Goal: Task Accomplishment & Management: Complete application form

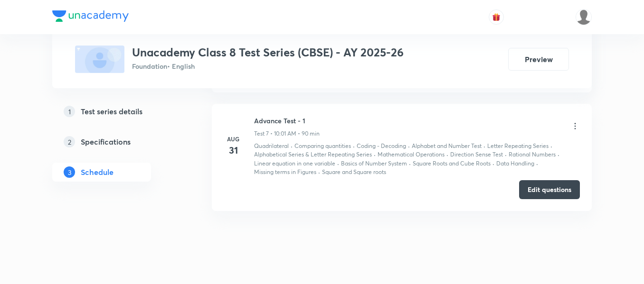
scroll to position [1377, 0]
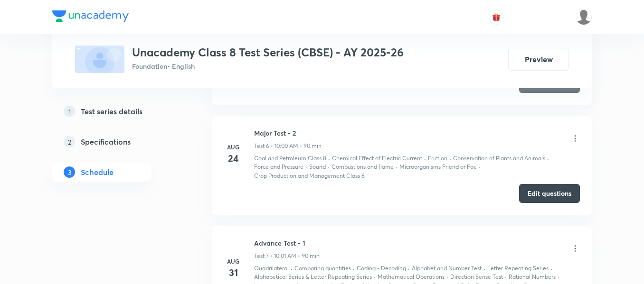
scroll to position [1377, 0]
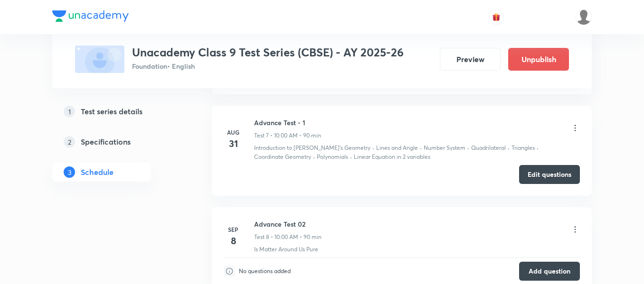
scroll to position [1374, 0]
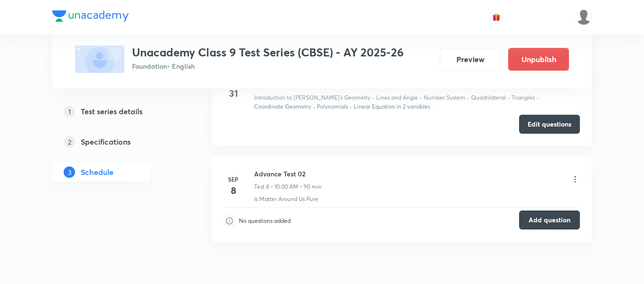
click at [552, 220] on button "Add question" at bounding box center [549, 220] width 61 height 19
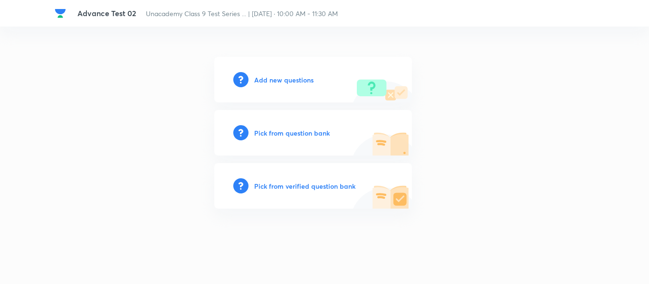
click at [281, 79] on h6 "Add new questions" at bounding box center [283, 80] width 59 height 10
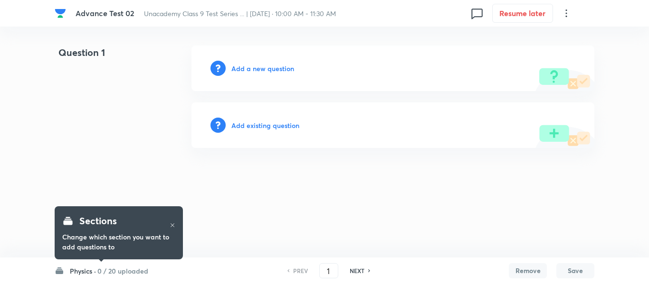
click at [256, 70] on h6 "Add a new question" at bounding box center [262, 69] width 63 height 10
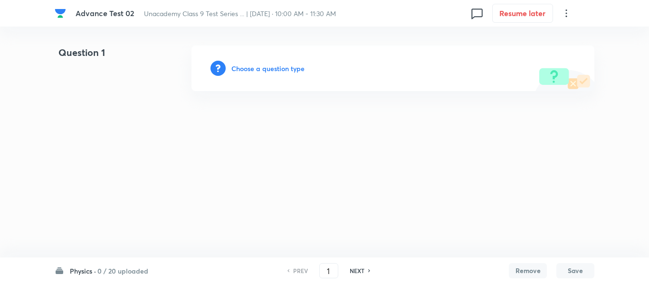
click at [86, 270] on h6 "Physics ·" at bounding box center [83, 271] width 26 height 10
click at [105, 137] on div "Chemistry 0 / 20 uploaded" at bounding box center [113, 136] width 86 height 20
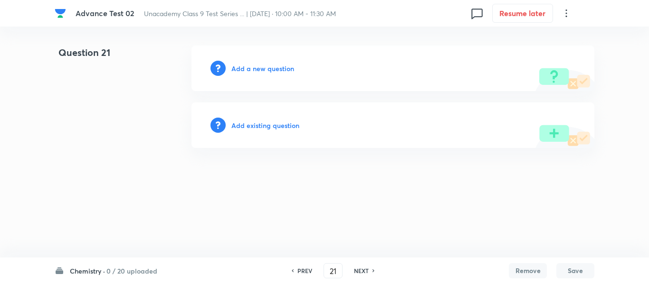
click at [256, 68] on h6 "Add a new question" at bounding box center [262, 69] width 63 height 10
click at [83, 271] on h6 "Chemistry ·" at bounding box center [87, 271] width 35 height 10
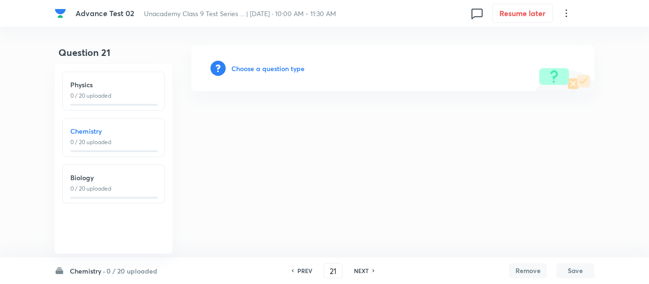
click at [101, 95] on p "0 / 20 uploaded" at bounding box center [113, 96] width 86 height 9
type input "1"
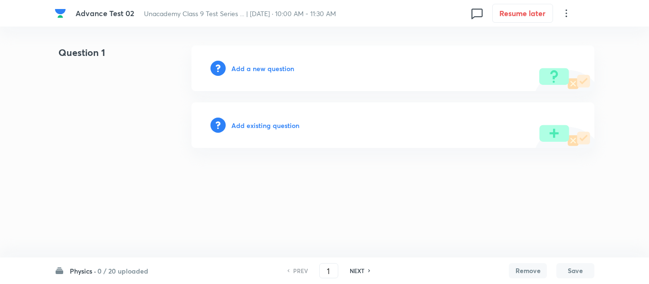
click at [257, 68] on h6 "Add a new question" at bounding box center [262, 69] width 63 height 10
click at [257, 68] on h6 "Choose a question type" at bounding box center [267, 69] width 73 height 10
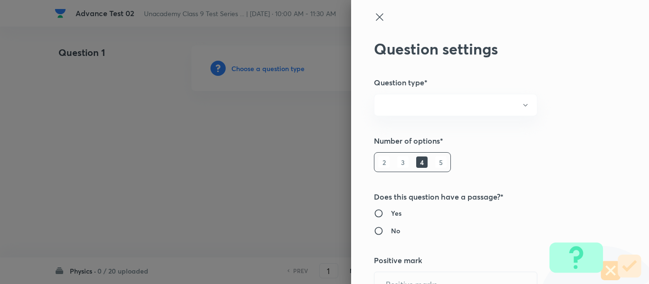
radio input "true"
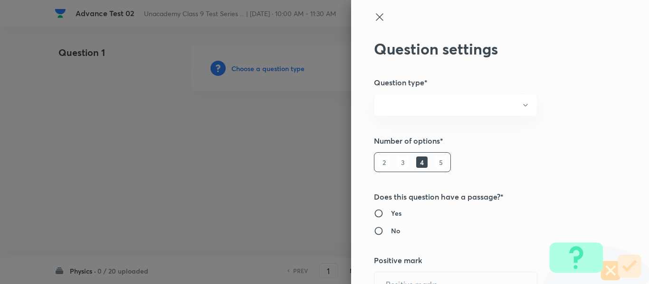
radio input "true"
type input "1"
type input "0"
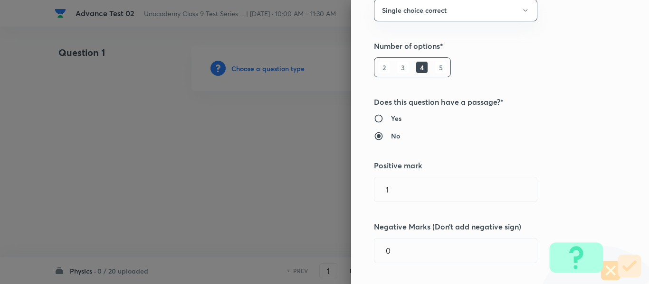
scroll to position [142, 0]
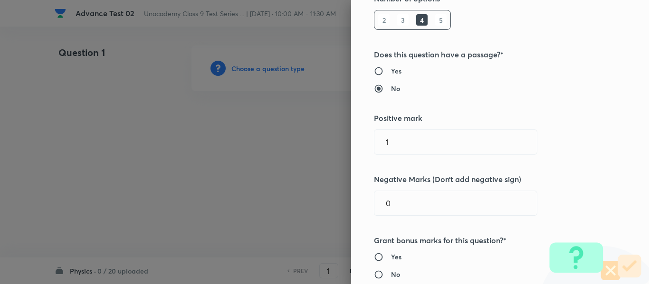
click at [366, 142] on div "Question settings Question type* Single choice correct Number of options* 2 3 4…" at bounding box center [500, 142] width 298 height 284
type input "4"
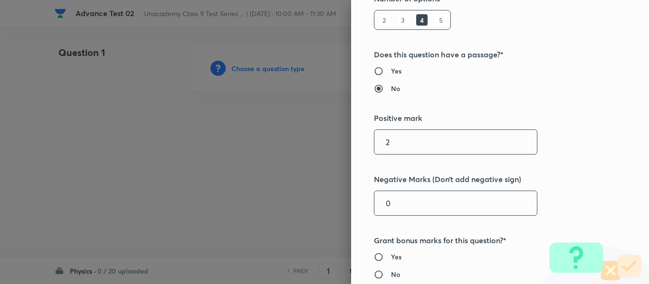
type input "2"
click at [398, 202] on input "0" at bounding box center [455, 203] width 162 height 24
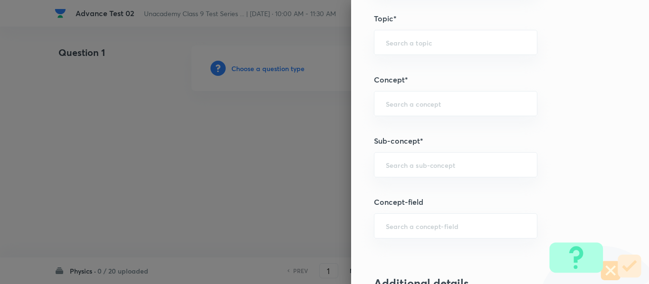
scroll to position [570, 0]
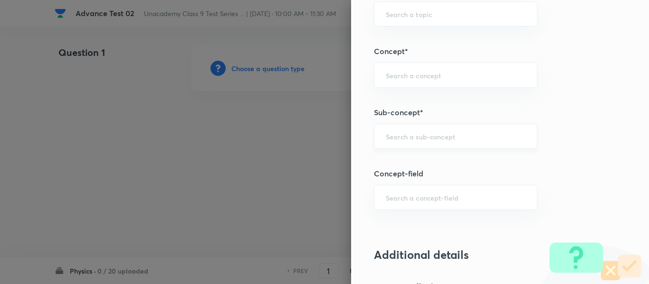
click at [469, 137] on input "text" at bounding box center [456, 136] width 140 height 9
type input "a"
paste input "Mass and Weight"
click at [421, 167] on li "Mass and Weight" at bounding box center [448, 163] width 162 height 17
type input "Mass and Weight"
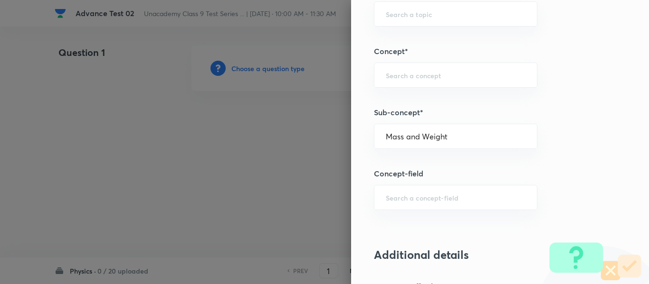
type input "Foundation Class IX"
type input "Physics"
type input "Gravitation and Fluid"
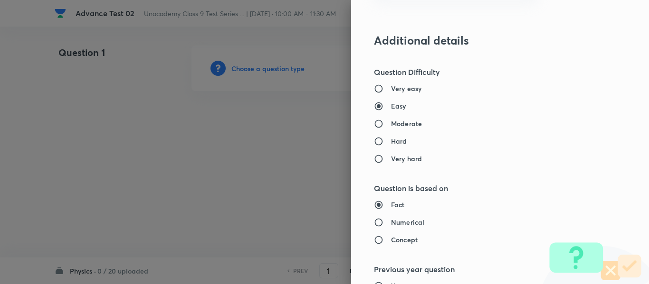
scroll to position [807, 0]
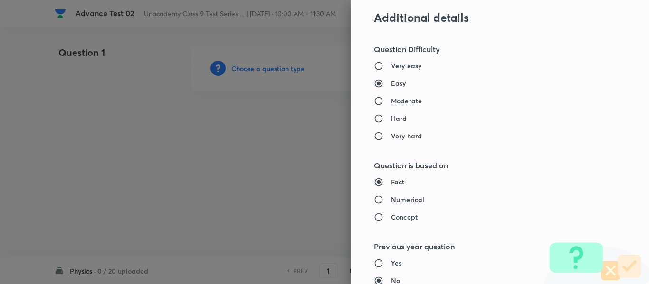
click at [417, 105] on label "Moderate" at bounding box center [480, 101] width 213 height 10
click at [391, 105] on input "Moderate" at bounding box center [382, 100] width 17 height 9
radio input "true"
radio input "false"
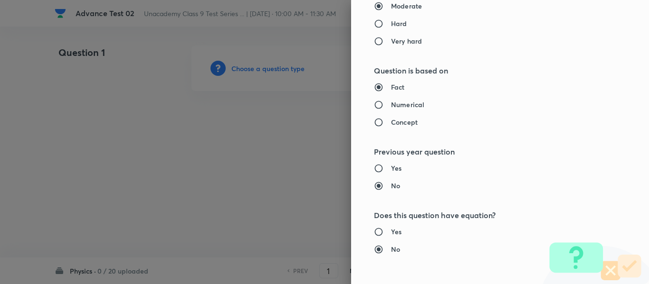
click at [413, 106] on h6 "Numerical" at bounding box center [407, 105] width 33 height 10
click at [391, 106] on input "Numerical" at bounding box center [382, 104] width 17 height 9
radio input "true"
radio input "false"
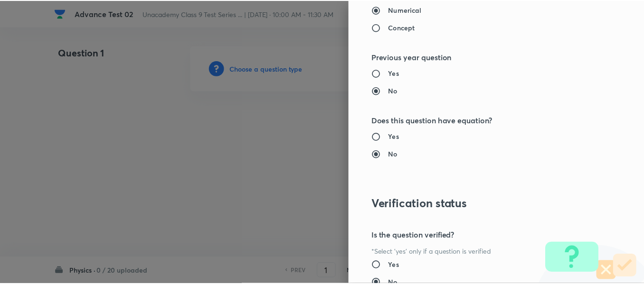
scroll to position [1074, 0]
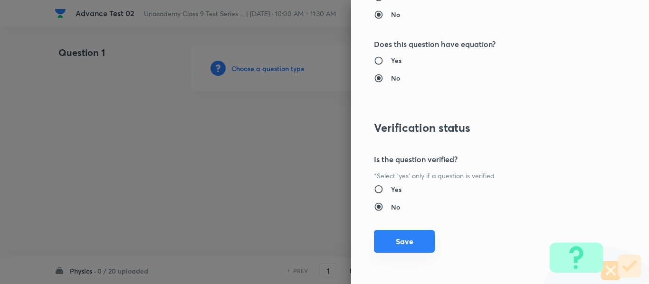
click at [398, 240] on button "Save" at bounding box center [404, 241] width 61 height 23
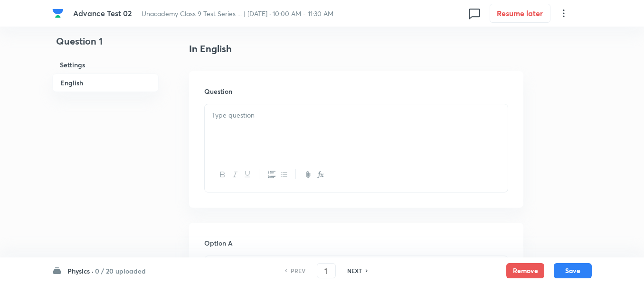
click at [322, 124] on div at bounding box center [356, 130] width 303 height 53
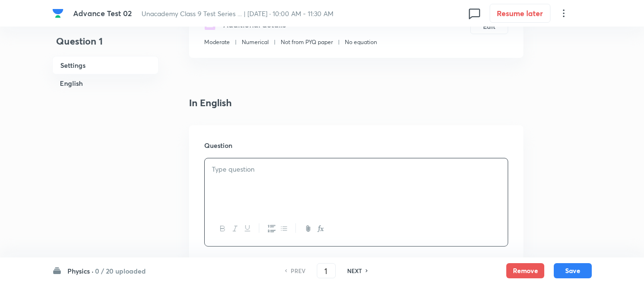
scroll to position [190, 0]
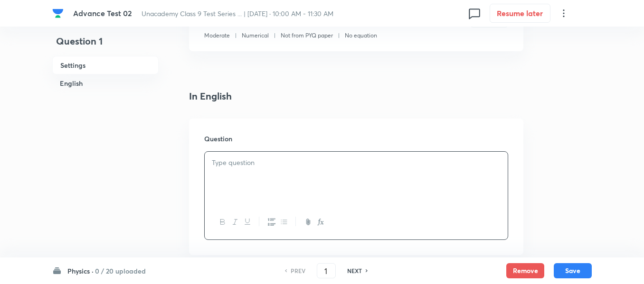
click at [74, 271] on h6 "Physics ·" at bounding box center [80, 271] width 26 height 10
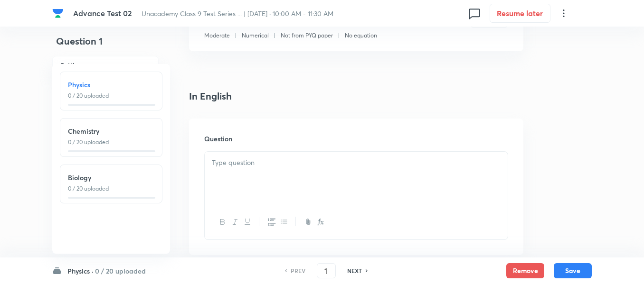
click at [74, 271] on h6 "Physics ·" at bounding box center [80, 271] width 26 height 10
click at [357, 163] on p at bounding box center [356, 163] width 289 height 11
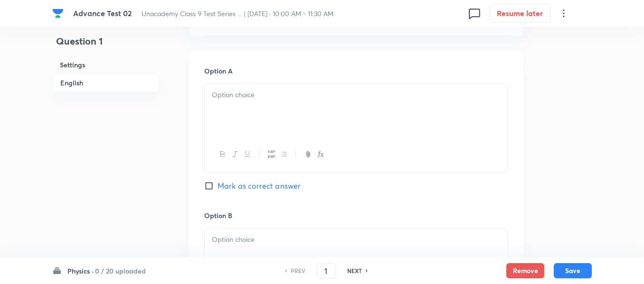
scroll to position [427, 0]
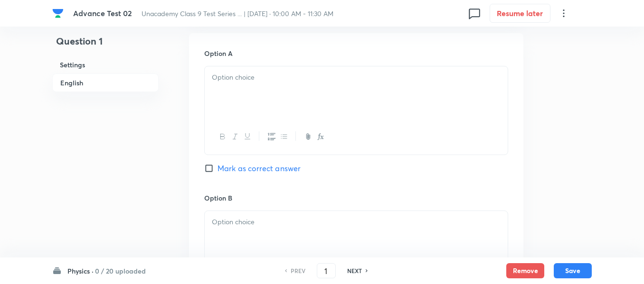
click at [292, 86] on div at bounding box center [356, 92] width 303 height 53
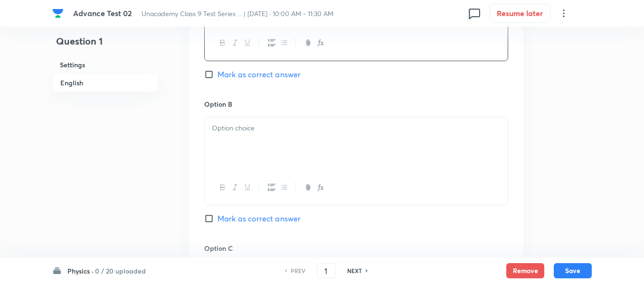
scroll to position [522, 0]
click at [296, 120] on div at bounding box center [356, 142] width 303 height 53
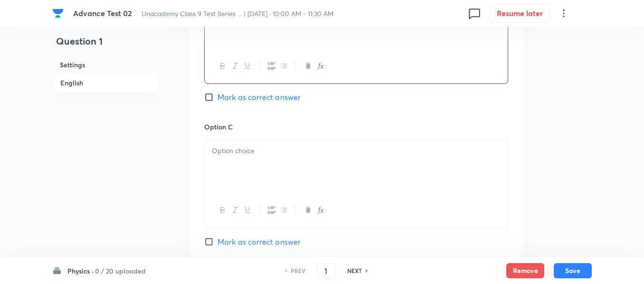
scroll to position [665, 0]
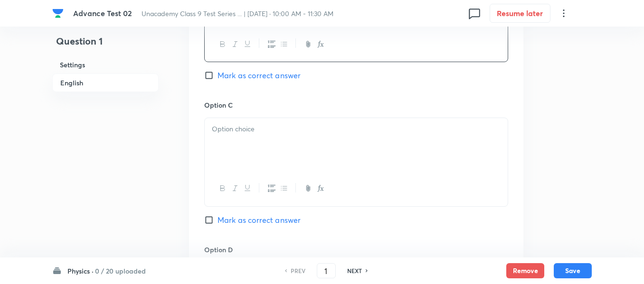
click at [299, 141] on div at bounding box center [356, 144] width 303 height 53
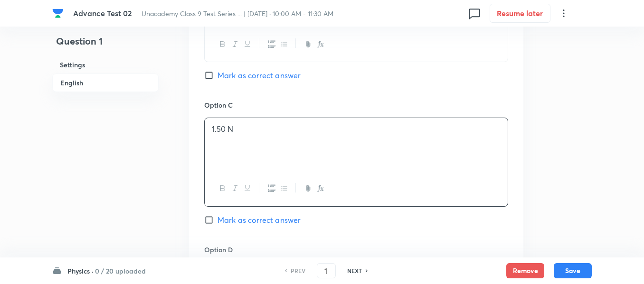
click at [69, 81] on h6 "English" at bounding box center [105, 83] width 106 height 19
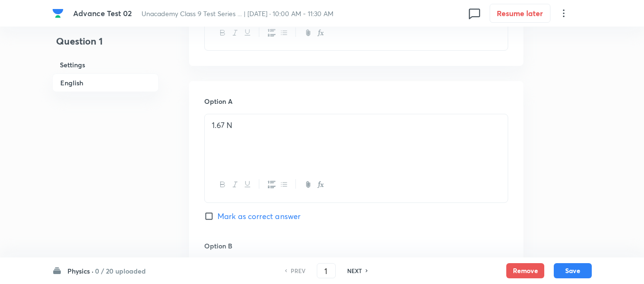
scroll to position [388, 0]
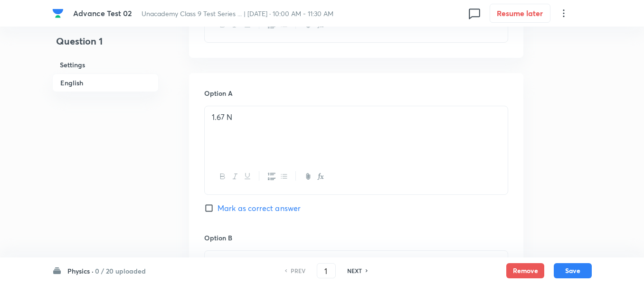
click at [217, 206] on input "Mark as correct answer" at bounding box center [210, 208] width 13 height 9
checkbox input "true"
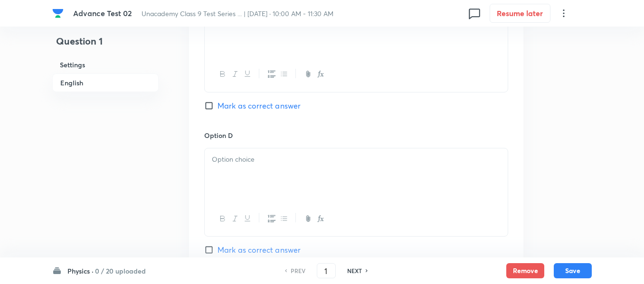
scroll to position [815, 0]
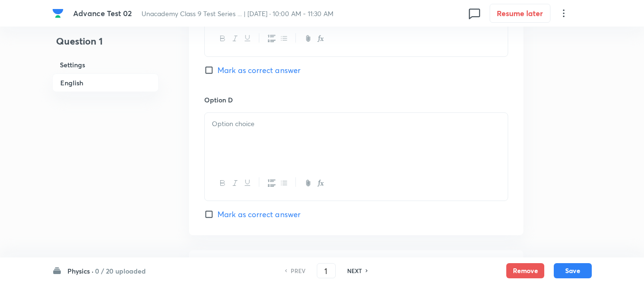
click at [302, 127] on p at bounding box center [356, 124] width 289 height 11
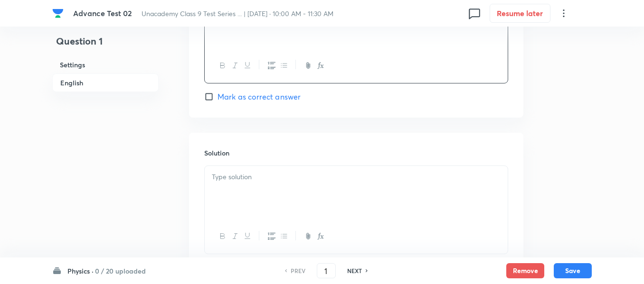
scroll to position [957, 0]
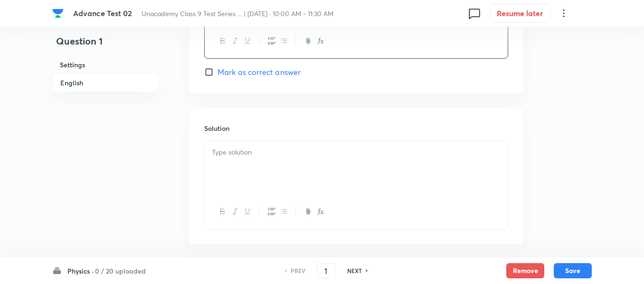
click at [290, 163] on div at bounding box center [356, 168] width 303 height 53
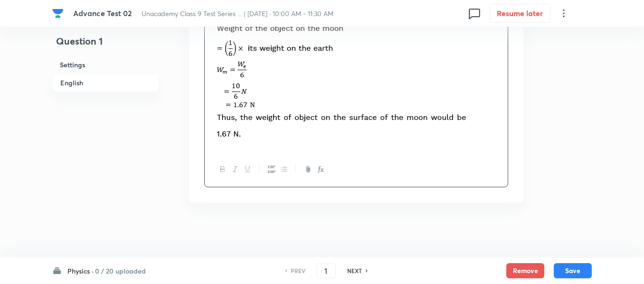
scroll to position [1102, 0]
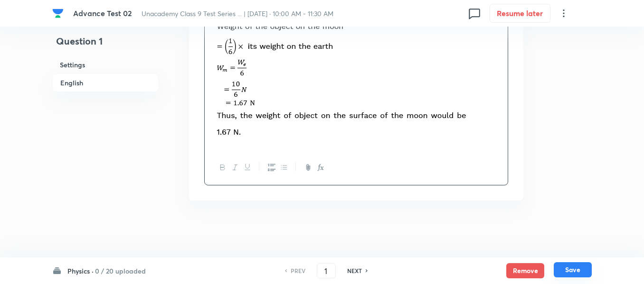
click at [575, 272] on button "Save" at bounding box center [573, 270] width 38 height 15
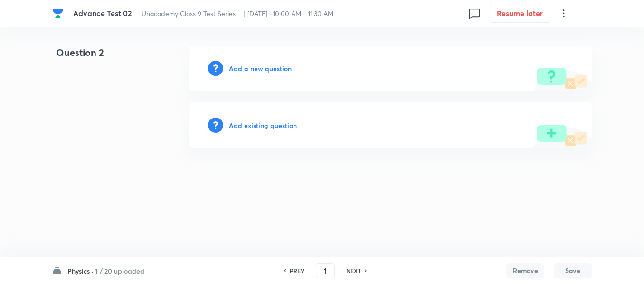
type input "2"
click at [262, 69] on h6 "Add a new question" at bounding box center [262, 69] width 63 height 10
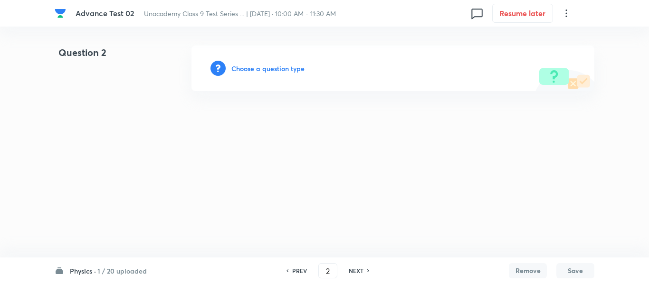
click at [262, 69] on h6 "Choose a question type" at bounding box center [267, 69] width 73 height 10
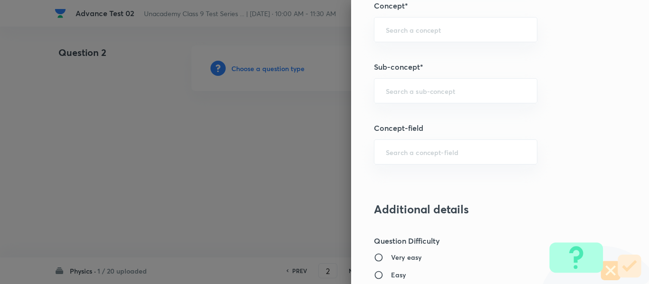
scroll to position [627, 0]
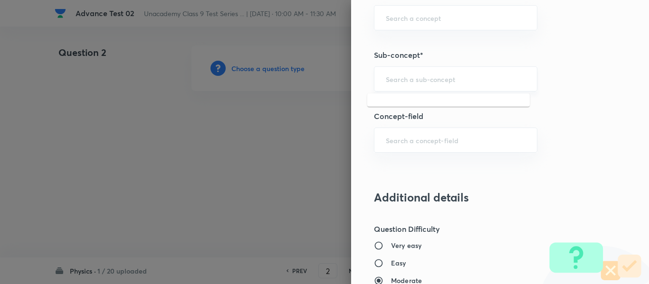
click at [419, 76] on input "text" at bounding box center [456, 79] width 140 height 9
paste input "Relative Density"
click at [427, 105] on li "Relative Density" at bounding box center [448, 105] width 162 height 17
type input "Relative Density"
type input "Foundation Class IX"
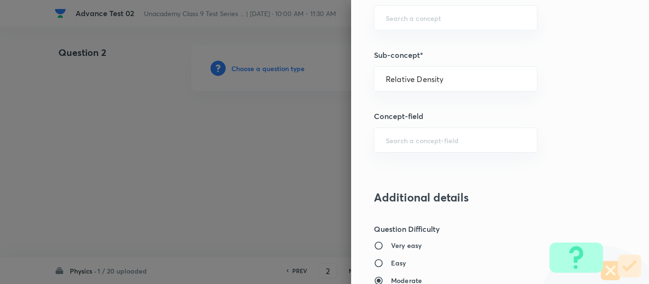
type input "Physics"
type input "Gravitation and Fluid"
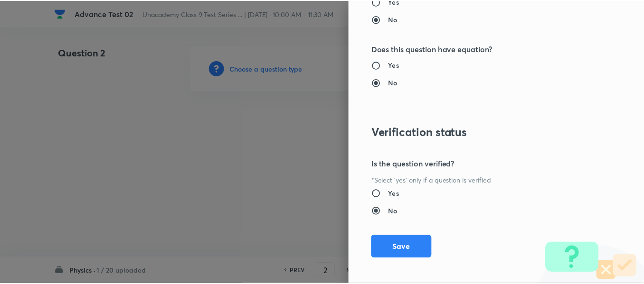
scroll to position [1074, 0]
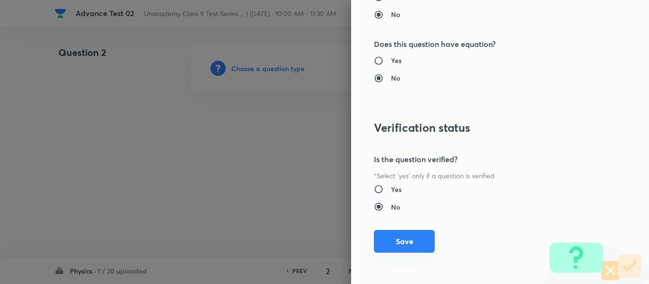
click at [400, 241] on button "Save" at bounding box center [404, 241] width 61 height 23
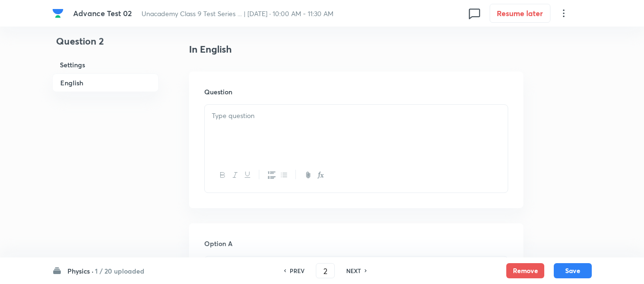
scroll to position [237, 0]
click at [362, 110] on p at bounding box center [356, 115] width 289 height 11
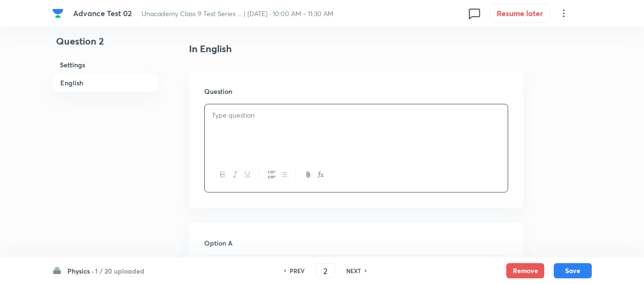
click at [343, 117] on p at bounding box center [356, 115] width 289 height 11
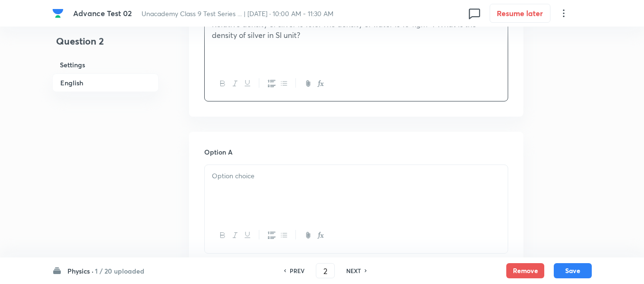
scroll to position [380, 0]
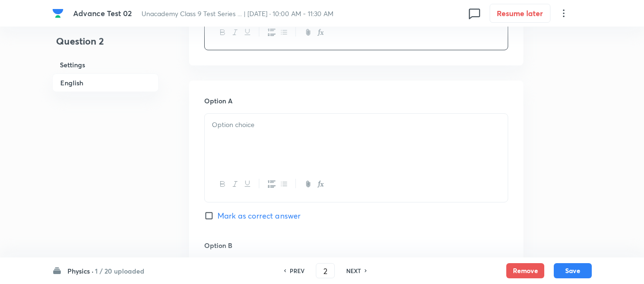
click at [326, 124] on p at bounding box center [356, 125] width 289 height 11
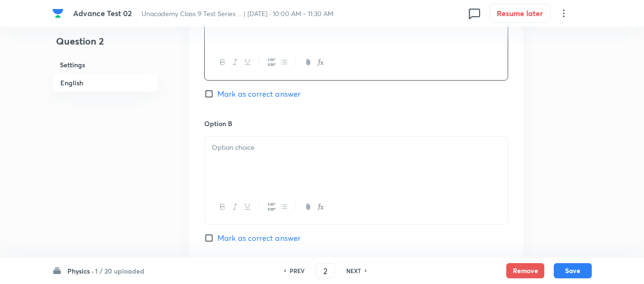
scroll to position [522, 0]
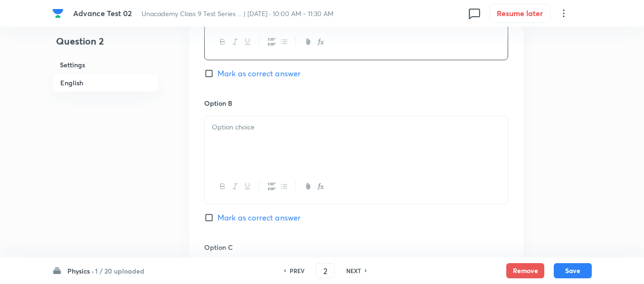
click at [302, 135] on div at bounding box center [356, 142] width 303 height 53
drag, startPoint x: 206, startPoint y: 73, endPoint x: 213, endPoint y: 79, distance: 9.1
click at [206, 73] on input "Mark as correct answer" at bounding box center [210, 73] width 13 height 9
checkbox input "true"
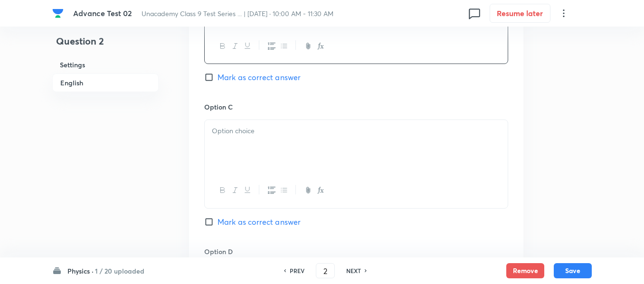
scroll to position [665, 0]
click at [316, 133] on p at bounding box center [356, 129] width 289 height 11
click at [293, 130] on p at bounding box center [356, 131] width 289 height 11
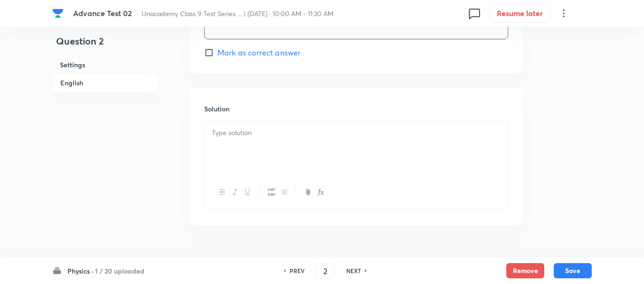
scroll to position [1002, 0]
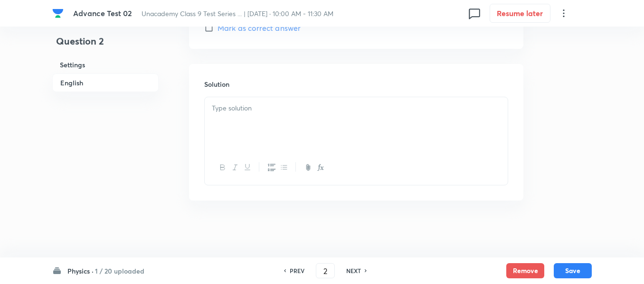
click at [317, 105] on p at bounding box center [356, 108] width 289 height 11
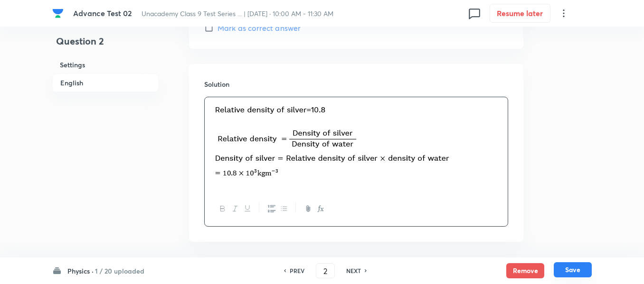
click at [571, 269] on button "Save" at bounding box center [573, 270] width 38 height 15
type input "3"
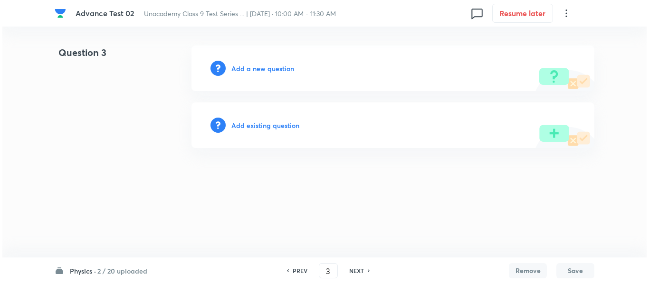
scroll to position [0, 0]
click at [255, 69] on h6 "Add a new question" at bounding box center [262, 69] width 63 height 10
click at [255, 69] on h6 "Choose a question type" at bounding box center [267, 69] width 73 height 10
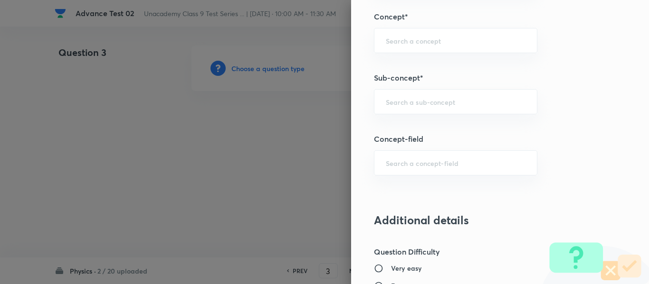
scroll to position [617, 0]
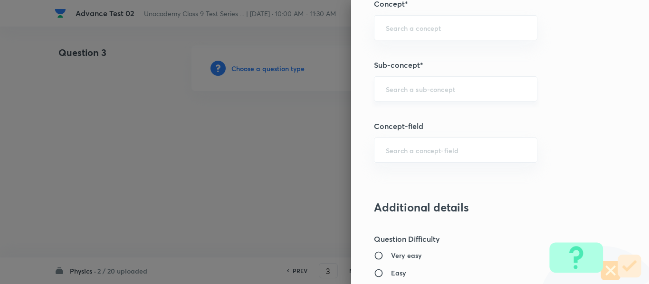
click at [446, 89] on input "text" at bounding box center [456, 89] width 140 height 9
paste input "Motion Under Gravity"
click at [438, 114] on li "Motion Under Gravity" at bounding box center [448, 115] width 162 height 17
type input "Motion Under Gravity"
type input "Foundation Class IX"
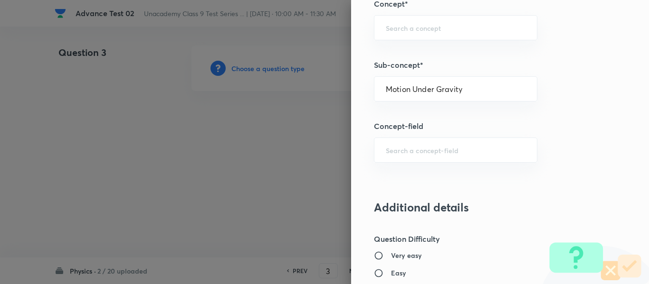
type input "Physics"
type input "Motion"
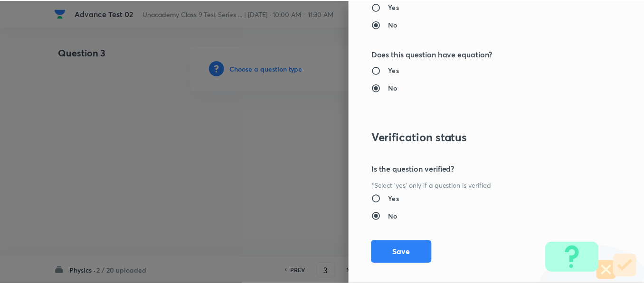
scroll to position [1074, 0]
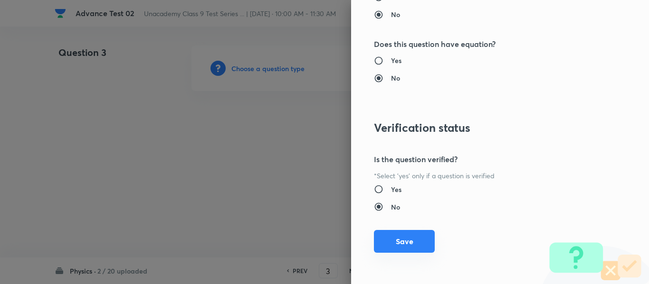
click at [390, 245] on button "Save" at bounding box center [404, 241] width 61 height 23
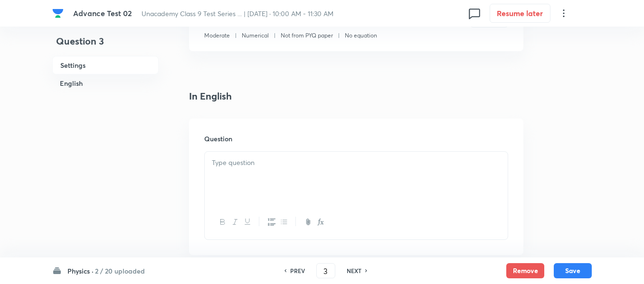
scroll to position [237, 0]
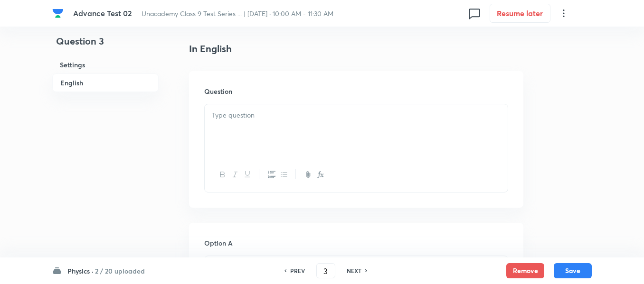
click at [360, 114] on p at bounding box center [356, 115] width 289 height 11
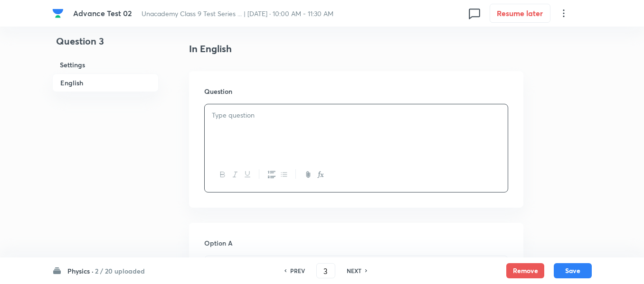
click at [323, 122] on div at bounding box center [356, 130] width 303 height 53
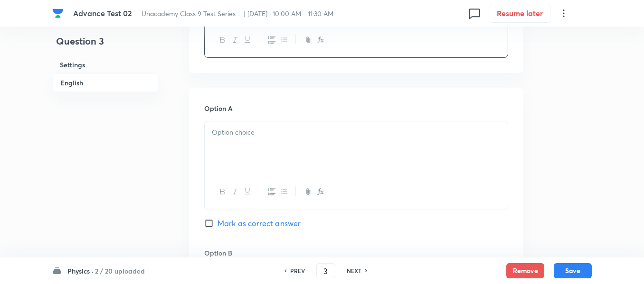
scroll to position [380, 0]
click at [309, 135] on p at bounding box center [356, 132] width 289 height 11
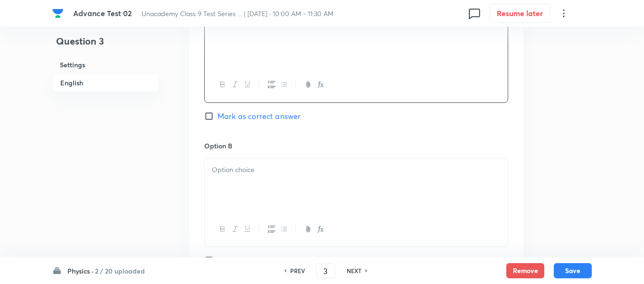
scroll to position [522, 0]
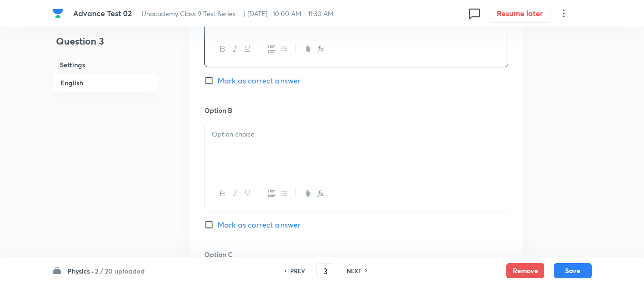
click at [290, 143] on div at bounding box center [356, 149] width 303 height 53
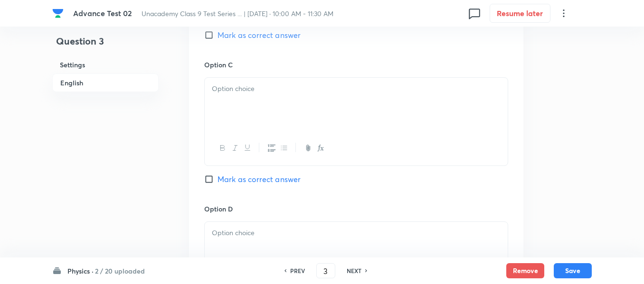
click at [319, 104] on div at bounding box center [356, 104] width 303 height 53
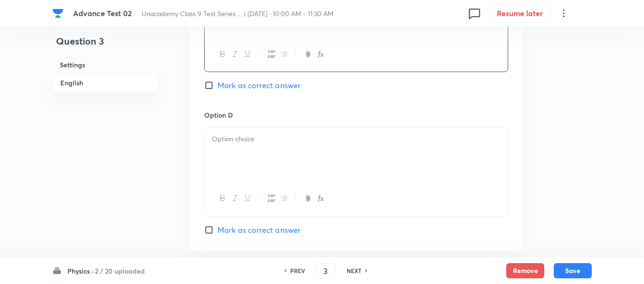
scroll to position [807, 0]
click at [319, 150] on div at bounding box center [356, 153] width 303 height 53
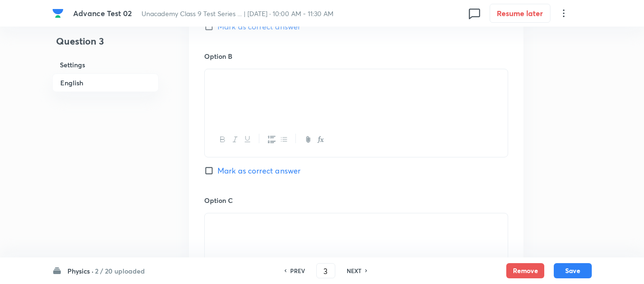
scroll to position [570, 0]
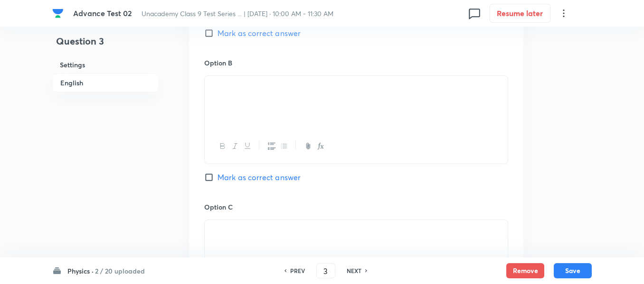
click at [211, 179] on input "Mark as correct answer" at bounding box center [210, 177] width 13 height 9
checkbox input "true"
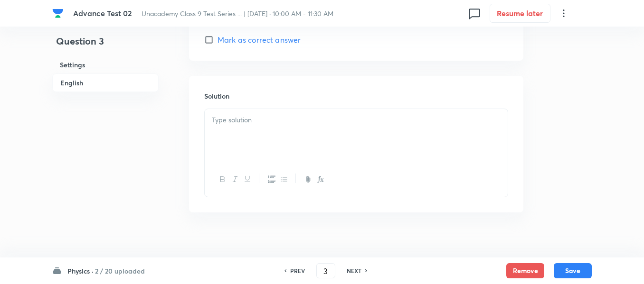
scroll to position [997, 0]
click at [327, 115] on p at bounding box center [356, 119] width 289 height 11
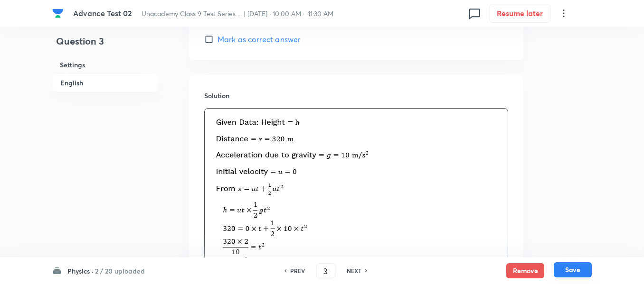
click at [572, 273] on button "Save" at bounding box center [573, 270] width 38 height 15
type input "4"
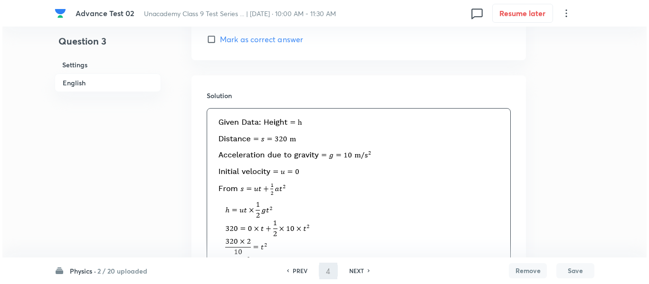
scroll to position [0, 0]
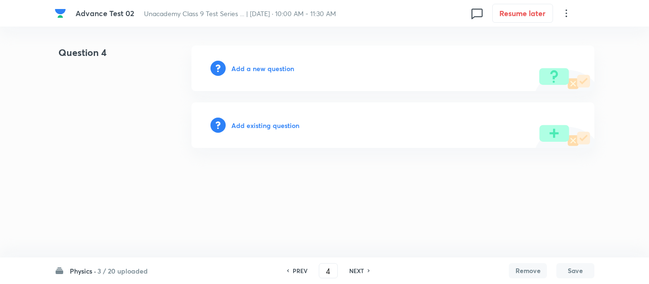
click at [255, 70] on h6 "Add a new question" at bounding box center [262, 69] width 63 height 10
click at [255, 70] on h6 "Choose a question type" at bounding box center [267, 69] width 73 height 10
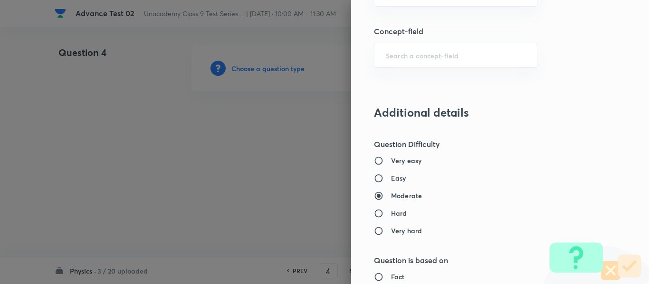
scroll to position [665, 0]
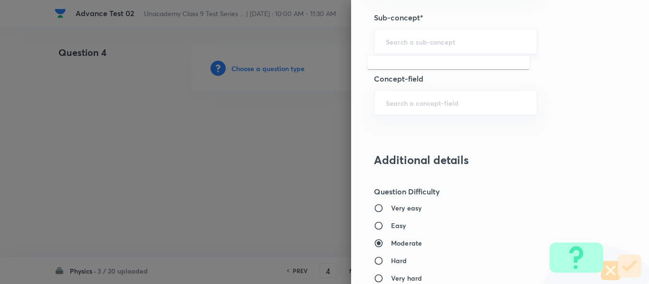
click at [436, 40] on input "text" at bounding box center [456, 41] width 140 height 9
paste input "Types of Motion"
click at [416, 70] on li "Types of Motion" at bounding box center [448, 68] width 162 height 17
type input "Types of Motion"
type input "Foundation Class IX"
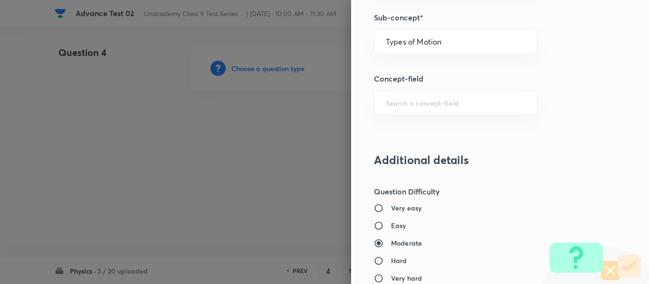
type input "Physics"
type input "Motion"
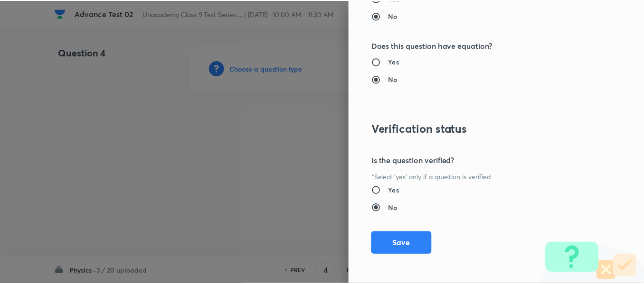
scroll to position [1074, 0]
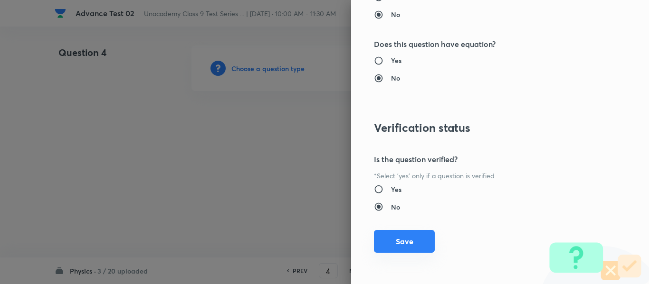
click at [396, 243] on button "Save" at bounding box center [404, 241] width 61 height 23
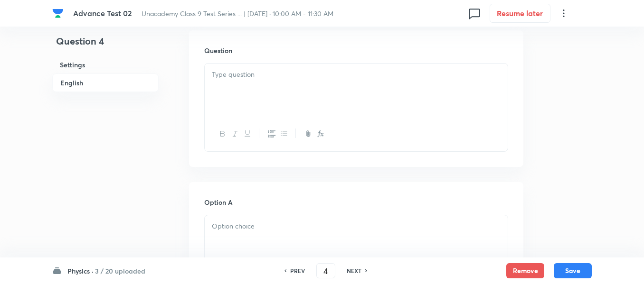
scroll to position [285, 0]
click at [313, 80] on div at bounding box center [356, 83] width 303 height 53
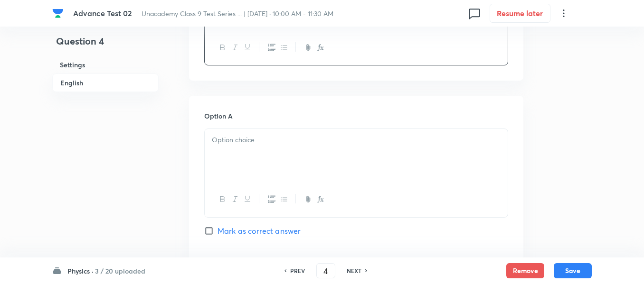
scroll to position [380, 0]
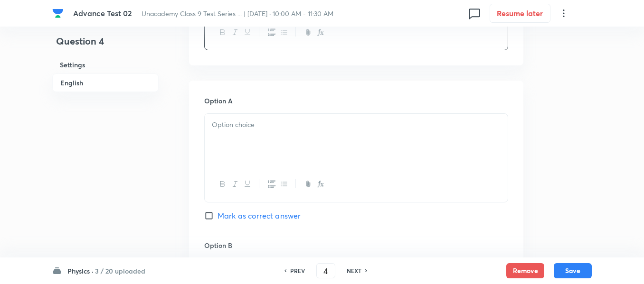
click at [304, 129] on p at bounding box center [356, 125] width 289 height 11
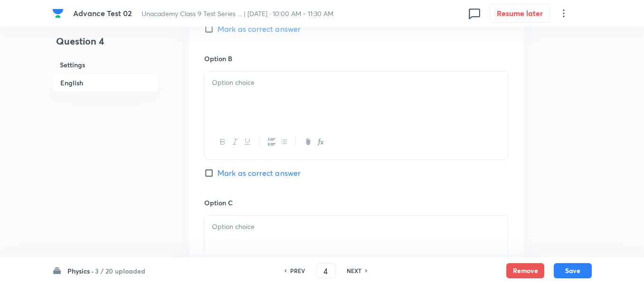
scroll to position [570, 0]
click at [309, 99] on div at bounding box center [356, 95] width 303 height 53
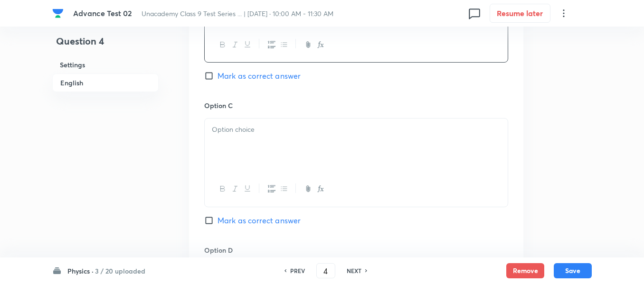
scroll to position [665, 0]
click at [328, 135] on div at bounding box center [356, 144] width 303 height 53
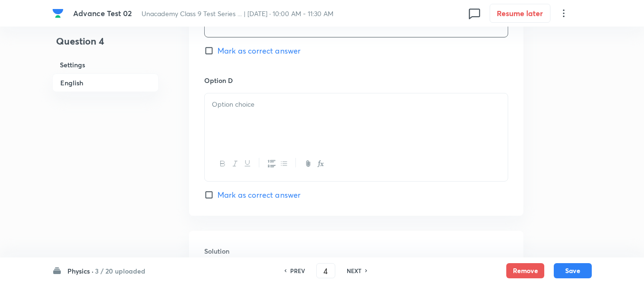
scroll to position [855, 0]
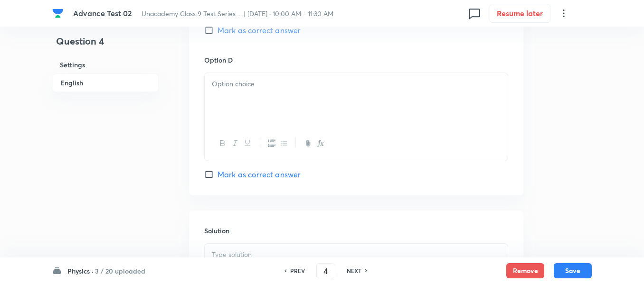
click at [290, 103] on div at bounding box center [356, 99] width 303 height 53
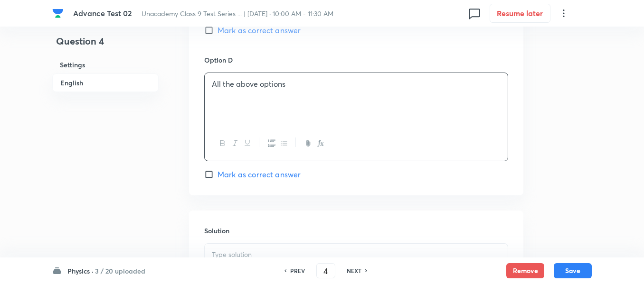
click at [215, 176] on input "Mark as correct answer" at bounding box center [210, 174] width 13 height 9
checkbox input "true"
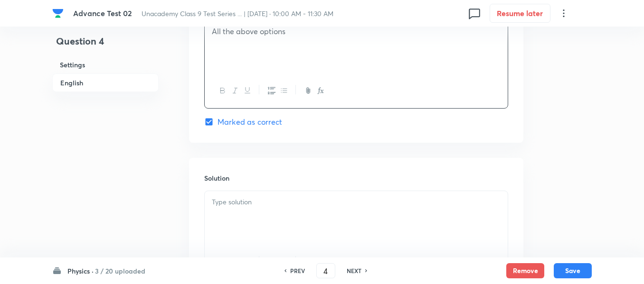
scroll to position [997, 0]
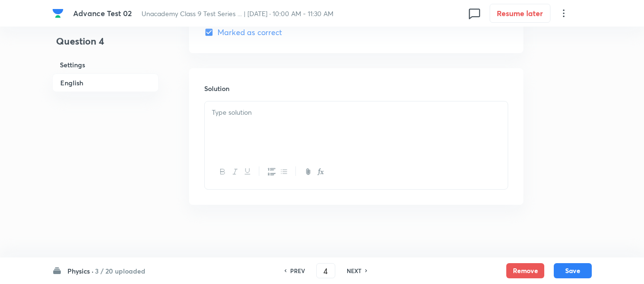
click at [287, 110] on p at bounding box center [356, 112] width 289 height 11
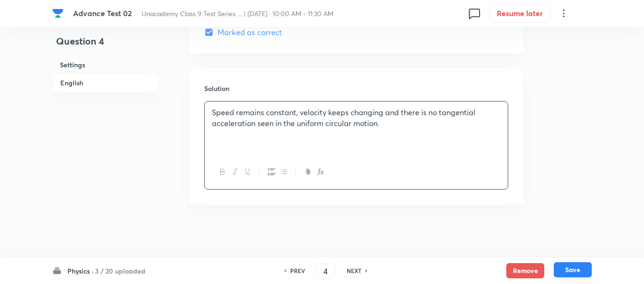
click at [576, 271] on button "Save" at bounding box center [573, 270] width 38 height 15
type input "5"
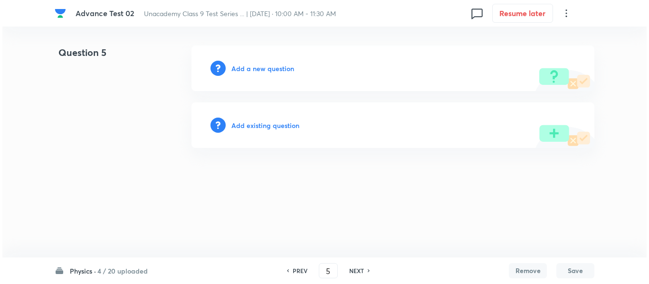
scroll to position [0, 0]
click at [248, 66] on h6 "Add a new question" at bounding box center [262, 69] width 63 height 10
click at [266, 66] on h6 "Choose a question type" at bounding box center [267, 69] width 73 height 10
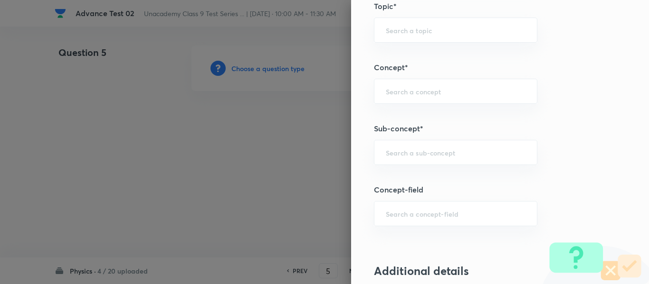
scroll to position [570, 0]
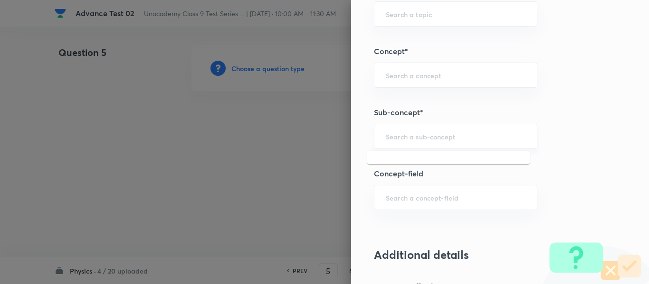
click at [464, 135] on input "text" at bounding box center [456, 136] width 140 height 9
paste input "Mass and Weight"
click at [443, 163] on li "Mass and Weight" at bounding box center [448, 163] width 162 height 17
type input "Mass and Weight"
type input "Foundation Class IX"
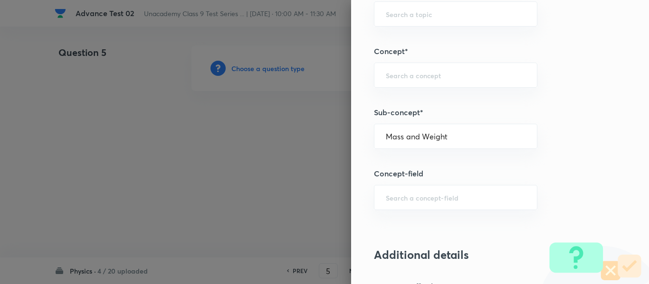
type input "Physics"
type input "Gravitation and Fluid"
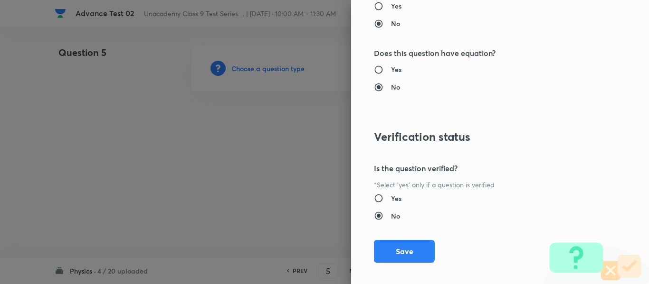
scroll to position [1074, 0]
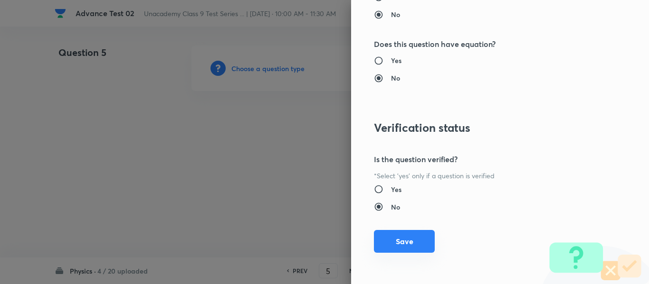
click at [395, 241] on button "Save" at bounding box center [404, 241] width 61 height 23
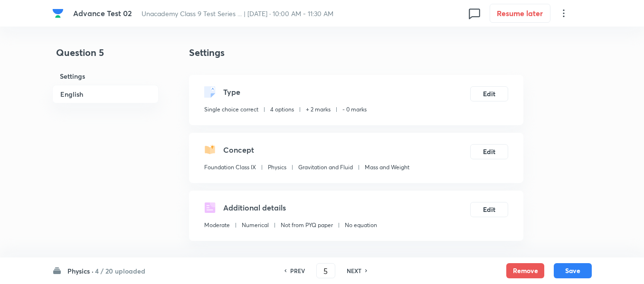
click at [84, 272] on h6 "Physics ·" at bounding box center [80, 271] width 26 height 10
click at [563, 17] on icon at bounding box center [563, 13] width 11 height 11
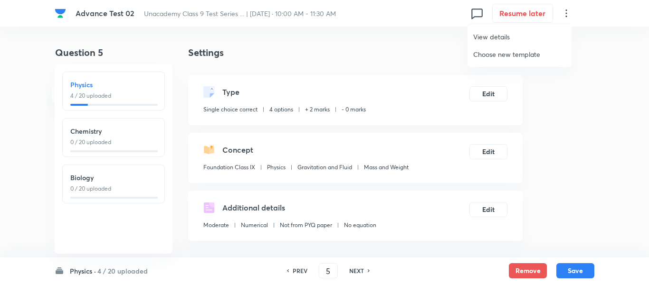
click at [511, 38] on span "View details" at bounding box center [519, 37] width 93 height 10
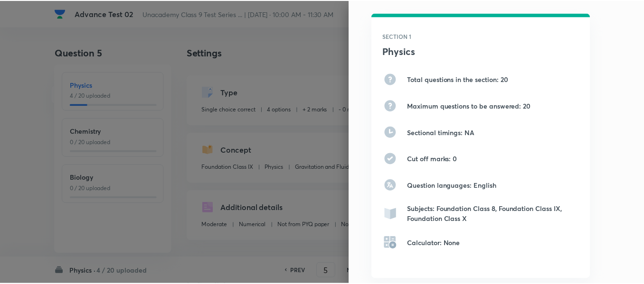
scroll to position [0, 0]
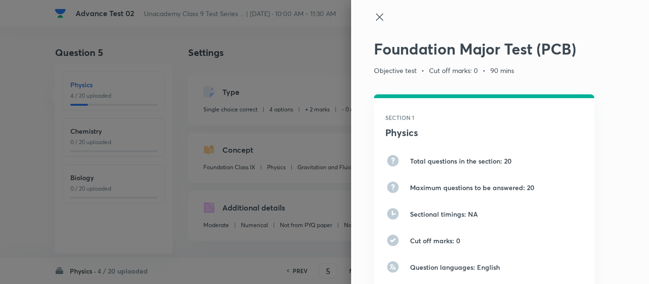
click at [377, 17] on icon at bounding box center [379, 16] width 11 height 11
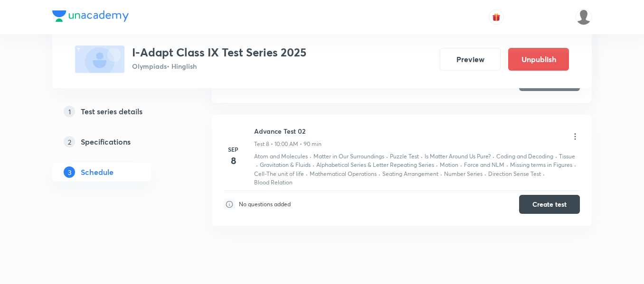
scroll to position [1193, 0]
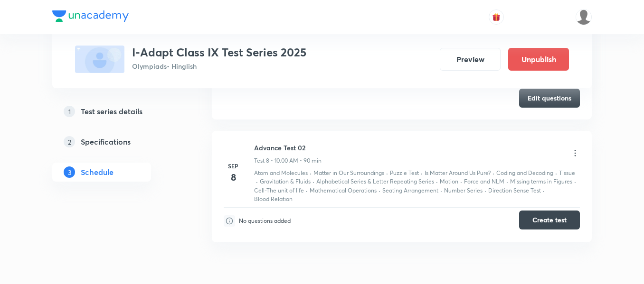
click at [552, 219] on button "Create test" at bounding box center [549, 220] width 61 height 19
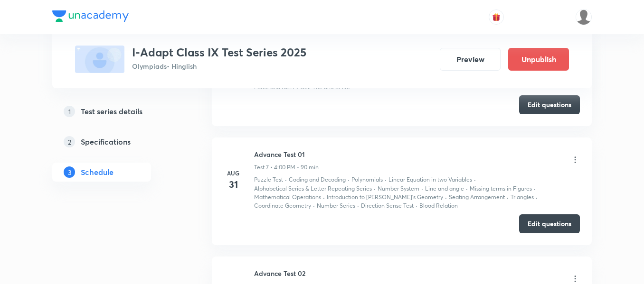
scroll to position [1051, 0]
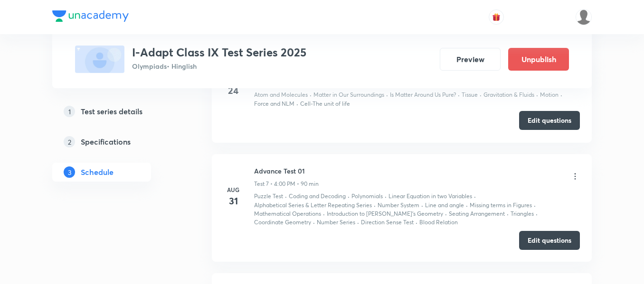
click at [553, 123] on button "Edit questions" at bounding box center [549, 120] width 61 height 19
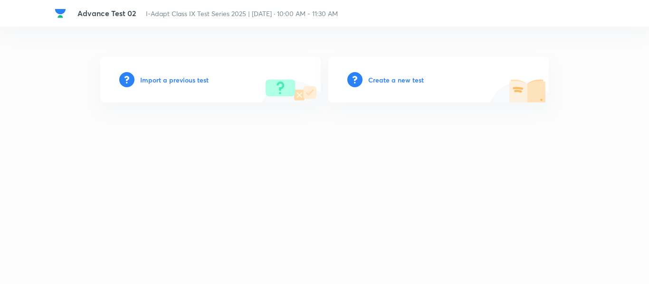
click at [402, 78] on h6 "Create a new test" at bounding box center [396, 80] width 56 height 10
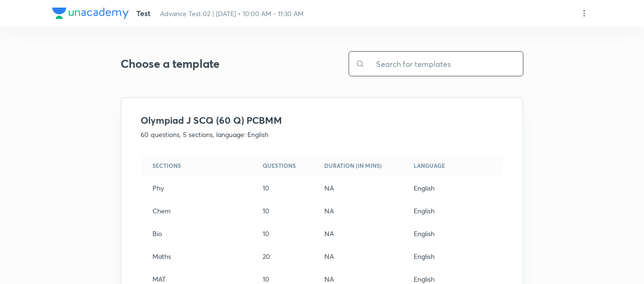
click at [442, 64] on input "text" at bounding box center [444, 64] width 158 height 24
paste input "Olympiad J SCQ (60 Q) PCB"
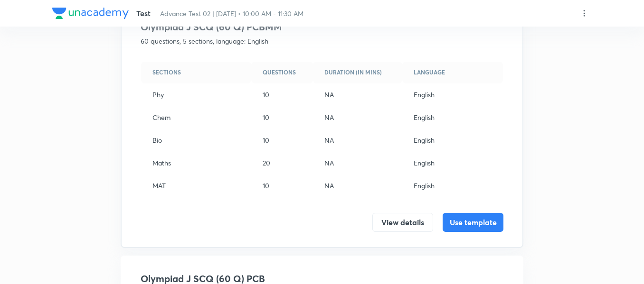
scroll to position [148, 0]
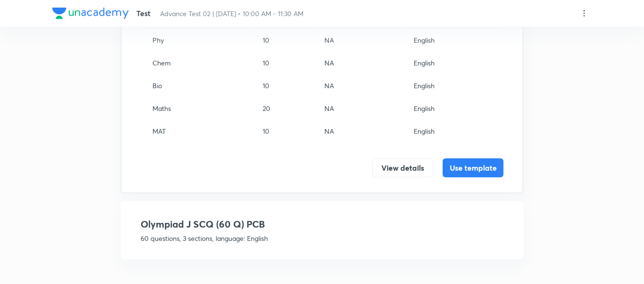
type input "Olympiad J SCQ (60 Q) PCB"
click at [268, 231] on h4 "Olympiad J SCQ (60 Q) PCB" at bounding box center [322, 225] width 363 height 14
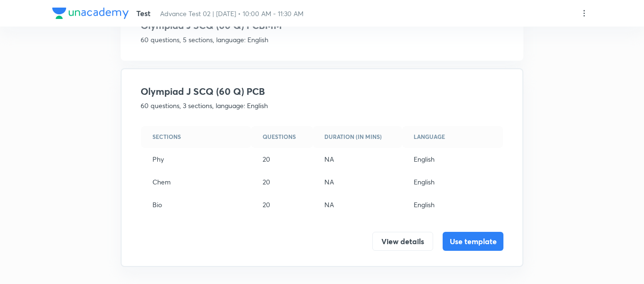
scroll to position [95, 0]
click at [472, 244] on button "Use template" at bounding box center [473, 240] width 61 height 19
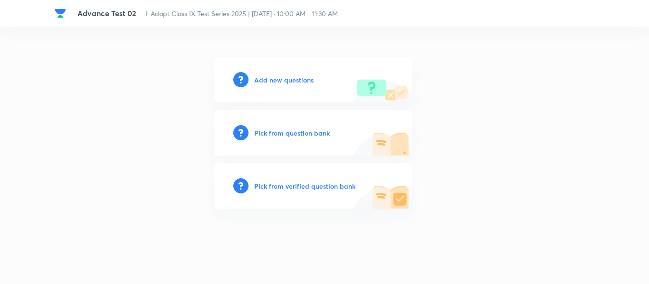
click at [299, 81] on h6 "Add new questions" at bounding box center [283, 80] width 59 height 10
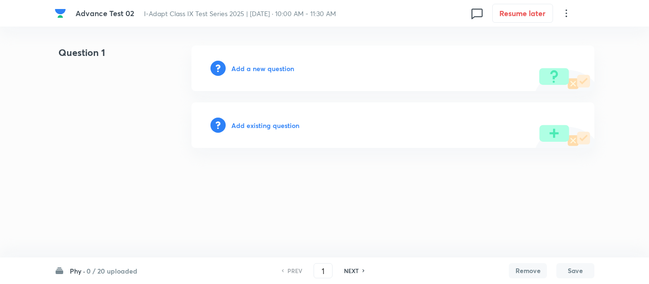
click at [251, 68] on h6 "Add a new question" at bounding box center [262, 69] width 63 height 10
click at [251, 68] on h6 "Choose a question type" at bounding box center [267, 69] width 73 height 10
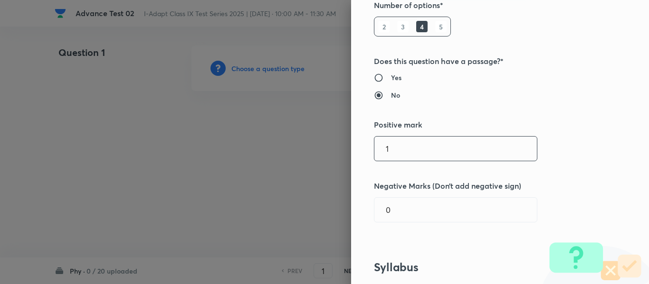
scroll to position [190, 0]
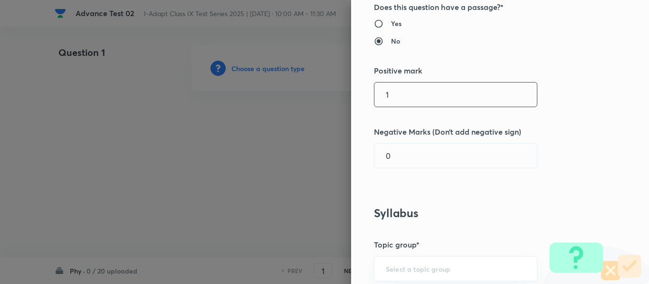
drag, startPoint x: 389, startPoint y: 96, endPoint x: 369, endPoint y: 96, distance: 19.9
click at [374, 96] on input "1" at bounding box center [455, 95] width 162 height 24
type input "2"
click at [389, 153] on input "0" at bounding box center [455, 156] width 162 height 24
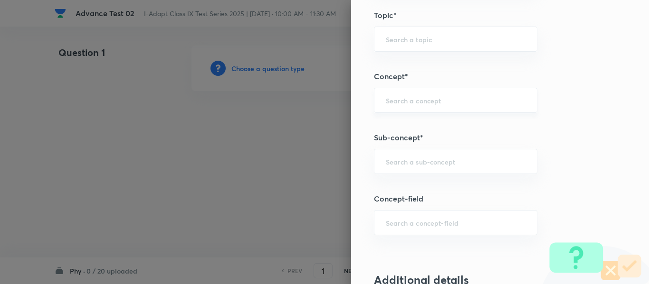
scroll to position [570, 0]
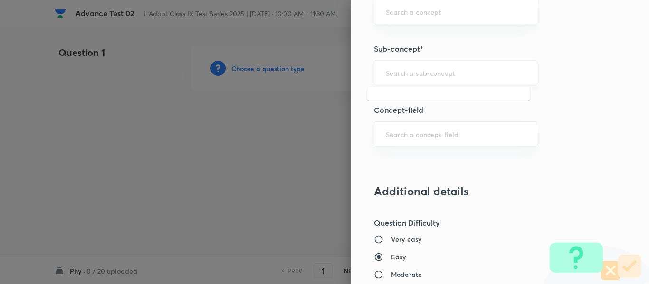
click at [437, 74] on input "text" at bounding box center [456, 72] width 140 height 9
paste input "Mass and Weight"
click at [429, 98] on li "Mass and Weight" at bounding box center [448, 99] width 162 height 17
type input "Mass and Weight"
type input "Olympiads"
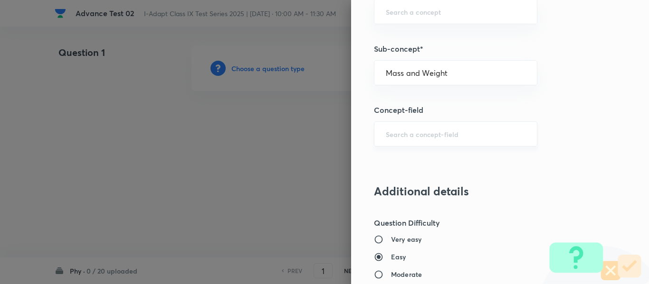
type input "NSEJS -Physics"
type input "Gravitation"
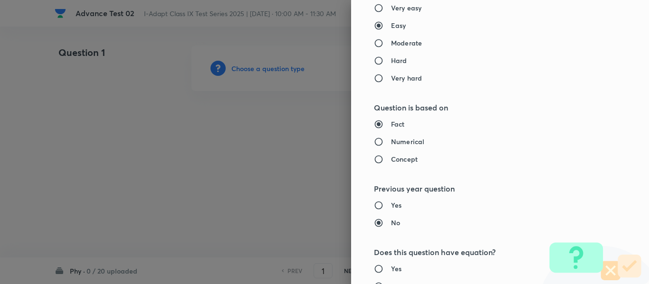
scroll to position [807, 0]
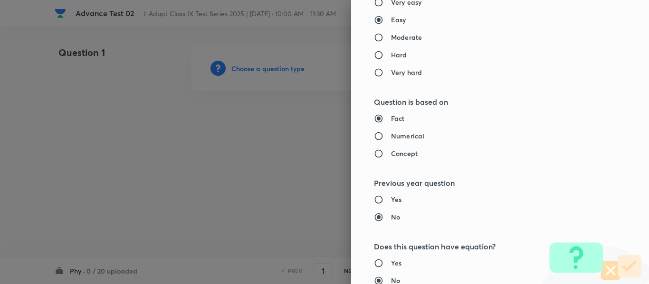
click at [407, 37] on h6 "Moderate" at bounding box center [406, 37] width 31 height 10
click at [391, 37] on input "Moderate" at bounding box center [382, 37] width 17 height 9
radio input "true"
radio input "false"
click at [396, 136] on h6 "Numerical" at bounding box center [407, 136] width 33 height 10
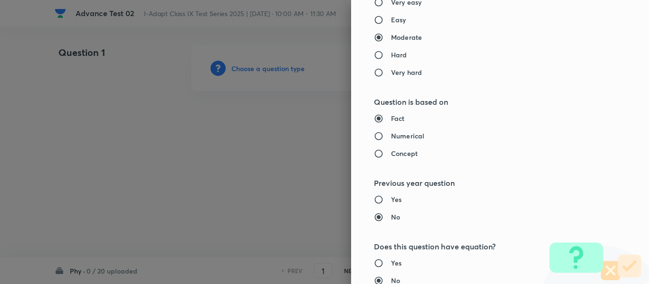
click at [391, 136] on input "Numerical" at bounding box center [382, 136] width 17 height 9
radio input "true"
radio input "false"
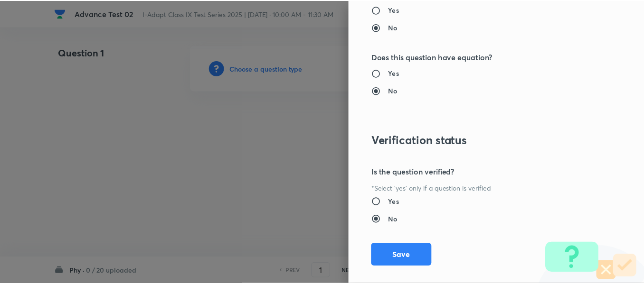
scroll to position [1010, 0]
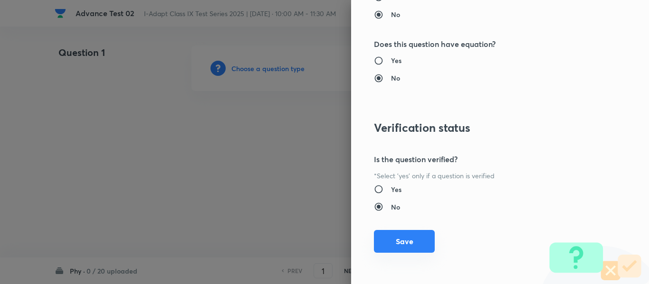
click at [398, 242] on button "Save" at bounding box center [404, 241] width 61 height 23
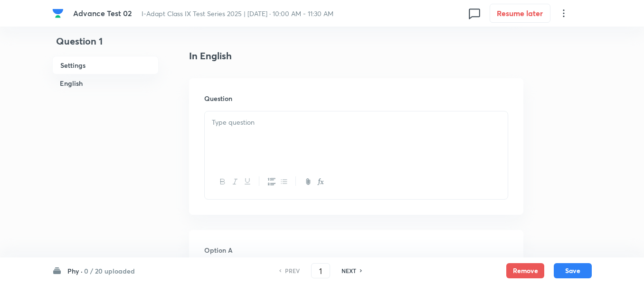
scroll to position [237, 0]
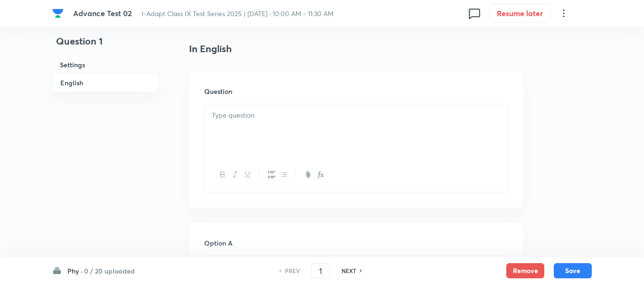
click at [313, 126] on div at bounding box center [356, 130] width 303 height 53
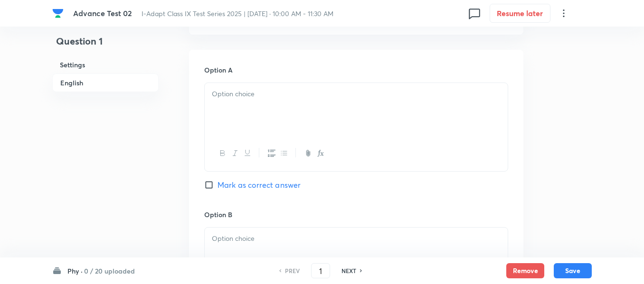
scroll to position [427, 0]
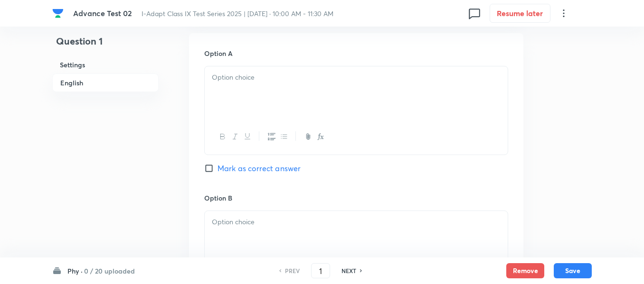
click at [313, 95] on div at bounding box center [356, 92] width 303 height 53
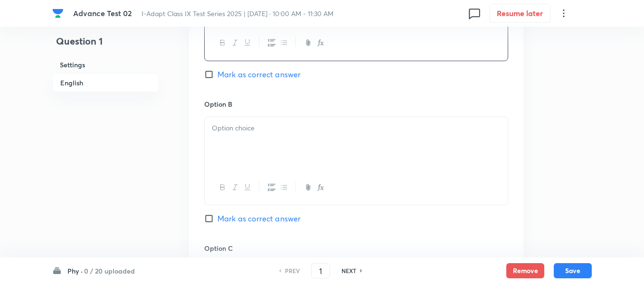
scroll to position [522, 0]
click at [306, 129] on p at bounding box center [356, 127] width 289 height 11
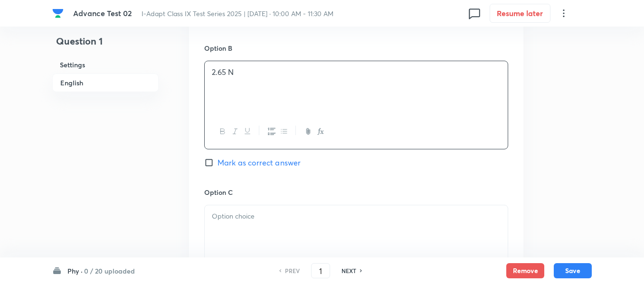
scroll to position [665, 0]
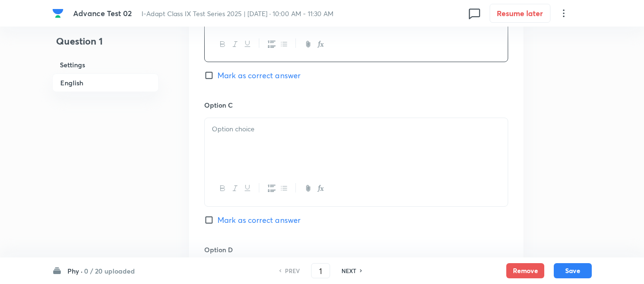
click at [294, 129] on p at bounding box center [356, 129] width 289 height 11
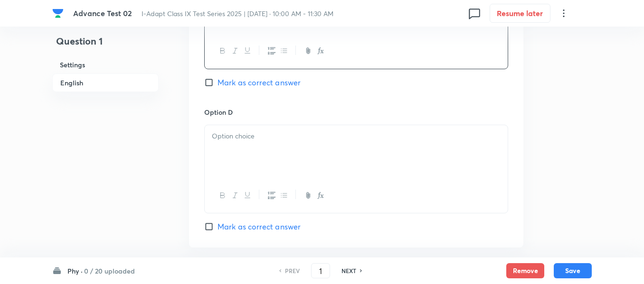
scroll to position [807, 0]
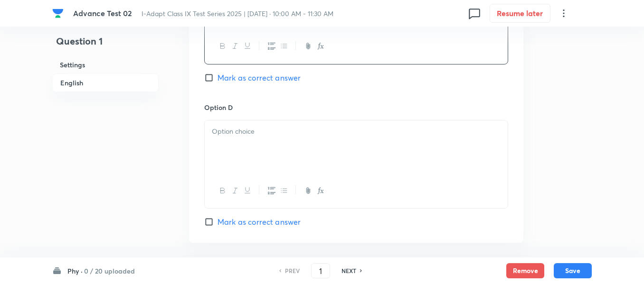
click at [278, 131] on p at bounding box center [356, 131] width 289 height 11
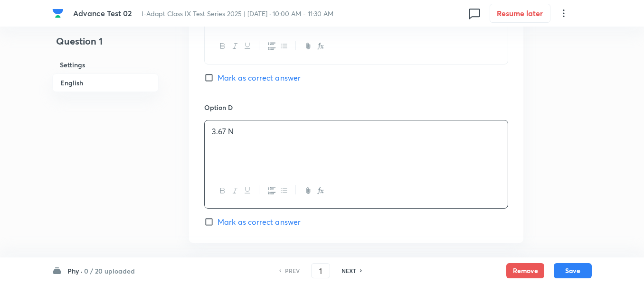
click at [81, 84] on h6 "English" at bounding box center [105, 83] width 106 height 19
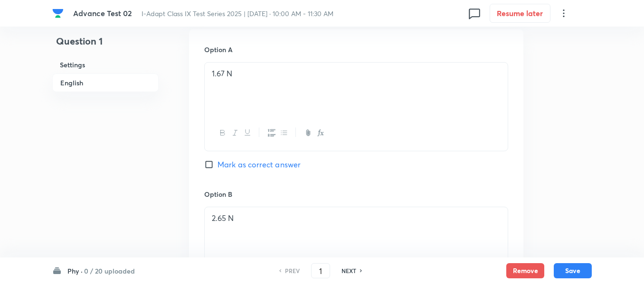
scroll to position [435, 0]
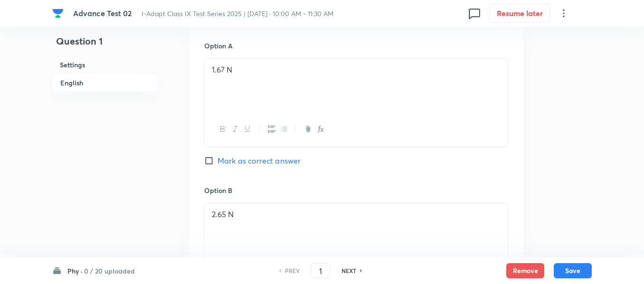
click at [210, 161] on input "Mark as correct answer" at bounding box center [210, 160] width 13 height 9
checkbox input "true"
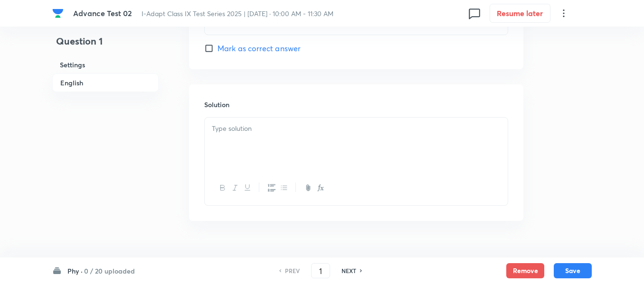
scroll to position [1002, 0]
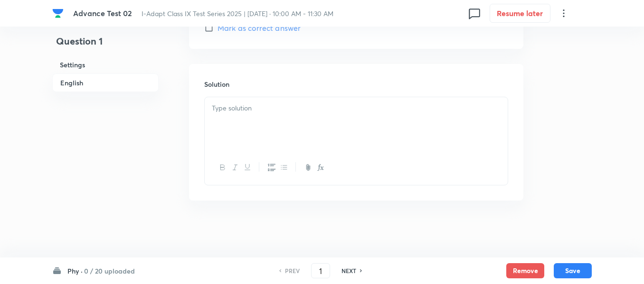
click at [373, 115] on div at bounding box center [356, 123] width 303 height 53
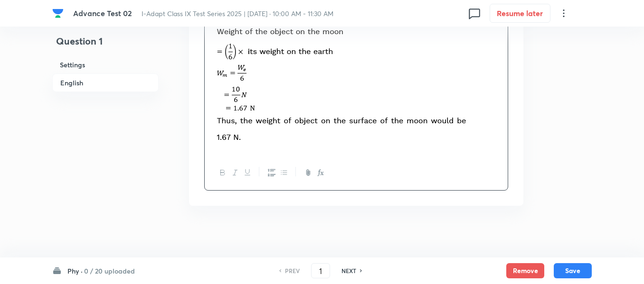
scroll to position [1102, 0]
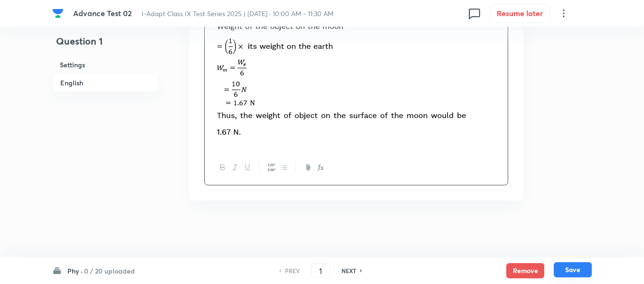
click at [573, 272] on button "Save" at bounding box center [573, 270] width 38 height 15
type input "2"
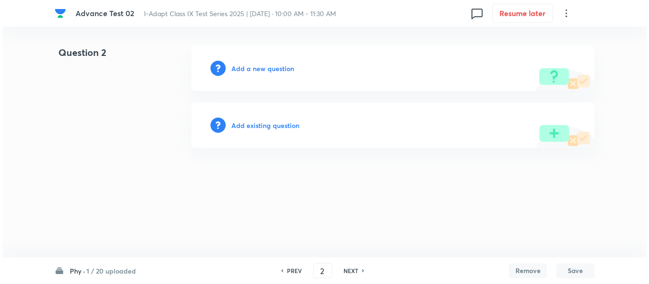
scroll to position [0, 0]
click at [250, 70] on h6 "Add a new question" at bounding box center [262, 69] width 63 height 10
click at [250, 70] on h6 "Choose a question type" at bounding box center [267, 69] width 73 height 10
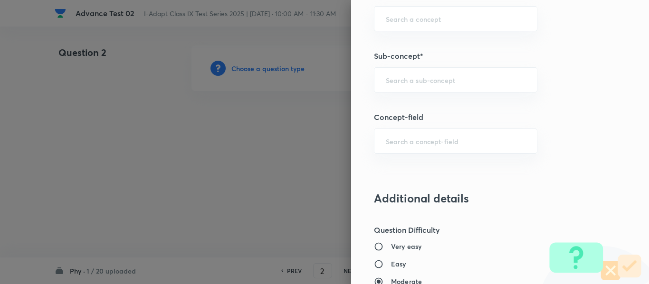
scroll to position [570, 0]
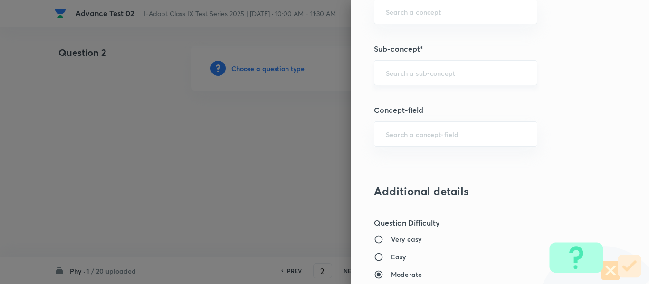
click at [512, 76] on input "text" at bounding box center [456, 72] width 140 height 9
type input "a"
paste input "Relative Density"
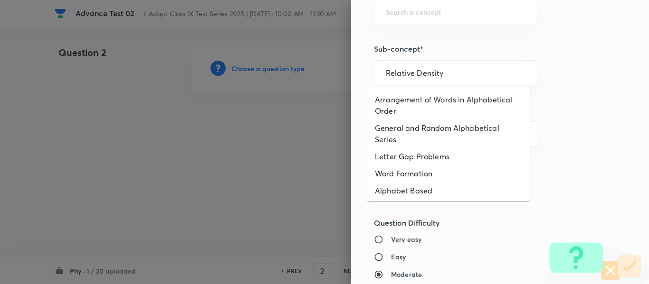
type input "Relative Density"
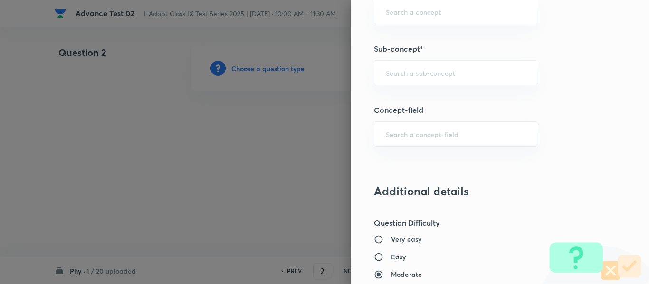
click at [575, 78] on div "Question settings Question type* Single choice correct Number of options* 2 3 4…" at bounding box center [500, 142] width 298 height 284
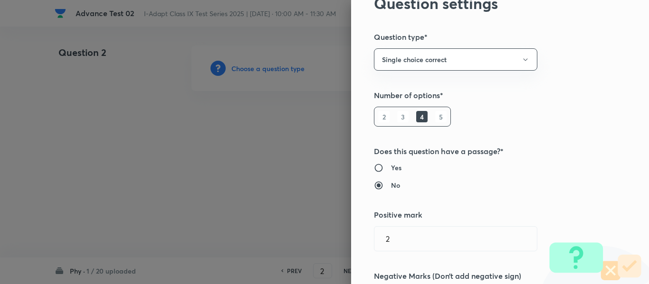
scroll to position [0, 0]
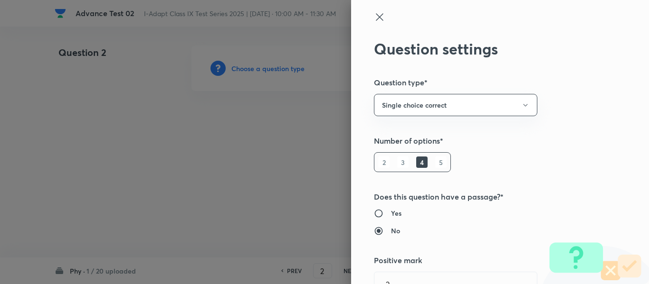
click at [374, 16] on icon at bounding box center [379, 16] width 11 height 11
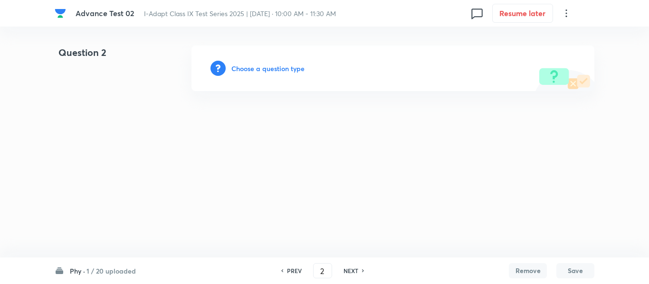
click at [258, 70] on h6 "Choose a question type" at bounding box center [267, 69] width 73 height 10
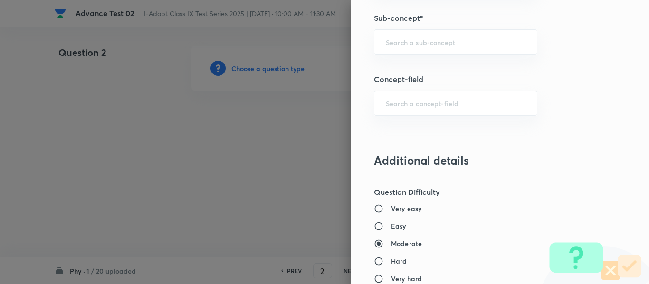
scroll to position [617, 0]
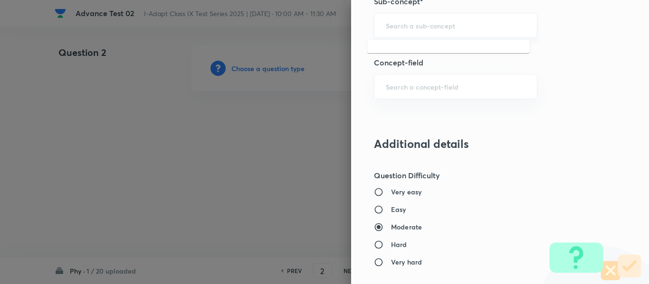
click at [456, 25] on input "text" at bounding box center [456, 25] width 140 height 9
paste input "Relative Density"
click at [452, 53] on li "Relative Density of Specific Gravity" at bounding box center [448, 52] width 162 height 17
type input "Relative Density of Specific Gravity"
type input "Olympiads"
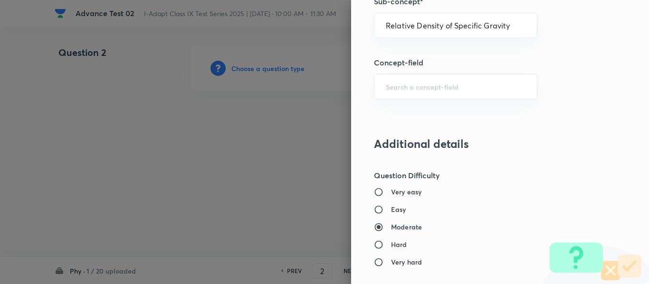
type input "NSEJS -Physics"
type input "Fluid"
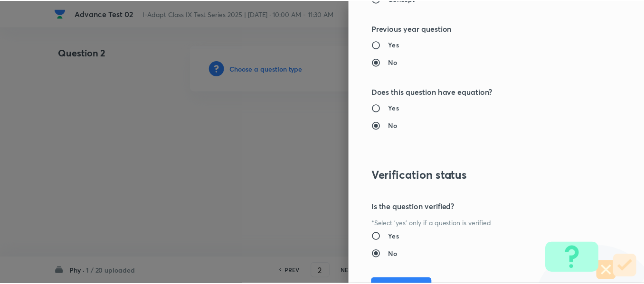
scroll to position [1010, 0]
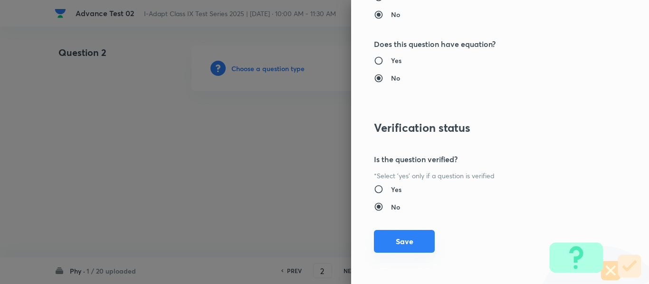
drag, startPoint x: 404, startPoint y: 243, endPoint x: 421, endPoint y: 246, distance: 17.3
click at [404, 243] on button "Save" at bounding box center [404, 241] width 61 height 23
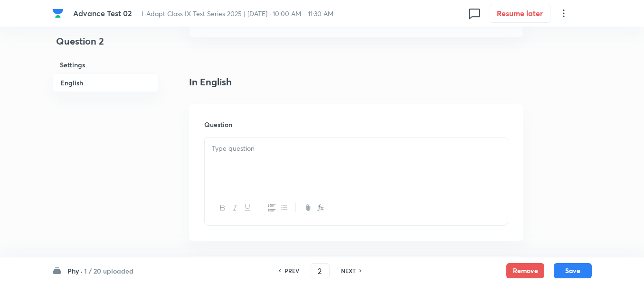
scroll to position [237, 0]
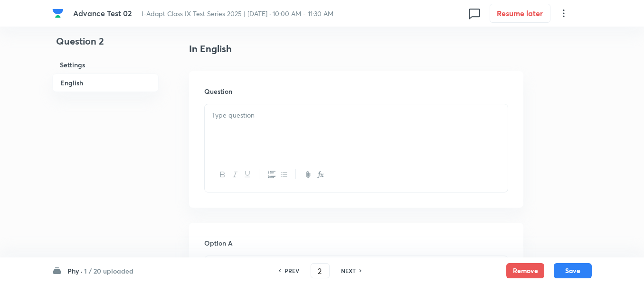
click at [357, 124] on div at bounding box center [356, 130] width 303 height 53
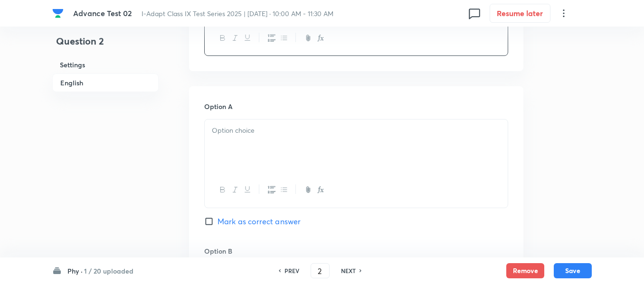
scroll to position [380, 0]
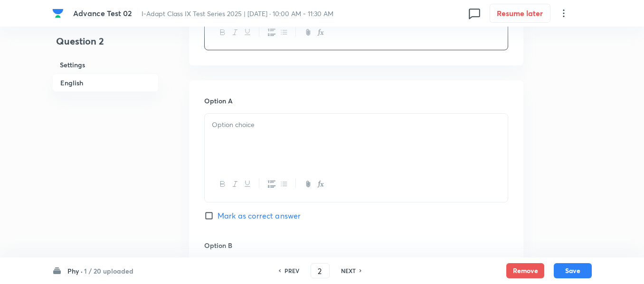
click at [357, 124] on p at bounding box center [356, 125] width 289 height 11
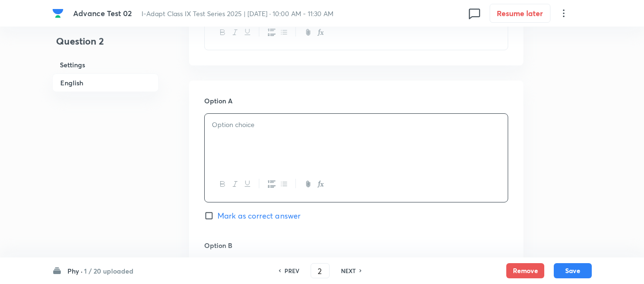
click at [332, 123] on p at bounding box center [356, 125] width 289 height 11
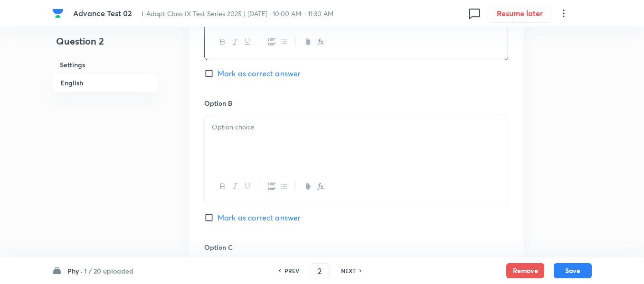
scroll to position [570, 0]
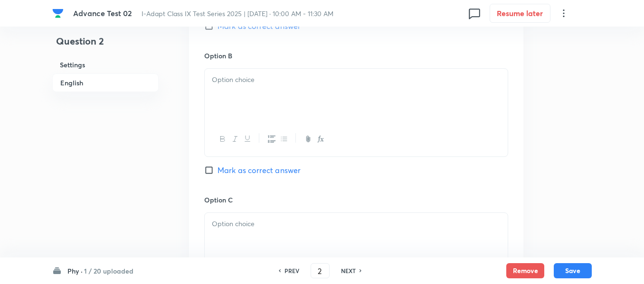
click at [299, 86] on div at bounding box center [356, 95] width 303 height 53
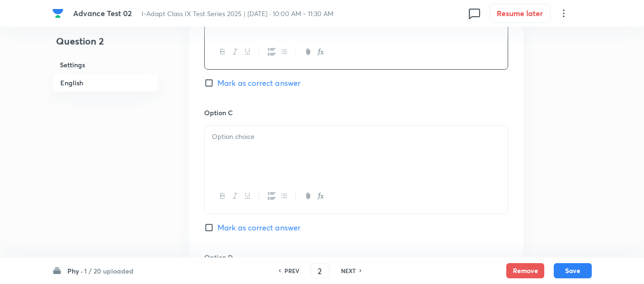
scroll to position [665, 0]
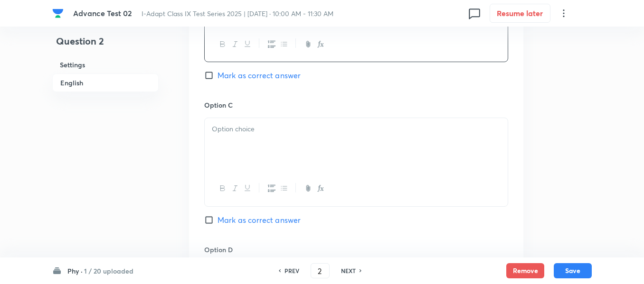
click at [273, 139] on div at bounding box center [356, 144] width 303 height 53
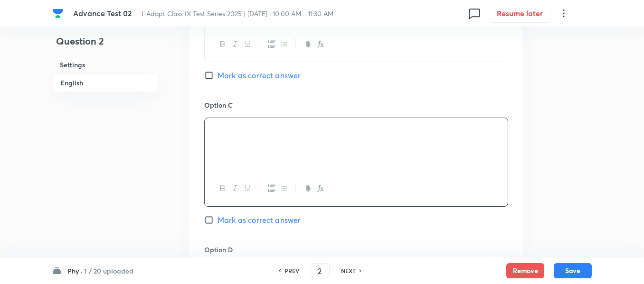
click at [79, 82] on h6 "English" at bounding box center [105, 83] width 106 height 19
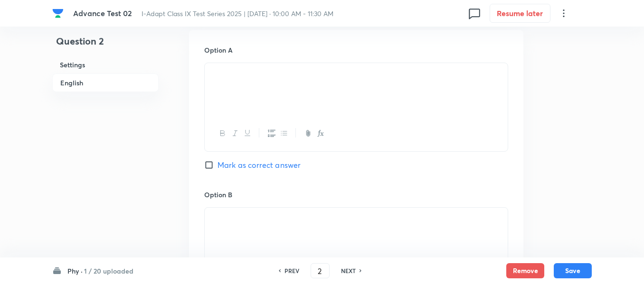
scroll to position [483, 0]
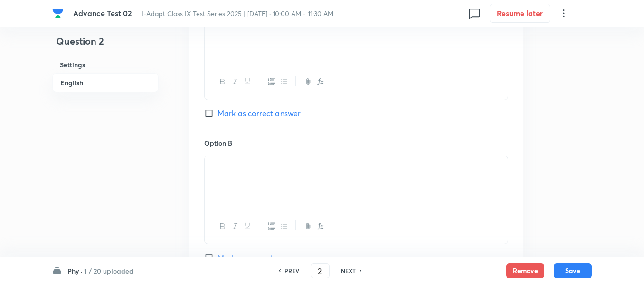
click at [208, 113] on input "Mark as correct answer" at bounding box center [210, 113] width 13 height 9
checkbox input "true"
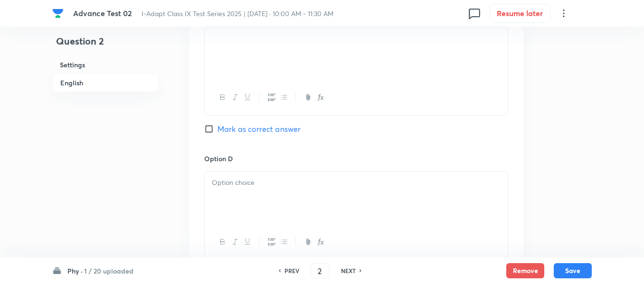
scroll to position [767, 0]
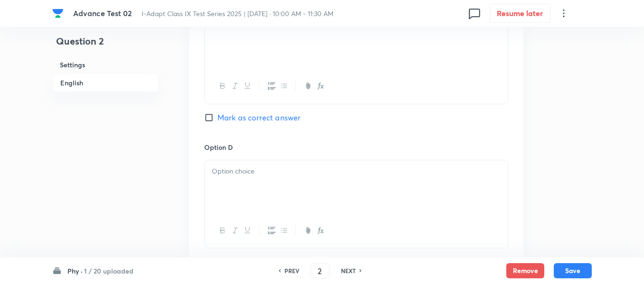
click at [322, 172] on p at bounding box center [356, 171] width 289 height 11
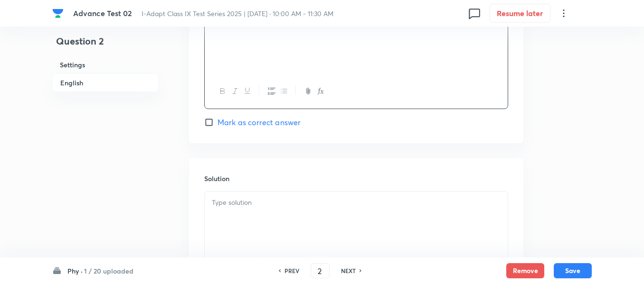
scroll to position [910, 0]
click at [287, 194] on div at bounding box center [356, 215] width 303 height 53
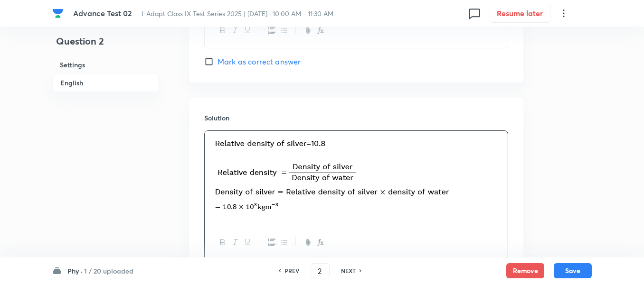
scroll to position [1043, 0]
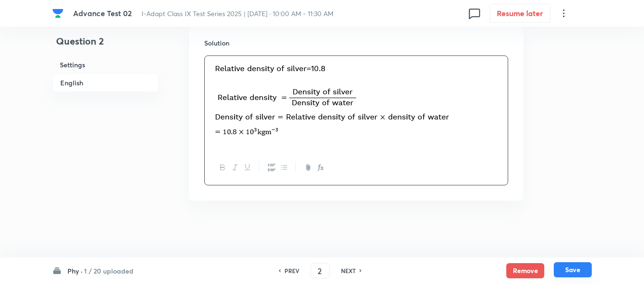
click at [574, 272] on button "Save" at bounding box center [573, 270] width 38 height 15
type input "3"
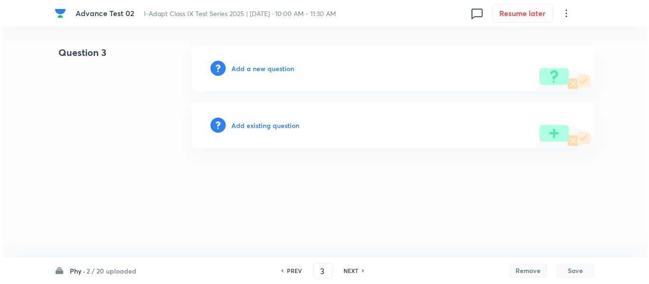
scroll to position [0, 0]
click at [266, 67] on h6 "Add a new question" at bounding box center [262, 69] width 63 height 10
click at [265, 68] on h6 "Choose a question type" at bounding box center [267, 69] width 73 height 10
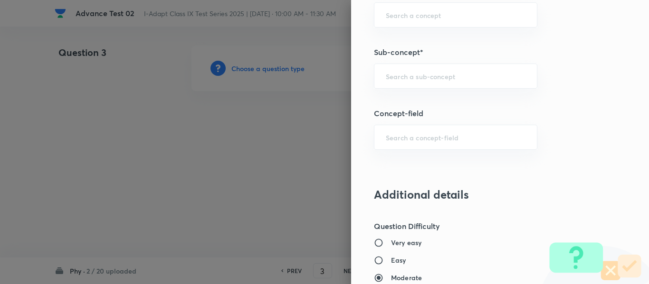
scroll to position [570, 0]
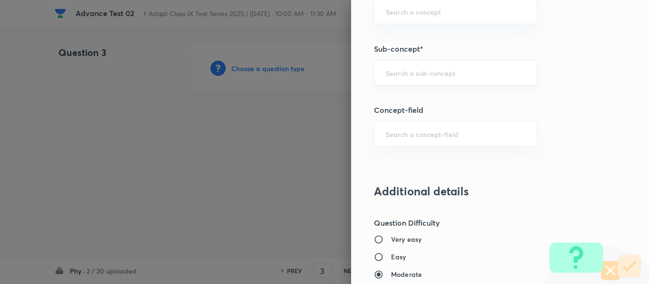
click at [470, 74] on input "text" at bounding box center [456, 72] width 140 height 9
paste input "Motion Under Gravity"
click at [430, 102] on li "Motion under Gravity" at bounding box center [448, 99] width 162 height 17
type input "Motion under Gravity"
type input "Olympiads"
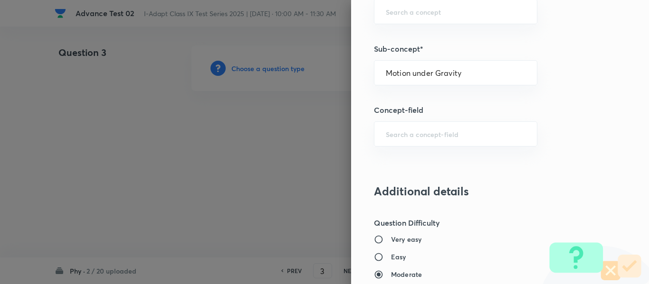
type input "NSEJS -Physics"
type input "Kinematics - 1D"
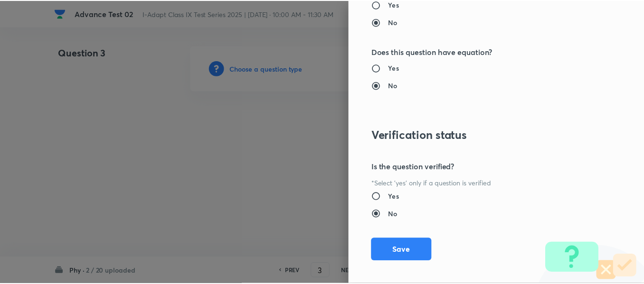
scroll to position [1010, 0]
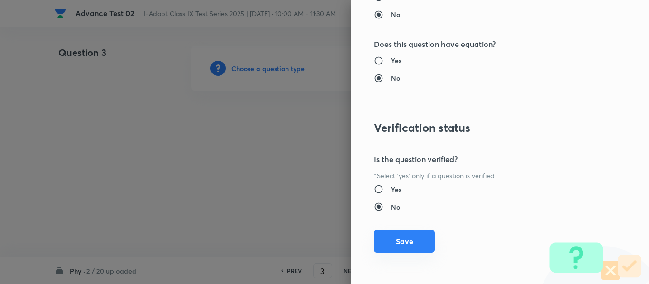
click at [400, 241] on button "Save" at bounding box center [404, 241] width 61 height 23
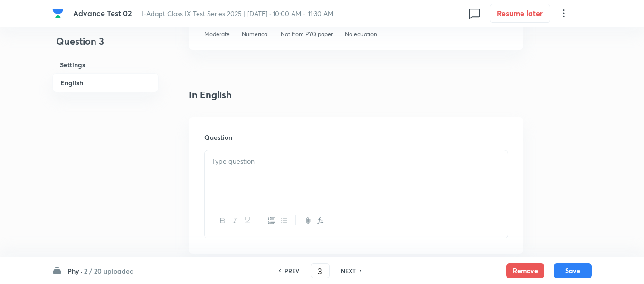
scroll to position [237, 0]
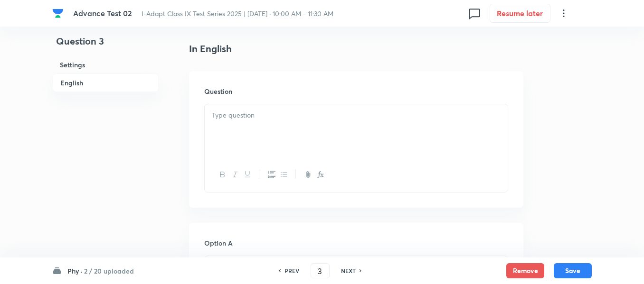
click at [332, 117] on p at bounding box center [356, 115] width 289 height 11
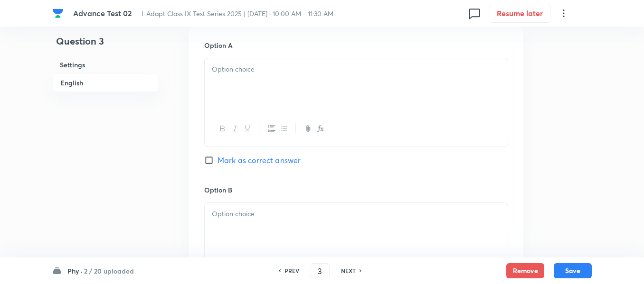
scroll to position [427, 0]
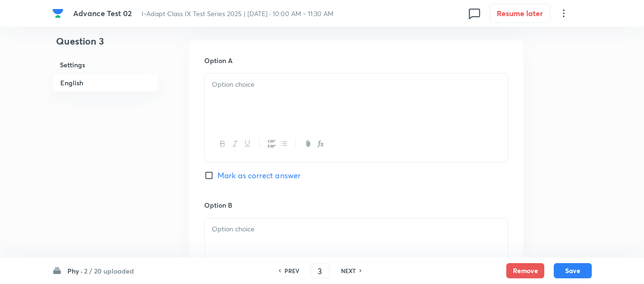
click at [335, 101] on div at bounding box center [356, 100] width 303 height 53
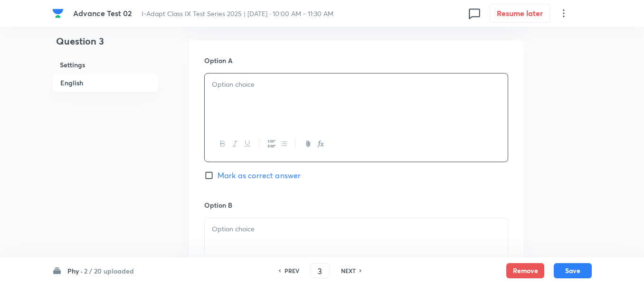
click at [301, 92] on div at bounding box center [356, 100] width 303 height 53
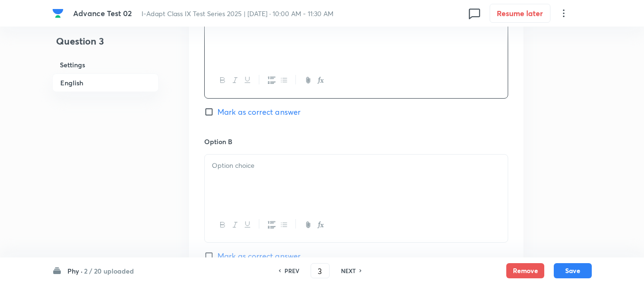
scroll to position [570, 0]
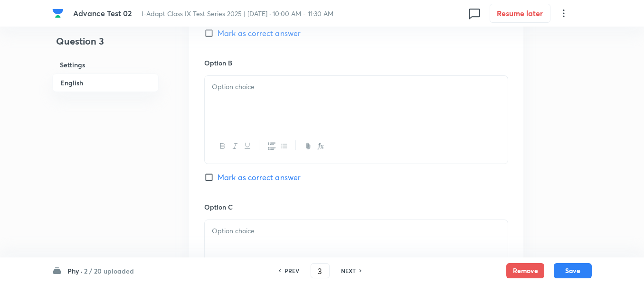
click at [328, 97] on div at bounding box center [356, 102] width 303 height 53
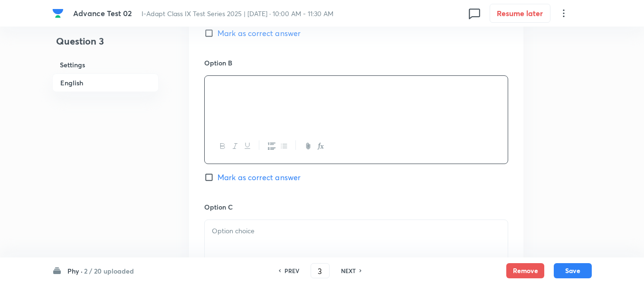
scroll to position [665, 0]
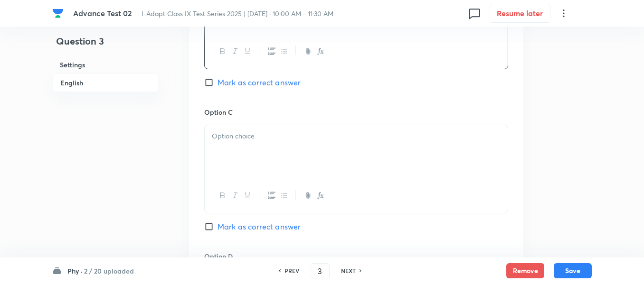
click at [317, 146] on div at bounding box center [356, 151] width 303 height 53
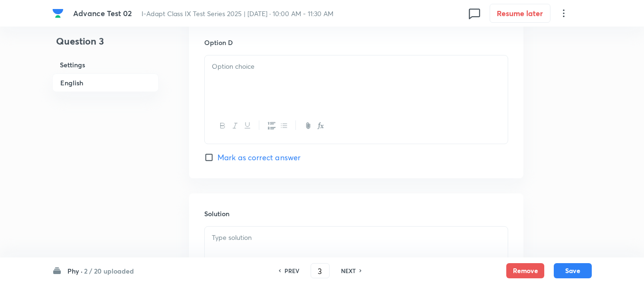
scroll to position [902, 0]
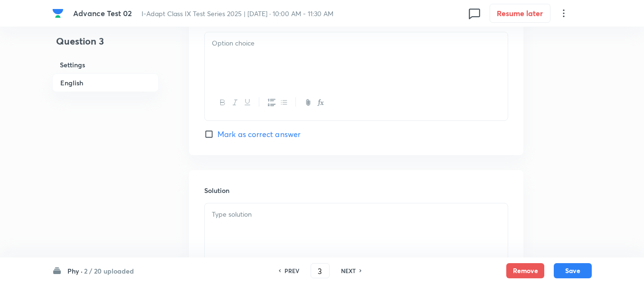
click at [307, 66] on div at bounding box center [356, 58] width 303 height 53
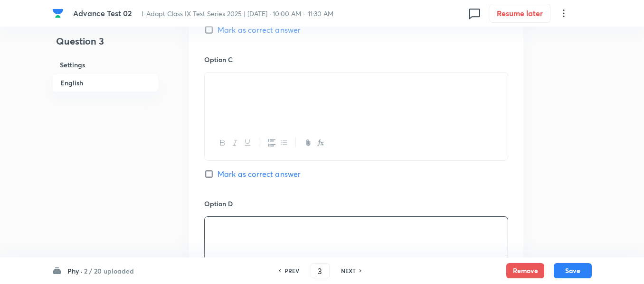
scroll to position [665, 0]
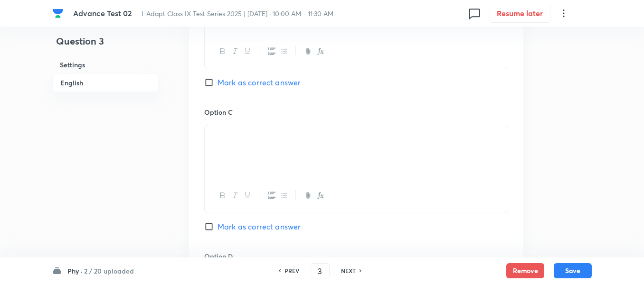
click at [209, 85] on input "Mark as correct answer" at bounding box center [210, 82] width 13 height 9
checkbox input "true"
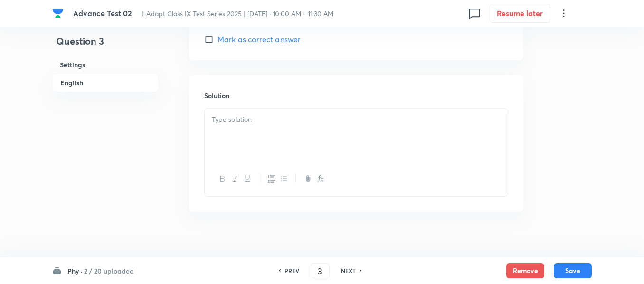
scroll to position [1009, 0]
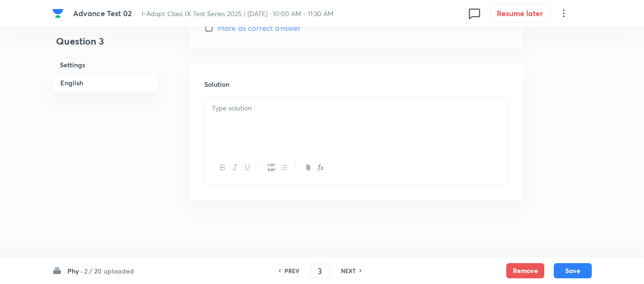
click at [303, 110] on p at bounding box center [356, 108] width 289 height 11
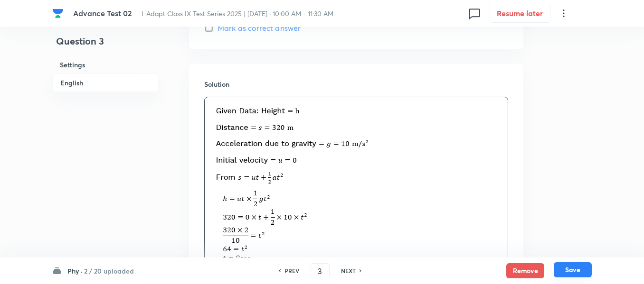
click at [569, 270] on button "Save" at bounding box center [573, 270] width 38 height 15
type input "4"
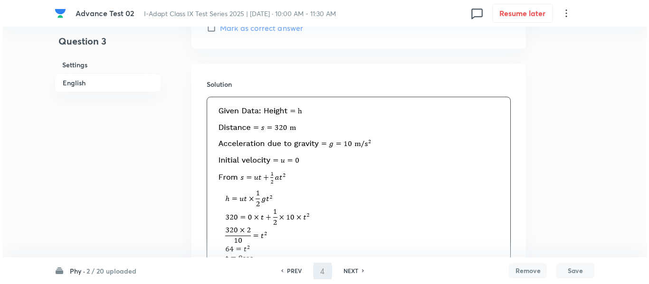
scroll to position [0, 0]
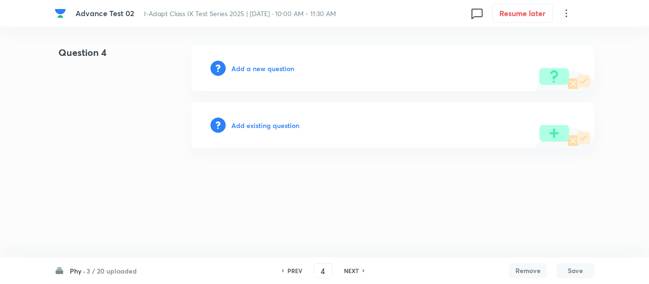
click at [251, 67] on h6 "Add a new question" at bounding box center [262, 69] width 63 height 10
click at [251, 67] on h6 "Choose a question type" at bounding box center [267, 69] width 73 height 10
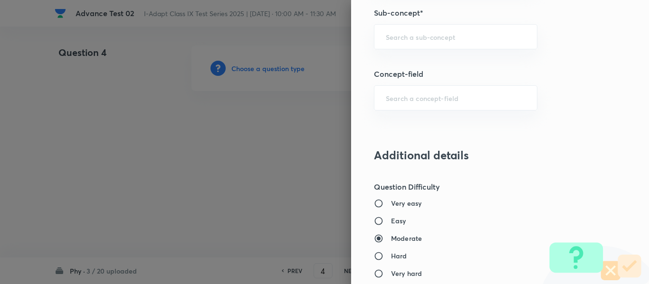
scroll to position [617, 0]
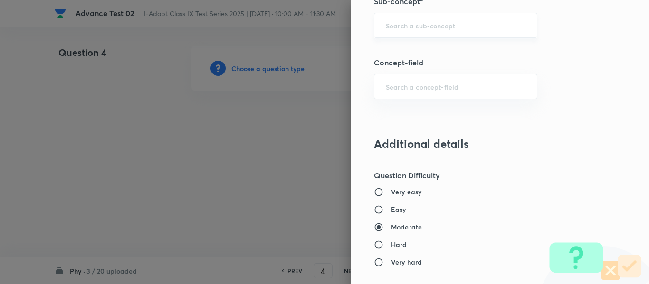
click at [425, 27] on input "text" at bounding box center [456, 25] width 140 height 9
paste input "Types of Motion"
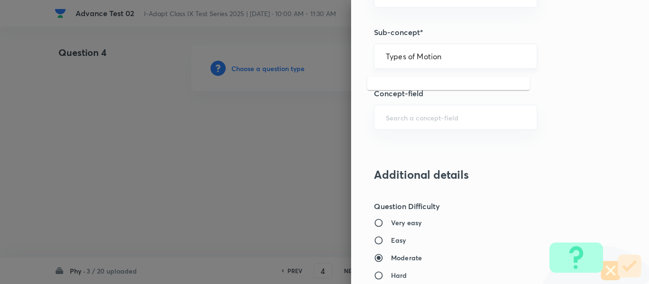
scroll to position [570, 0]
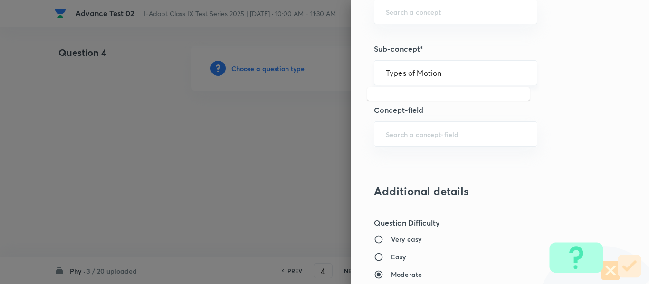
click at [492, 73] on input "Types of Motion" at bounding box center [456, 72] width 140 height 9
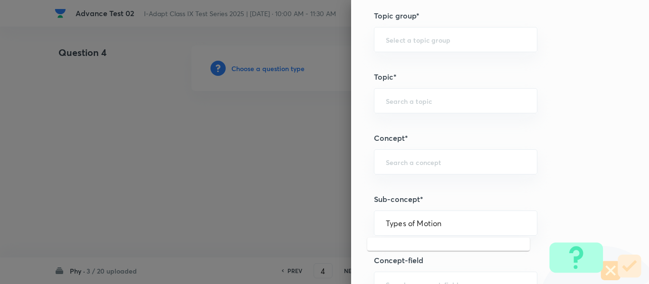
scroll to position [427, 0]
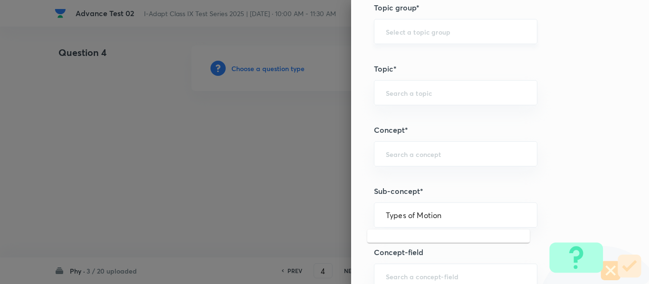
type input "Types of Motion"
click at [452, 32] on input "text" at bounding box center [456, 31] width 140 height 9
click at [568, 86] on div "Question settings Question type* Single choice correct Number of options* 2 3 4…" at bounding box center [500, 142] width 298 height 284
click at [233, 106] on div at bounding box center [324, 142] width 649 height 284
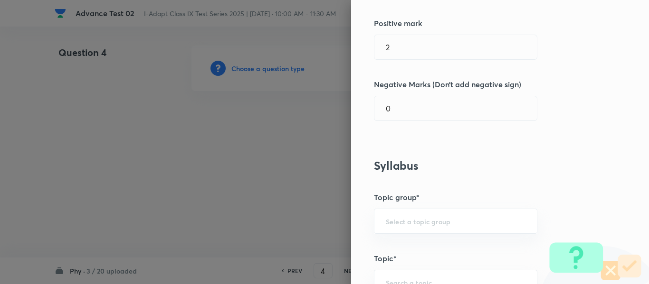
scroll to position [0, 0]
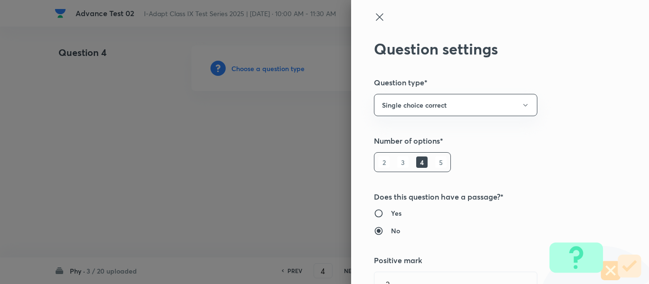
click at [374, 17] on icon at bounding box center [379, 16] width 11 height 11
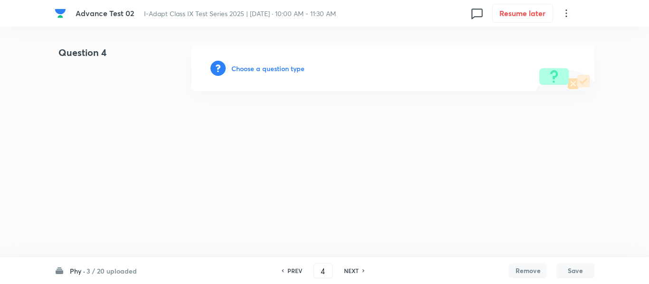
click at [294, 271] on h6 "PREV" at bounding box center [294, 271] width 15 height 9
type input "3"
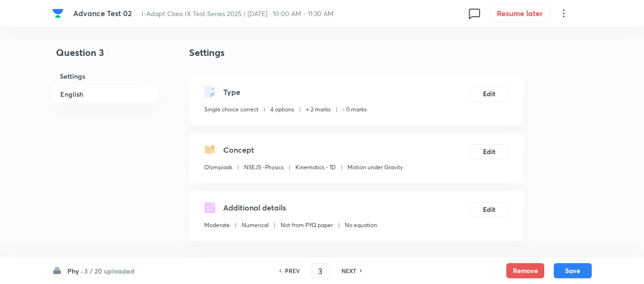
checkbox input "true"
click at [578, 272] on button "Save" at bounding box center [573, 270] width 38 height 15
type input "4"
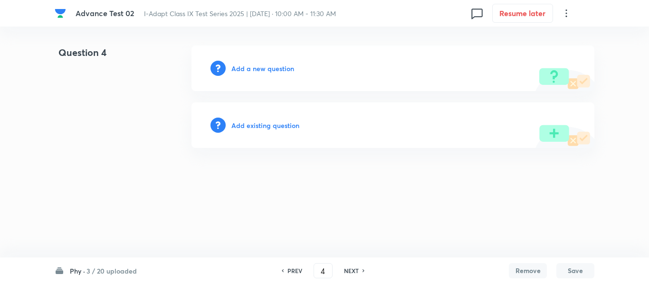
click at [250, 67] on h6 "Add a new question" at bounding box center [262, 69] width 63 height 10
click at [260, 68] on h6 "Choose a question type" at bounding box center [267, 69] width 73 height 10
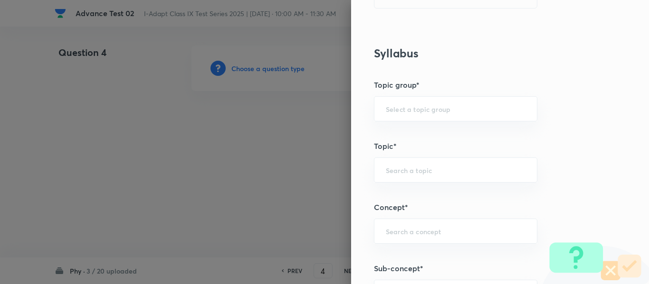
scroll to position [380, 0]
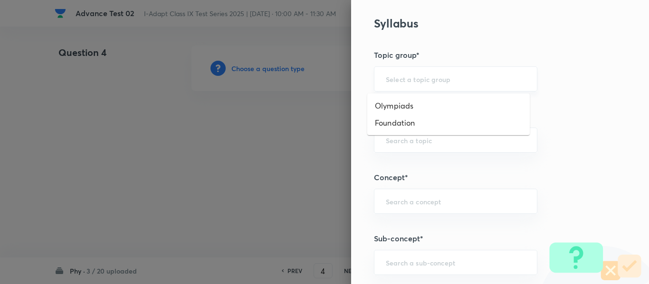
click at [458, 76] on input "text" at bounding box center [456, 79] width 140 height 9
click at [412, 106] on li "Olympiads" at bounding box center [448, 105] width 162 height 17
type input "Olympiads"
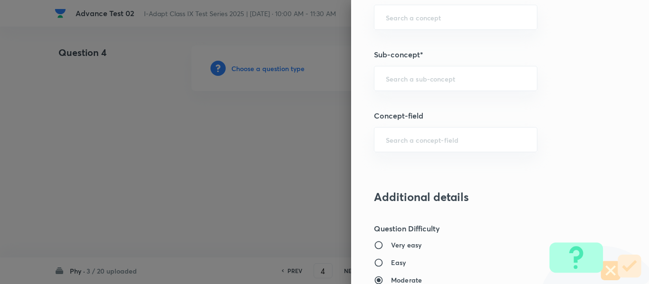
scroll to position [570, 0]
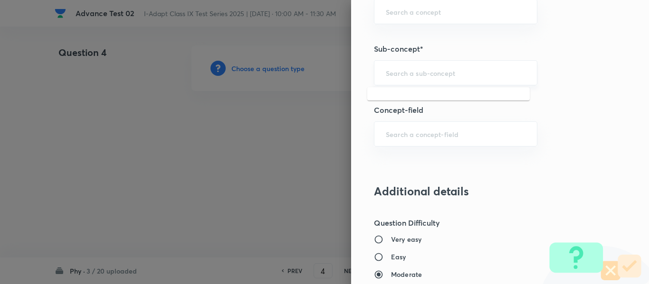
click at [444, 74] on input "text" at bounding box center [456, 72] width 140 height 9
paste input "Types of Motion"
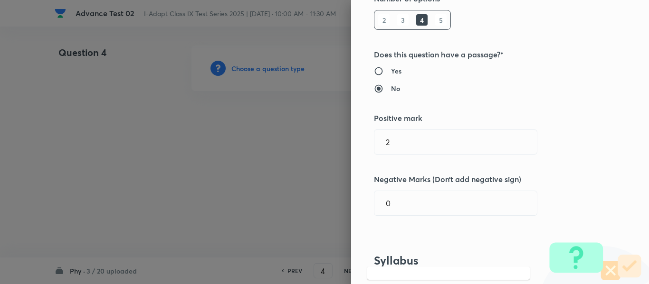
scroll to position [0, 0]
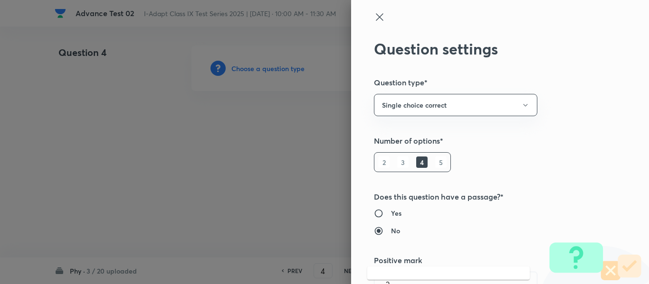
type input "Types of Motion"
click at [374, 15] on icon at bounding box center [379, 16] width 11 height 11
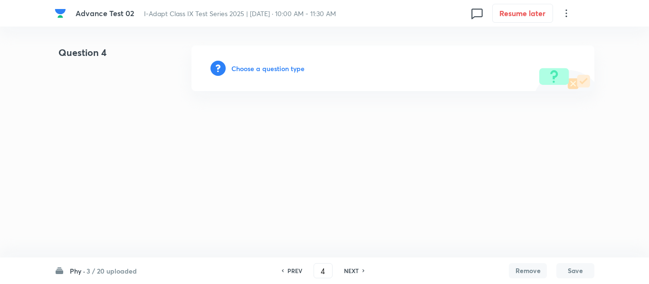
click at [237, 137] on html "Advance Test 02 I-Adapt Class IX Test Series 2025 | Sep 8, 2025 · 10:00 AM - 11…" at bounding box center [324, 68] width 649 height 137
click at [260, 68] on h6 "Choose a question type" at bounding box center [267, 69] width 73 height 10
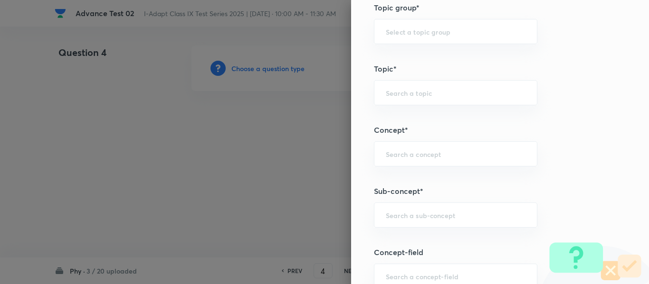
scroll to position [522, 0]
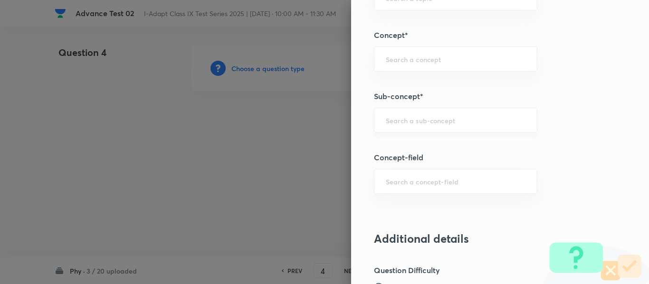
click at [461, 126] on div "​" at bounding box center [455, 120] width 163 height 25
paste input "Types of Motion"
type input "T"
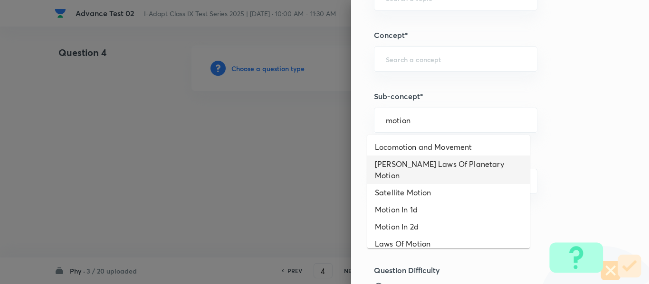
click at [452, 164] on li "[PERSON_NAME] Laws Of Planetary Motion" at bounding box center [448, 170] width 162 height 28
type input "[PERSON_NAME] Laws Of Planetary Motion"
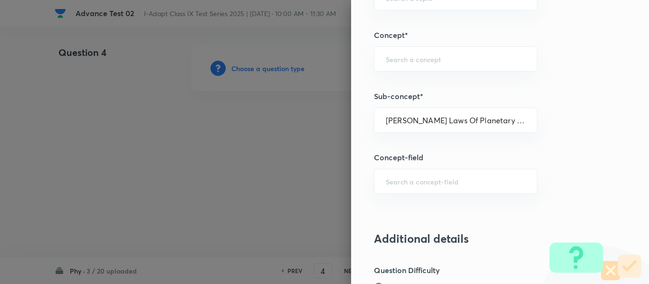
type input "Olympiads"
type input "NSE - Physics"
type input "Gravitation"
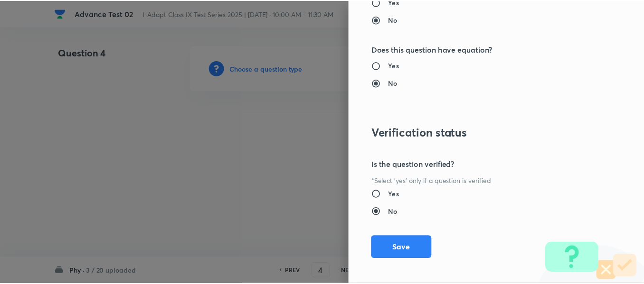
scroll to position [1010, 0]
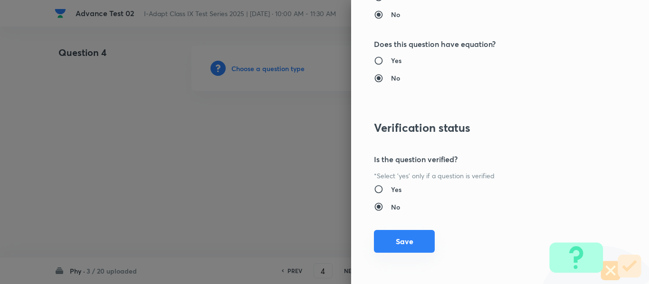
click at [402, 240] on button "Save" at bounding box center [404, 241] width 61 height 23
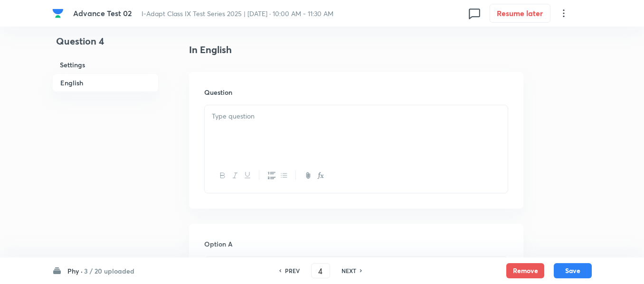
scroll to position [237, 0]
click at [339, 131] on div at bounding box center [356, 130] width 303 height 53
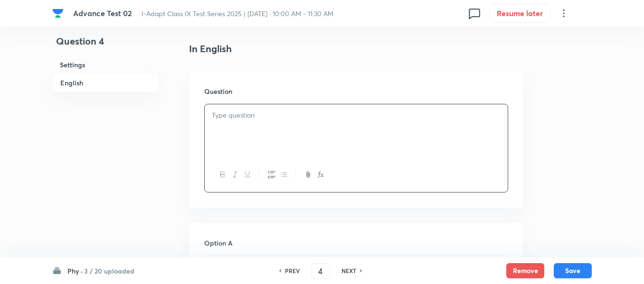
click at [309, 126] on div at bounding box center [356, 130] width 303 height 53
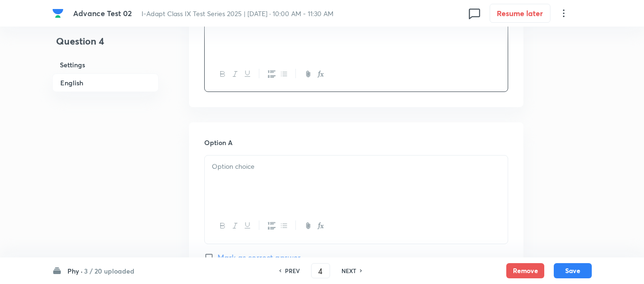
scroll to position [427, 0]
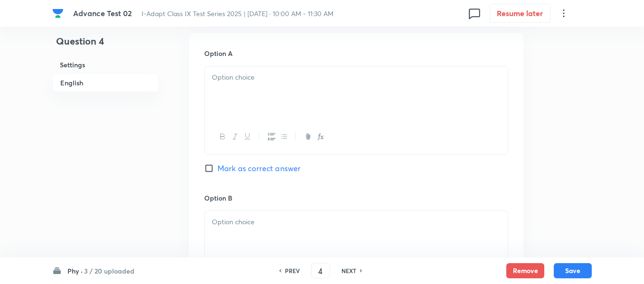
click at [324, 92] on div at bounding box center [356, 92] width 303 height 53
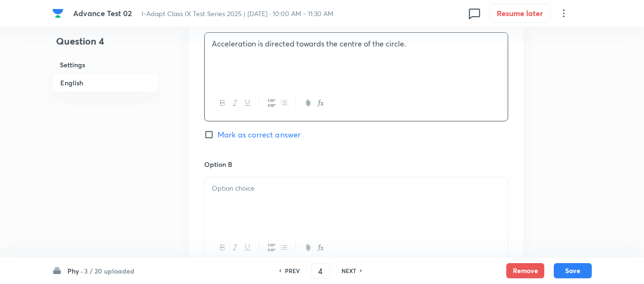
scroll to position [522, 0]
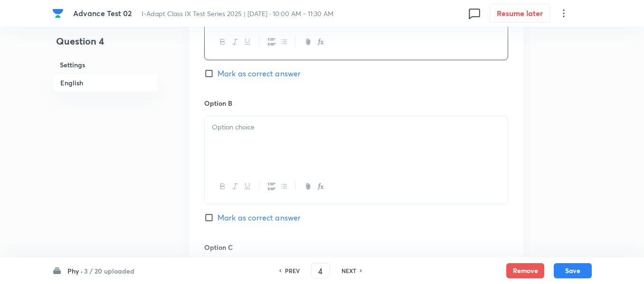
click at [292, 141] on div at bounding box center [356, 142] width 303 height 53
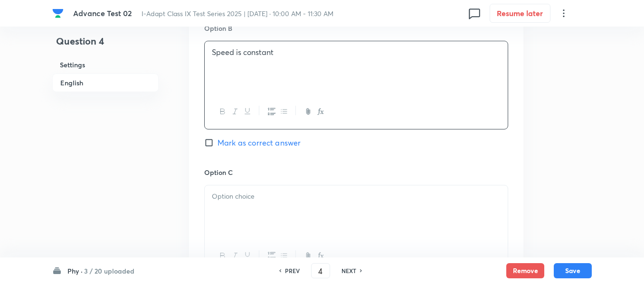
scroll to position [665, 0]
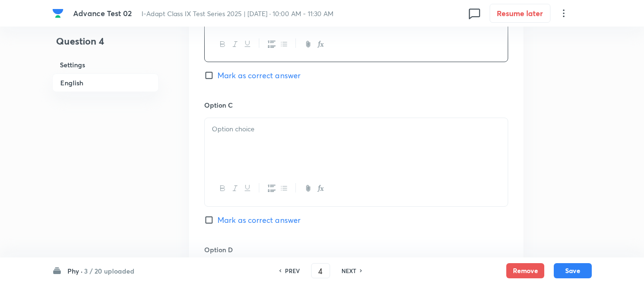
click at [292, 141] on div at bounding box center [356, 144] width 303 height 53
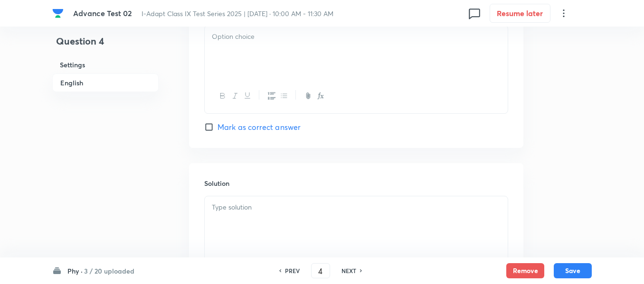
scroll to position [807, 0]
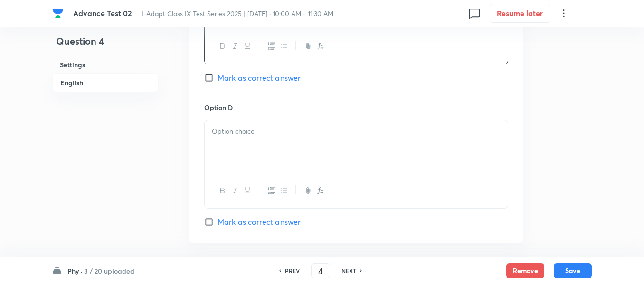
click at [315, 131] on p at bounding box center [356, 131] width 289 height 11
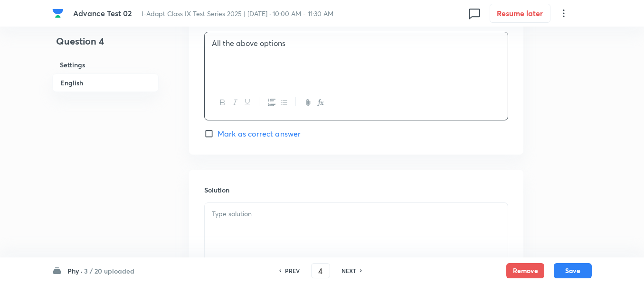
scroll to position [902, 0]
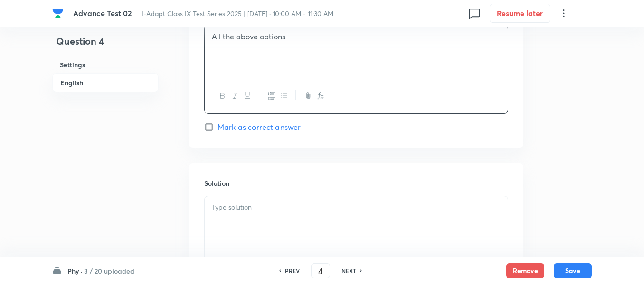
click at [211, 125] on input "Mark as correct answer" at bounding box center [210, 127] width 13 height 9
checkbox input "true"
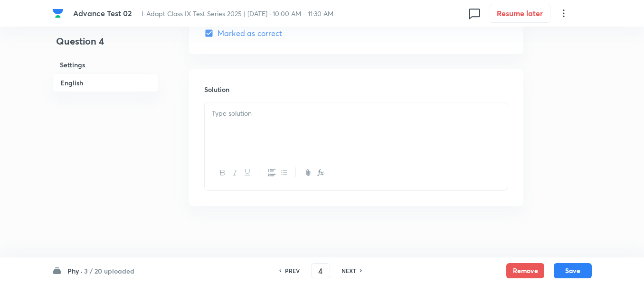
scroll to position [997, 0]
click at [312, 111] on p at bounding box center [356, 112] width 289 height 11
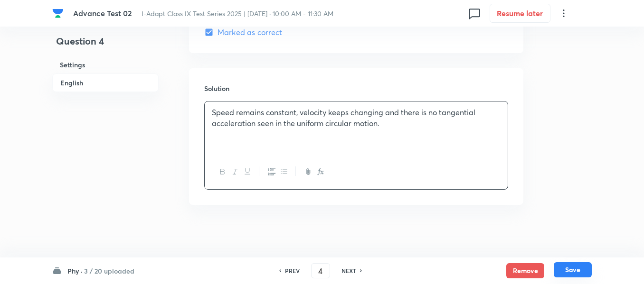
click at [567, 275] on button "Save" at bounding box center [573, 270] width 38 height 15
type input "5"
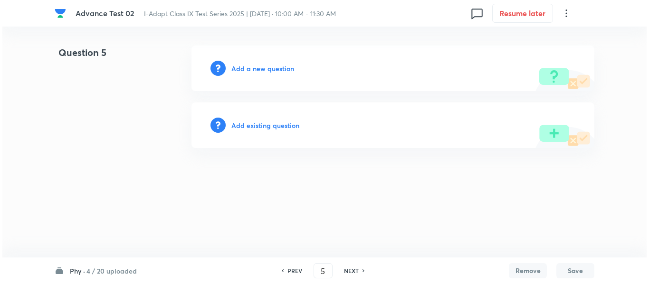
scroll to position [0, 0]
click at [243, 67] on h6 "Add a new question" at bounding box center [262, 69] width 63 height 10
click at [243, 67] on h6 "Choose a question type" at bounding box center [267, 69] width 73 height 10
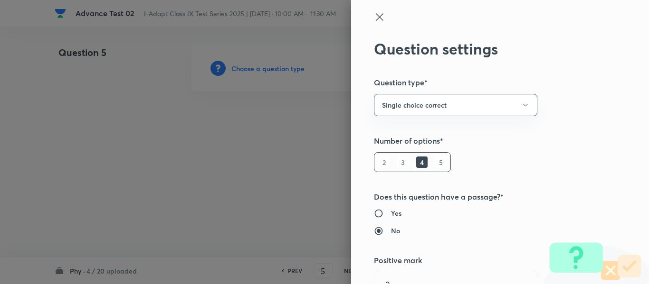
type input "Olympiads"
type input "NSE - Physics"
type input "Gravitation"
type input "[PERSON_NAME] Laws Of Planetary Motion"
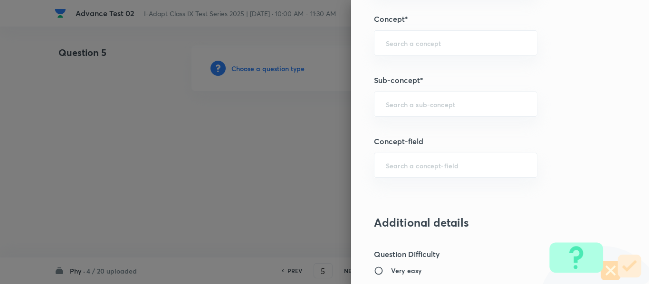
scroll to position [591, 0]
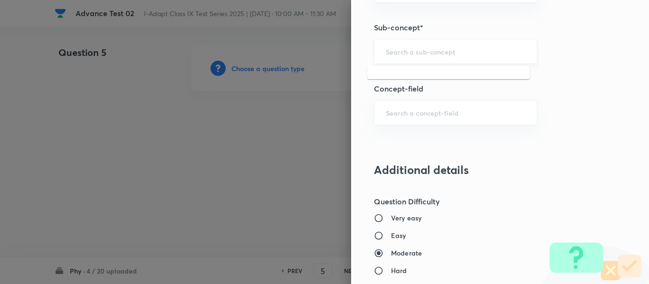
click at [424, 48] on input "text" at bounding box center [456, 51] width 140 height 9
paste input "Mass and Weight"
click at [415, 80] on li "Mass and Weight" at bounding box center [448, 78] width 162 height 17
type input "Mass and Weight"
type input "Olympiads"
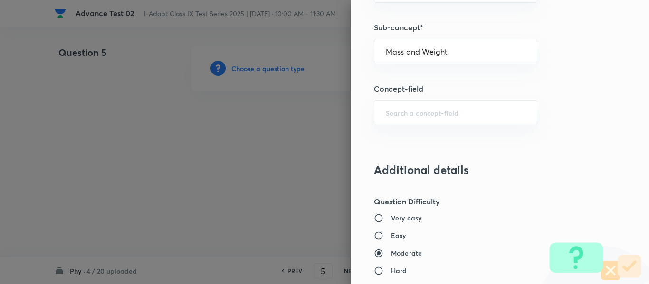
type input "NSEJS -Physics"
type input "Gravitation"
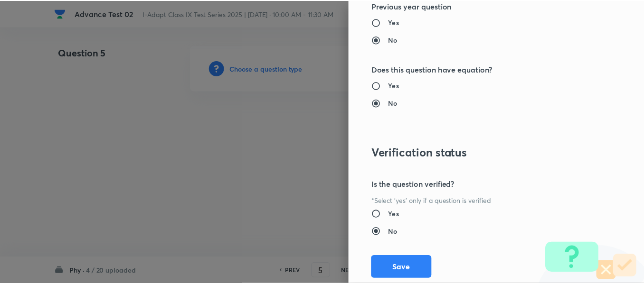
scroll to position [1010, 0]
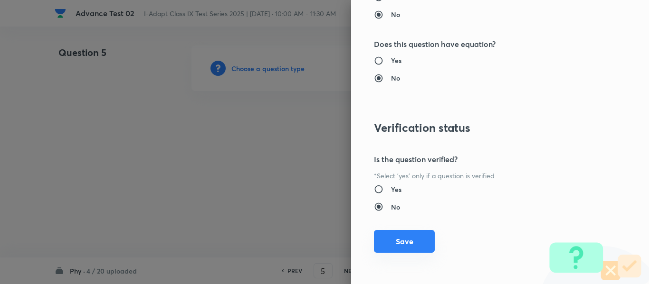
click at [385, 241] on button "Save" at bounding box center [404, 241] width 61 height 23
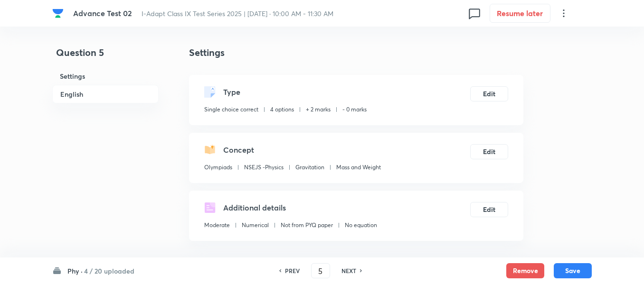
click at [82, 272] on h6 "Phy ·" at bounding box center [74, 271] width 15 height 10
click at [123, 86] on h6 "Phy" at bounding box center [111, 85] width 86 height 10
type input "1"
checkbox input "true"
click at [106, 269] on h6 "4 / 20 uploaded" at bounding box center [109, 271] width 50 height 10
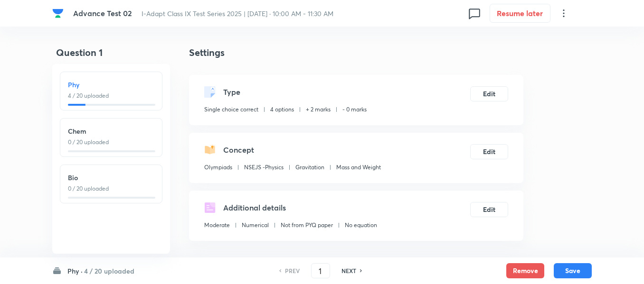
click at [106, 269] on h6 "4 / 20 uploaded" at bounding box center [109, 271] width 50 height 10
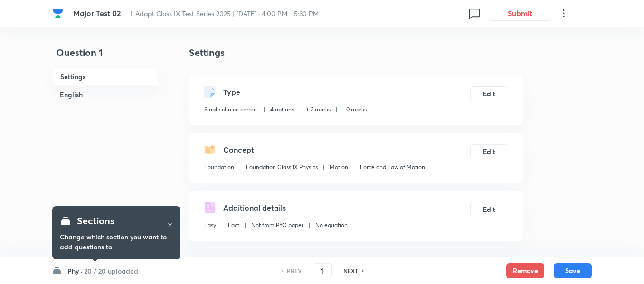
click at [563, 12] on icon at bounding box center [563, 13] width 11 height 11
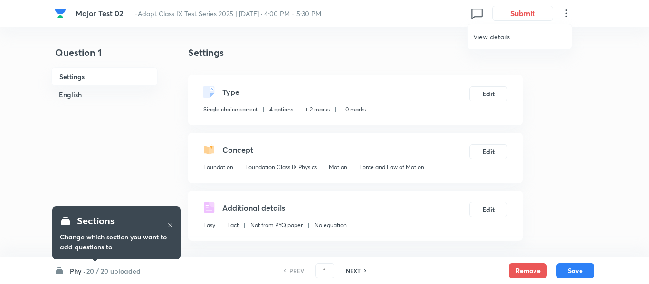
click at [516, 34] on span "View details" at bounding box center [519, 37] width 93 height 10
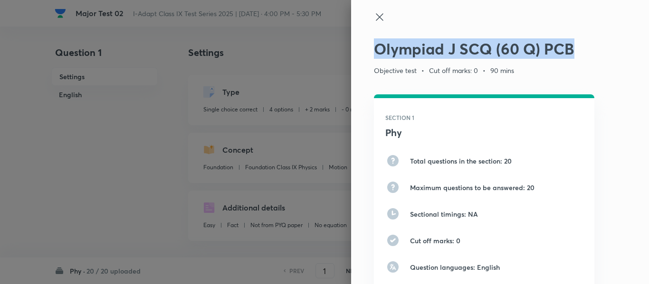
drag, startPoint x: 578, startPoint y: 47, endPoint x: 362, endPoint y: 44, distance: 216.6
click at [362, 44] on div "Olympiad J SCQ (60 Q) PCB Objective test • Cut off marks: 0 • 90 mins SECTION 1…" at bounding box center [500, 142] width 298 height 284
copy h2 "Olympiad J SCQ (60 Q) PCB"
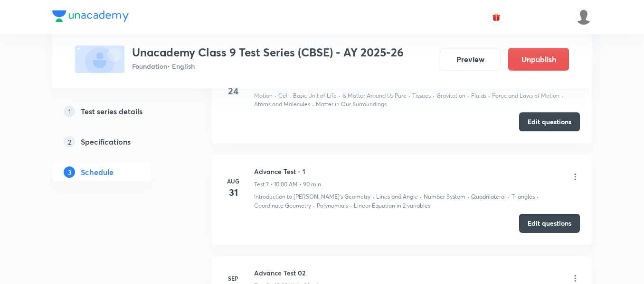
scroll to position [1418, 0]
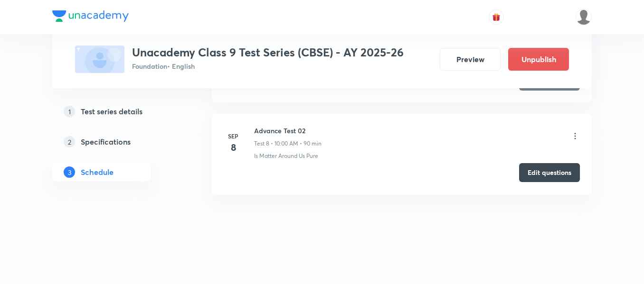
click at [547, 174] on button "Edit questions" at bounding box center [549, 172] width 61 height 19
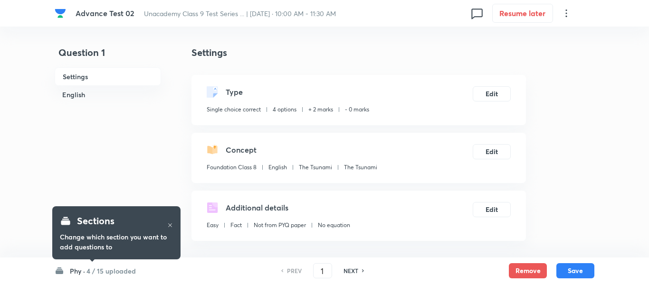
checkbox input "true"
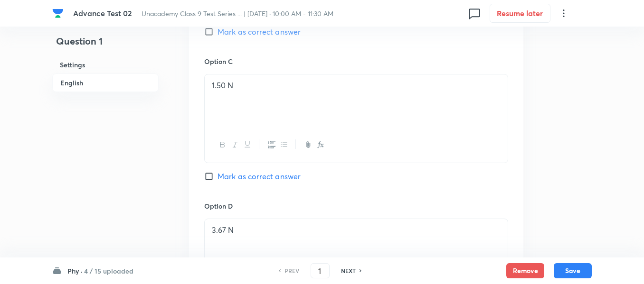
scroll to position [712, 0]
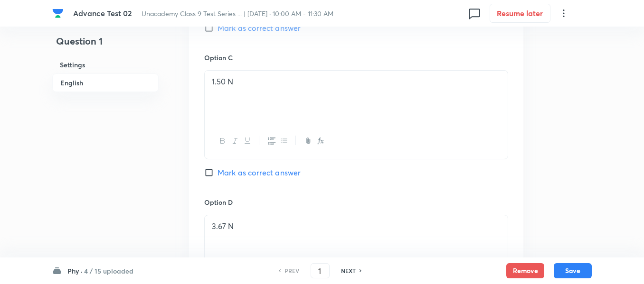
click at [351, 272] on h6 "NEXT" at bounding box center [348, 271] width 15 height 9
type input "2"
checkbox input "true"
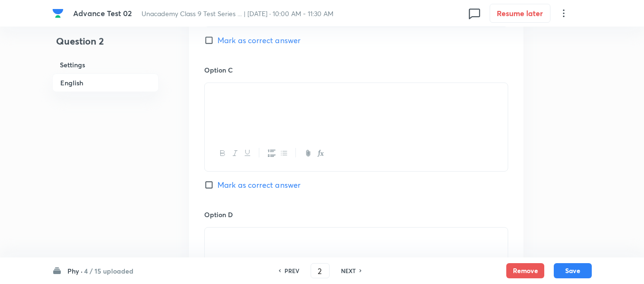
click at [351, 272] on h6 "NEXT" at bounding box center [348, 271] width 15 height 9
type input "3"
checkbox input "false"
checkbox input "true"
click at [351, 272] on h6 "NEXT" at bounding box center [348, 271] width 15 height 9
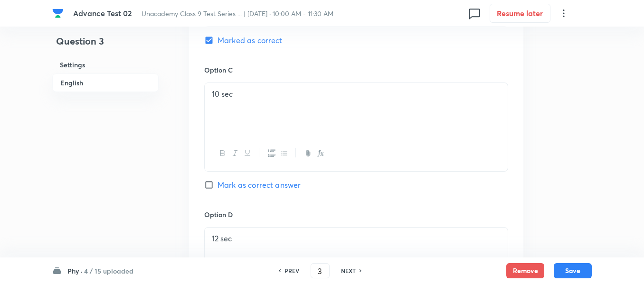
type input "4"
checkbox input "false"
checkbox input "true"
click at [351, 272] on h6 "NEXT" at bounding box center [348, 271] width 15 height 9
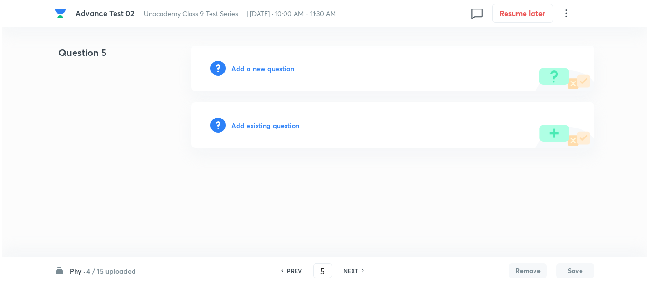
scroll to position [0, 0]
click at [82, 270] on h6 "Phy ·" at bounding box center [77, 271] width 15 height 10
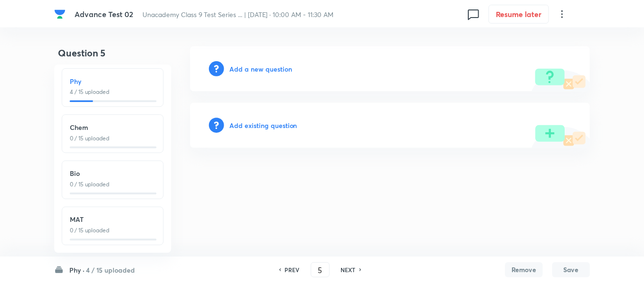
scroll to position [11, 0]
click at [288, 272] on h6 "PREV" at bounding box center [294, 271] width 15 height 9
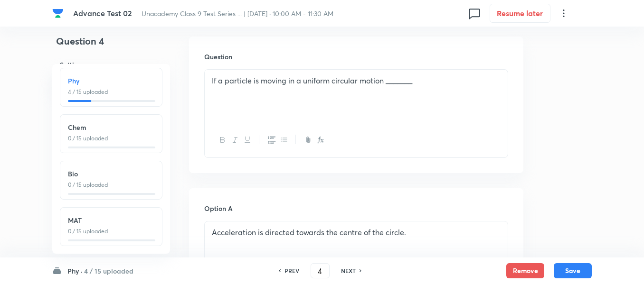
scroll to position [285, 0]
click at [351, 270] on h6 "NEXT" at bounding box center [348, 271] width 15 height 9
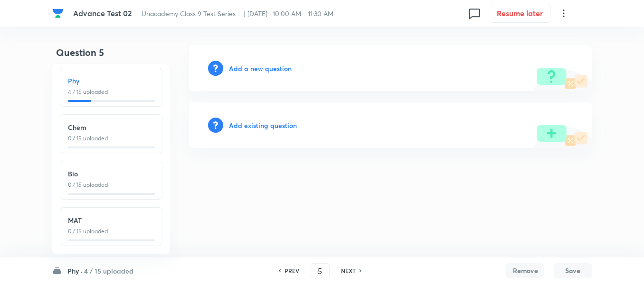
scroll to position [0, 0]
click at [292, 271] on h6 "PREV" at bounding box center [294, 271] width 15 height 9
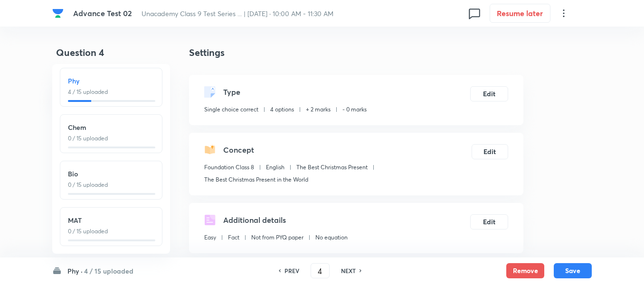
click at [292, 271] on h6 "PREV" at bounding box center [291, 271] width 15 height 9
type input "3"
checkbox input "true"
checkbox input "false"
click at [292, 271] on h6 "PREV" at bounding box center [291, 271] width 15 height 9
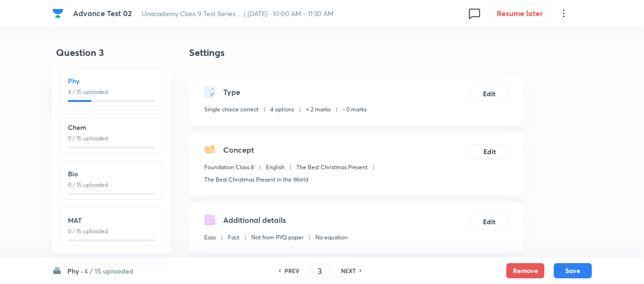
type input "2"
checkbox input "true"
checkbox input "false"
click at [292, 271] on h6 "PREV" at bounding box center [291, 271] width 15 height 9
type input "1"
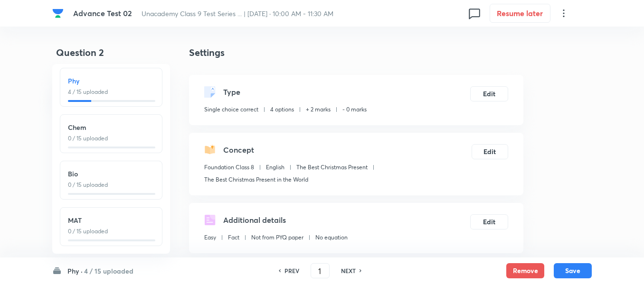
checkbox input "true"
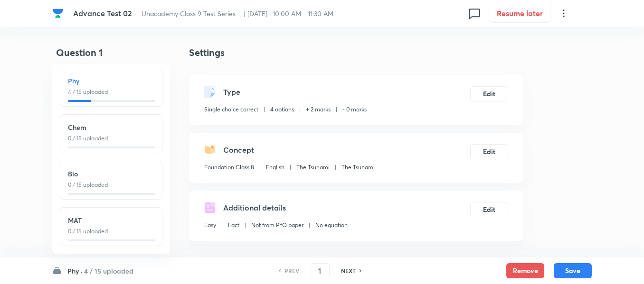
click at [351, 272] on h6 "NEXT" at bounding box center [348, 271] width 15 height 9
type input "2"
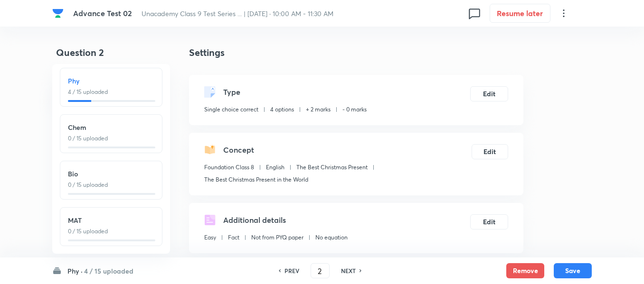
checkbox input "true"
click at [351, 272] on h6 "NEXT" at bounding box center [348, 271] width 15 height 9
type input "3"
checkbox input "false"
checkbox input "true"
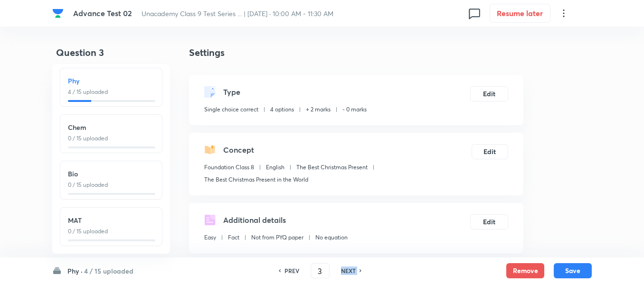
click at [351, 272] on h6 "NEXT" at bounding box center [348, 271] width 15 height 9
type input "4"
checkbox input "false"
checkbox input "true"
click at [351, 272] on h6 "NEXT" at bounding box center [348, 271] width 15 height 9
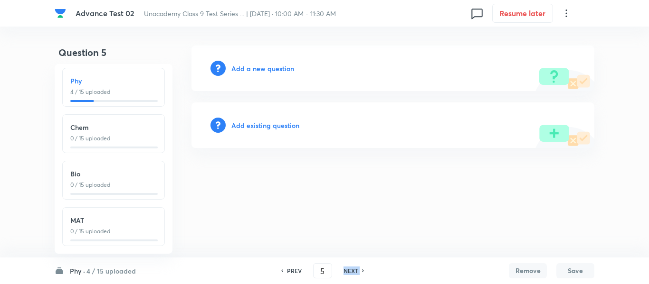
click at [351, 272] on h6 "NEXT" at bounding box center [350, 271] width 15 height 9
click at [295, 274] on h6 "PREV" at bounding box center [294, 271] width 15 height 9
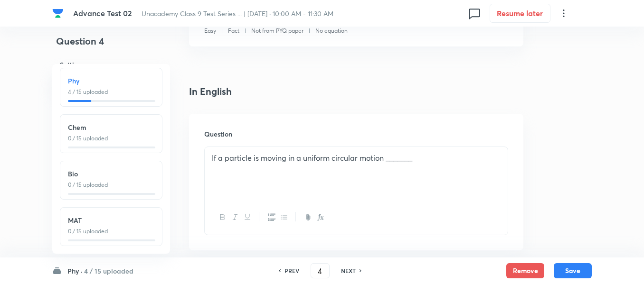
scroll to position [237, 0]
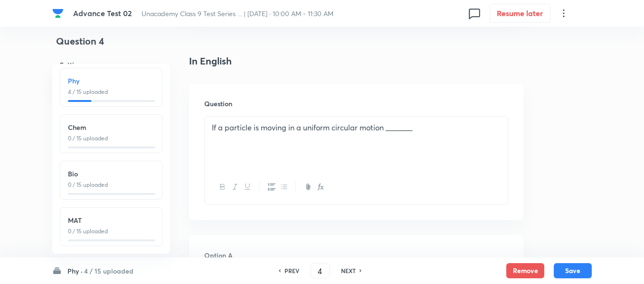
click at [355, 273] on h6 "NEXT" at bounding box center [348, 271] width 15 height 9
type input "5"
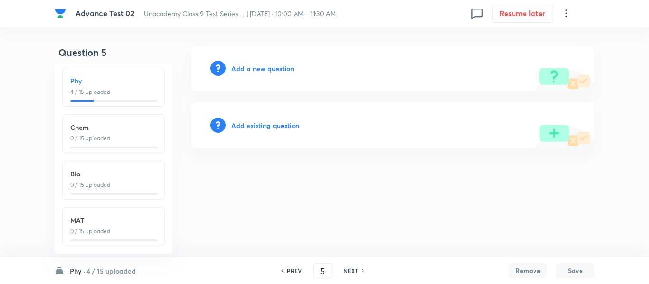
click at [256, 69] on h6 "Add a new question" at bounding box center [262, 69] width 63 height 10
click at [257, 67] on h6 "Choose a question type" at bounding box center [267, 69] width 73 height 10
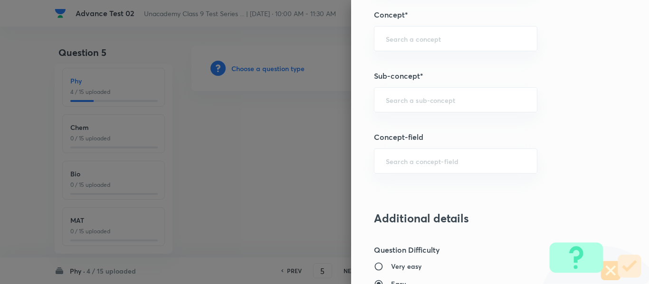
scroll to position [617, 0]
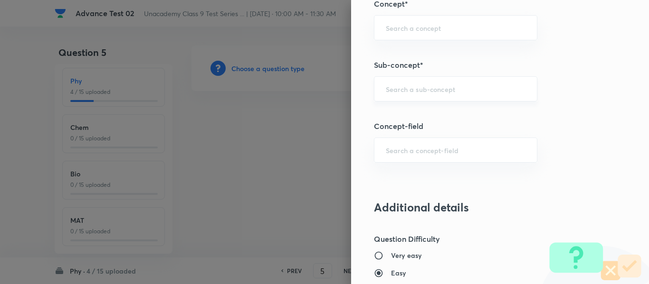
click at [451, 90] on input "text" at bounding box center [456, 89] width 140 height 9
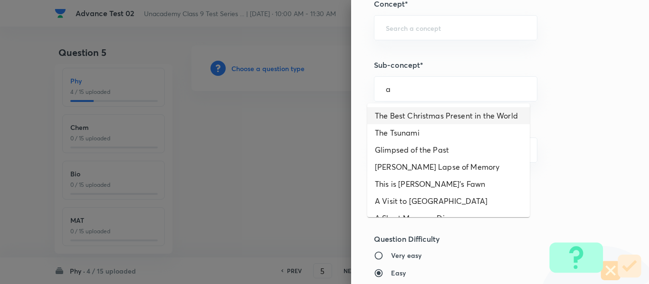
click at [425, 119] on li "The Best Christmas Present in the World" at bounding box center [448, 115] width 162 height 17
type input "The Best Christmas Present in the World"
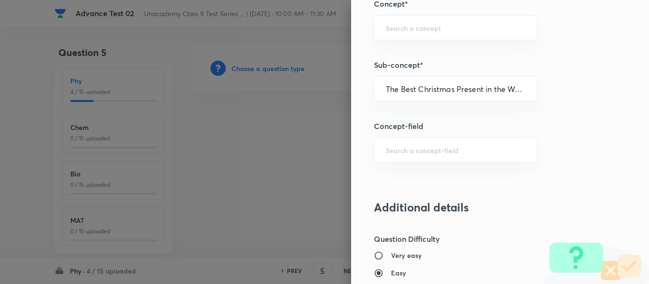
type input "Foundation Class 8"
type input "English"
type input "The Best Christmas Present"
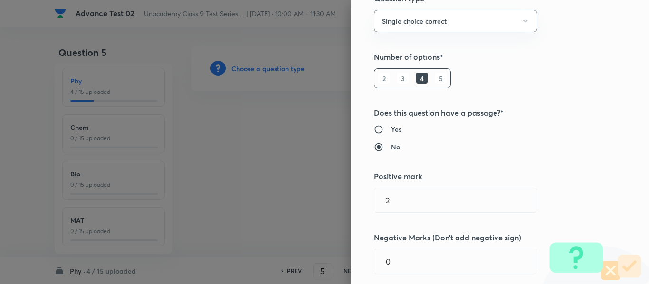
scroll to position [0, 0]
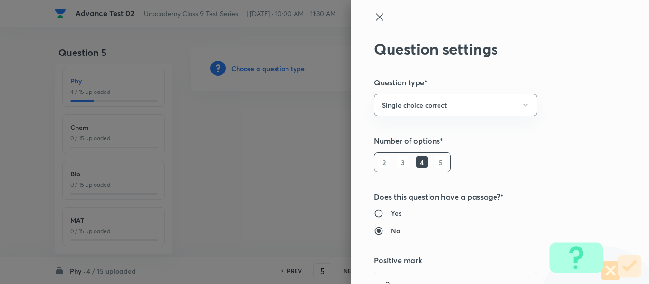
click at [376, 17] on icon at bounding box center [379, 16] width 7 height 7
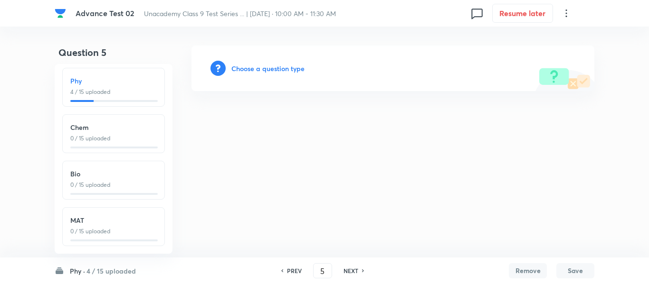
click at [251, 69] on h6 "Choose a question type" at bounding box center [267, 69] width 73 height 10
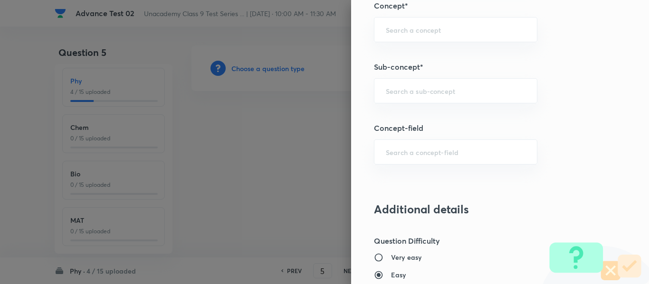
scroll to position [617, 0]
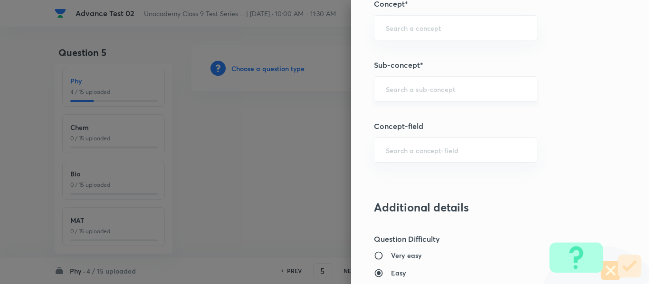
click at [454, 92] on input "text" at bounding box center [456, 89] width 140 height 9
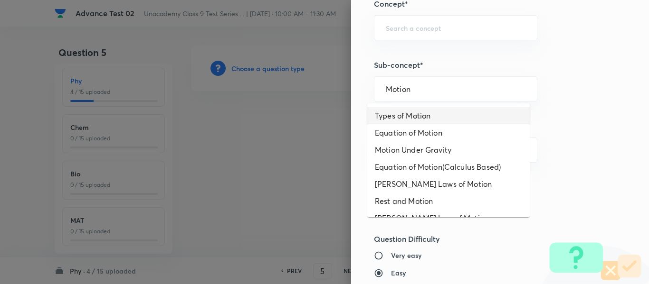
click at [415, 116] on li "Types of Motion" at bounding box center [448, 115] width 162 height 17
type input "Types of Motion"
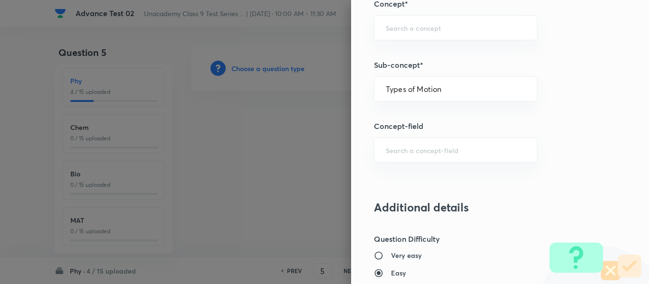
type input "Foundation Class IX"
type input "Physics"
type input "Motion"
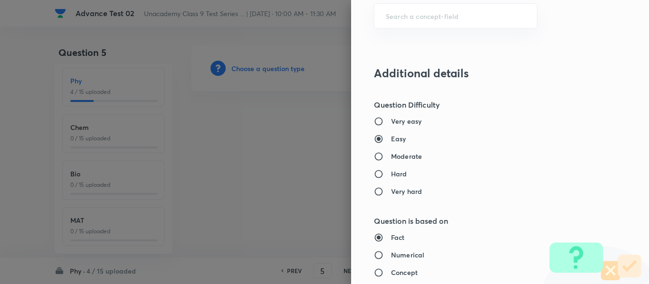
scroll to position [760, 0]
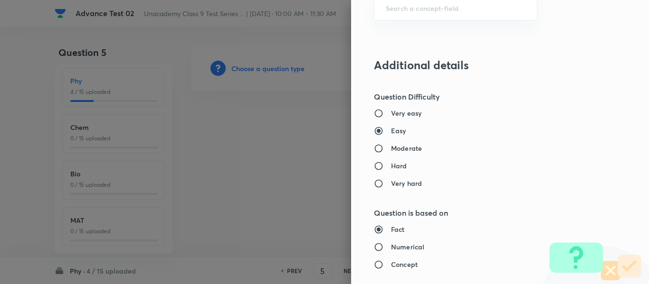
click at [427, 146] on label "Moderate" at bounding box center [480, 148] width 213 height 10
click at [391, 146] on input "Moderate" at bounding box center [382, 148] width 17 height 9
radio input "true"
radio input "false"
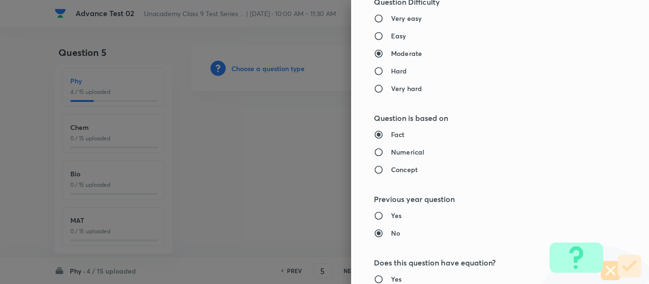
click at [406, 149] on h6 "Numerical" at bounding box center [407, 152] width 33 height 10
click at [391, 149] on input "Numerical" at bounding box center [382, 152] width 17 height 9
radio input "true"
radio input "false"
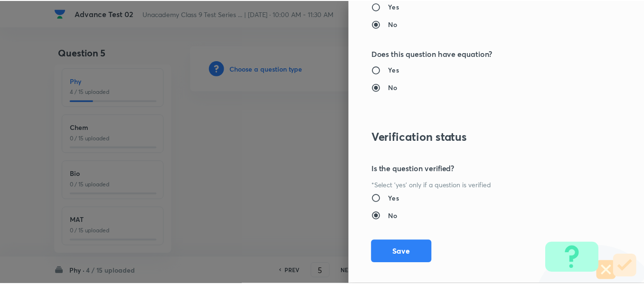
scroll to position [1074, 0]
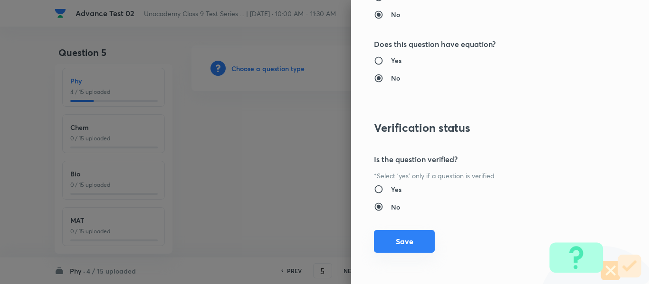
click at [392, 253] on div "Question settings Question type* Single choice correct Number of options* 2 3 4…" at bounding box center [500, 142] width 298 height 284
click at [402, 243] on button "Save" at bounding box center [404, 241] width 61 height 23
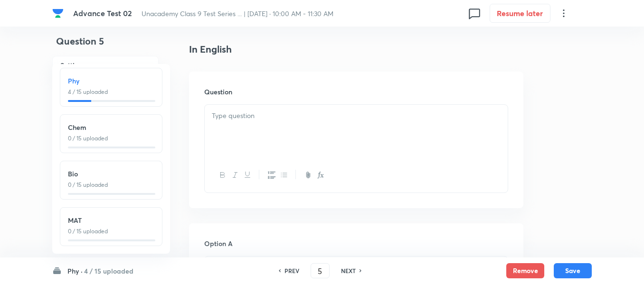
scroll to position [237, 0]
click at [368, 130] on div at bounding box center [356, 130] width 303 height 53
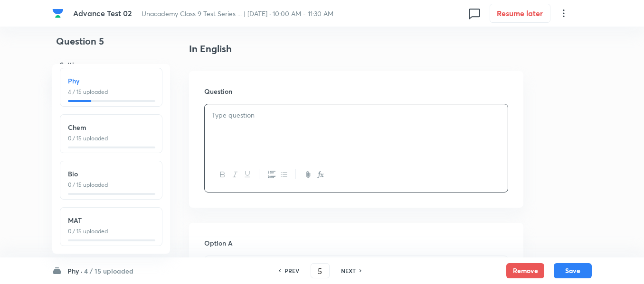
click at [311, 130] on div at bounding box center [356, 130] width 303 height 53
click at [306, 123] on div at bounding box center [356, 130] width 303 height 53
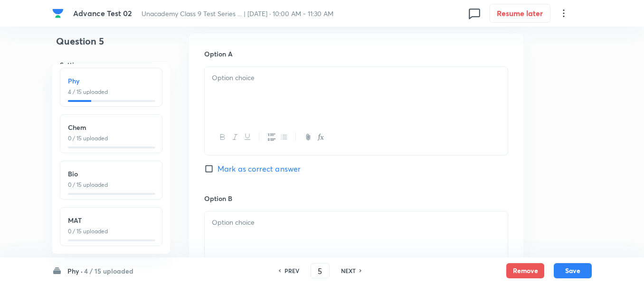
scroll to position [427, 0]
click at [327, 96] on div at bounding box center [356, 92] width 303 height 53
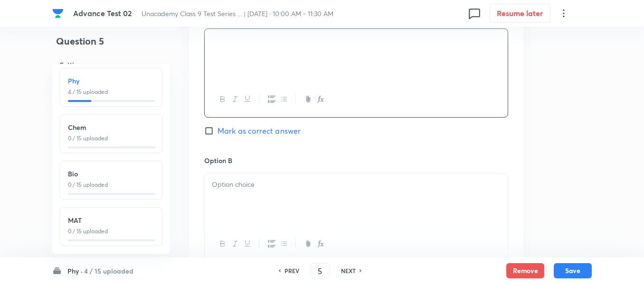
scroll to position [522, 0]
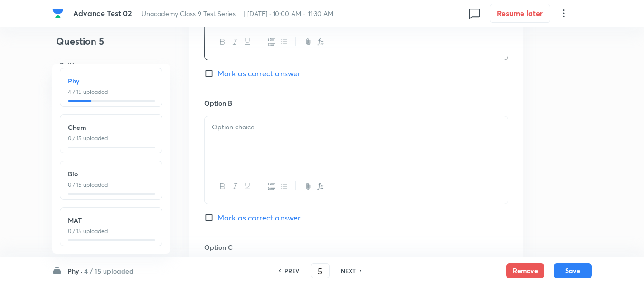
click at [321, 145] on div at bounding box center [356, 142] width 303 height 53
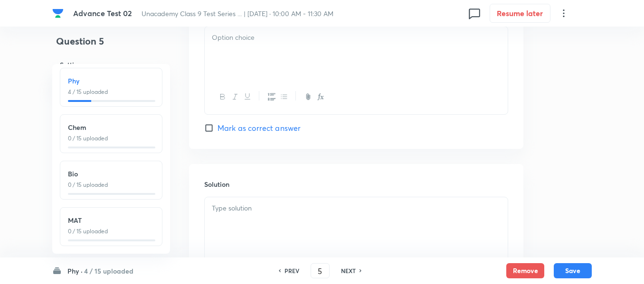
scroll to position [997, 0]
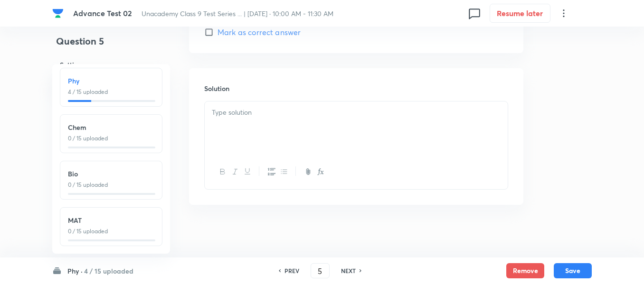
click at [280, 131] on div at bounding box center [356, 128] width 303 height 53
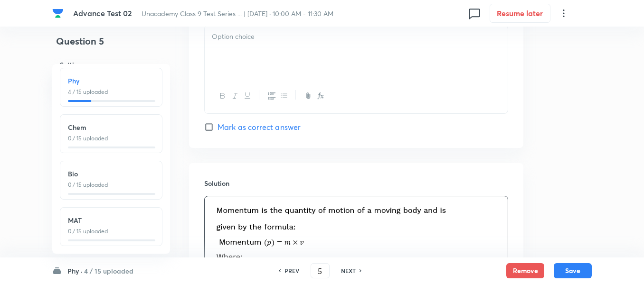
click at [209, 130] on input "Mark as correct answer" at bounding box center [210, 127] width 13 height 9
checkbox input "true"
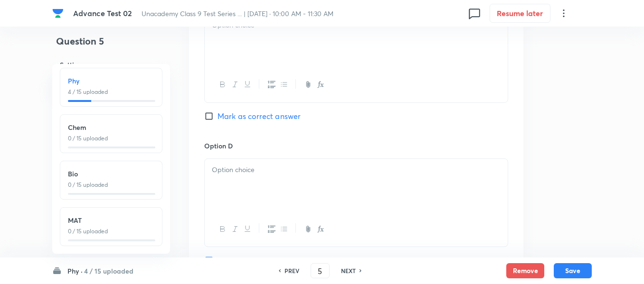
scroll to position [760, 0]
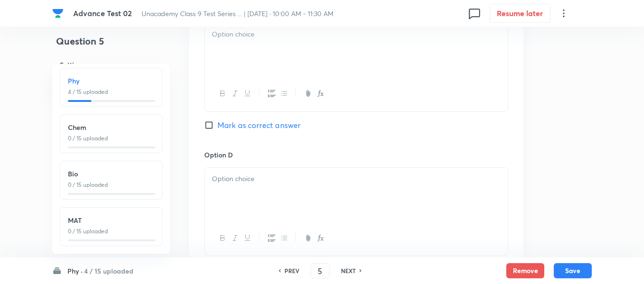
click at [286, 180] on p at bounding box center [356, 179] width 289 height 11
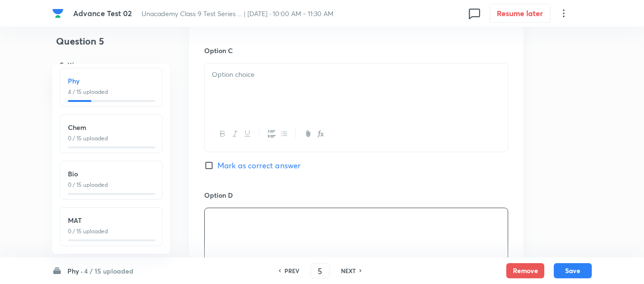
scroll to position [665, 0]
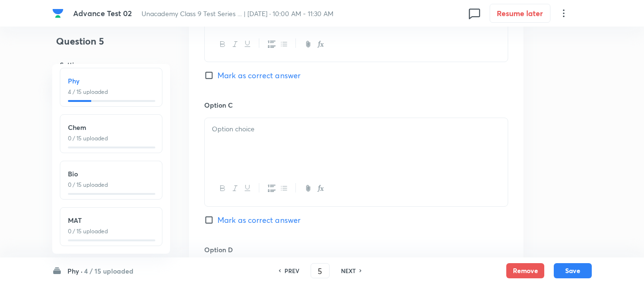
click at [302, 135] on div at bounding box center [356, 144] width 303 height 53
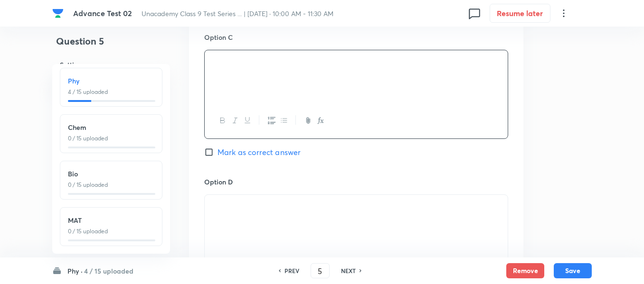
scroll to position [587, 0]
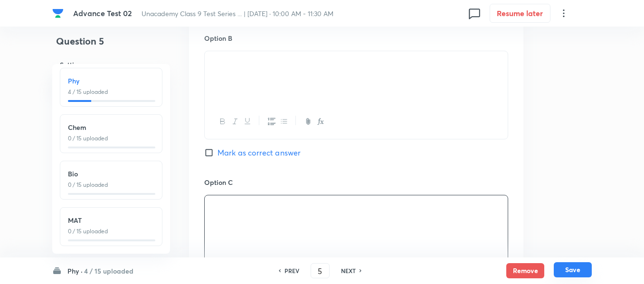
click at [571, 271] on button "Save" at bounding box center [573, 270] width 38 height 15
type input "6"
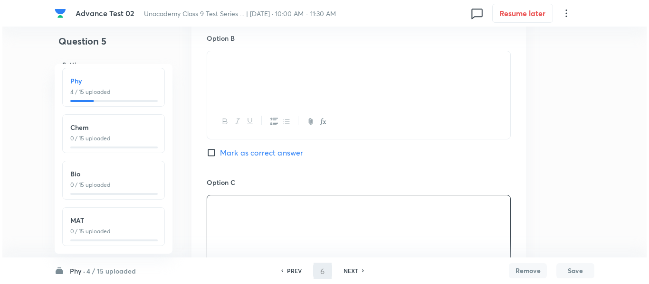
scroll to position [0, 0]
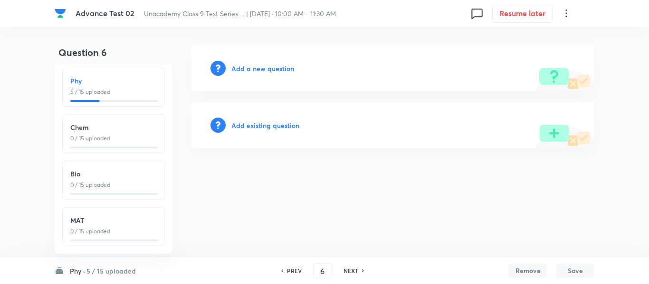
click at [259, 69] on h6 "Add a new question" at bounding box center [262, 69] width 63 height 10
click at [265, 68] on h6 "Choose a question type" at bounding box center [267, 69] width 73 height 10
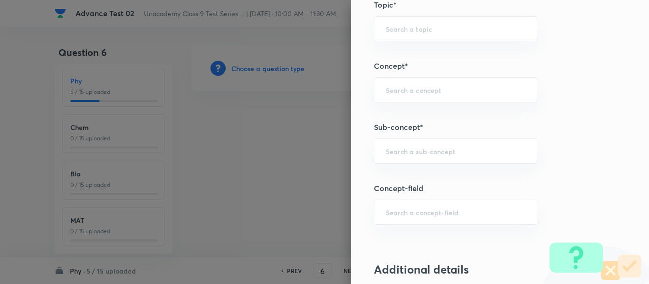
scroll to position [570, 0]
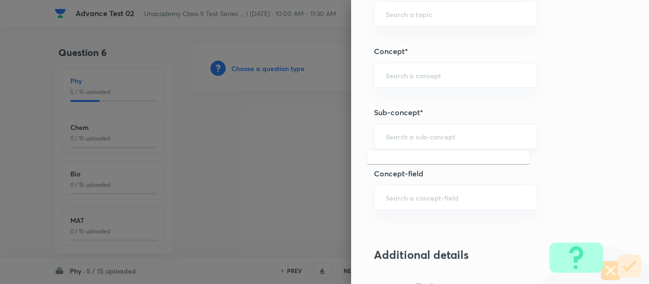
click at [448, 135] on input "text" at bounding box center [456, 136] width 140 height 9
paste input "Mass and Weight"
click at [430, 163] on li "Mass and Weight" at bounding box center [448, 163] width 162 height 17
type input "Mass and Weight"
type input "Foundation Class IX"
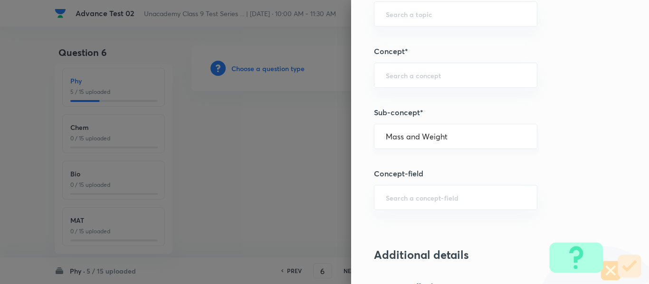
type input "Physics"
type input "Gravitation and Fluid"
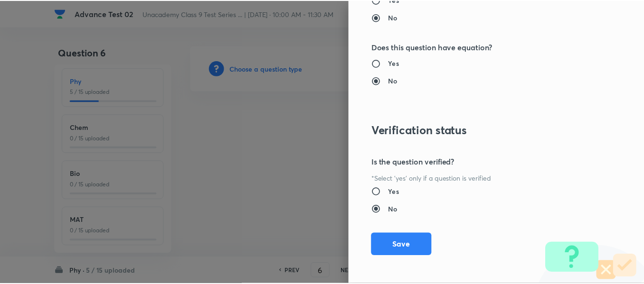
scroll to position [1074, 0]
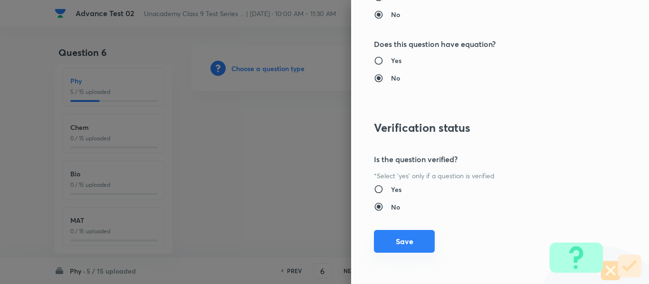
click at [404, 240] on button "Save" at bounding box center [404, 241] width 61 height 23
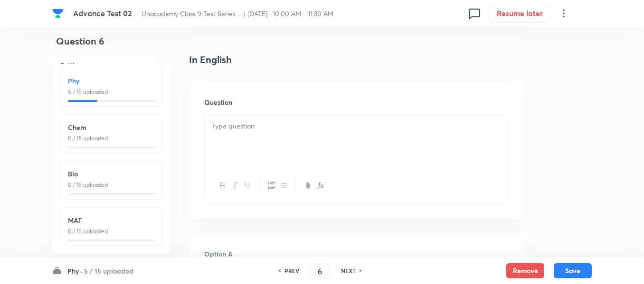
scroll to position [237, 0]
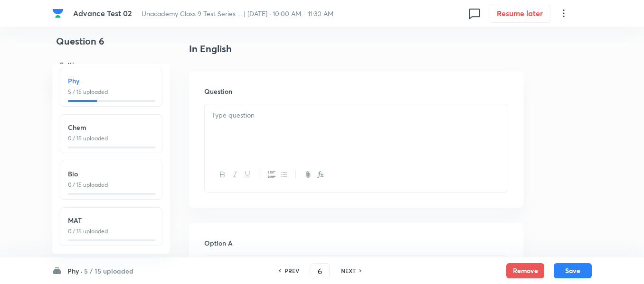
click at [359, 127] on div at bounding box center [356, 130] width 303 height 53
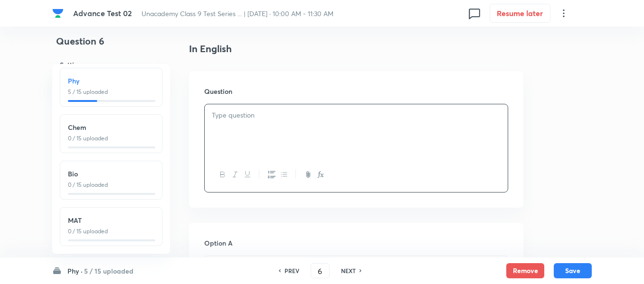
click at [315, 126] on div at bounding box center [356, 130] width 303 height 53
click at [373, 123] on div at bounding box center [356, 130] width 303 height 53
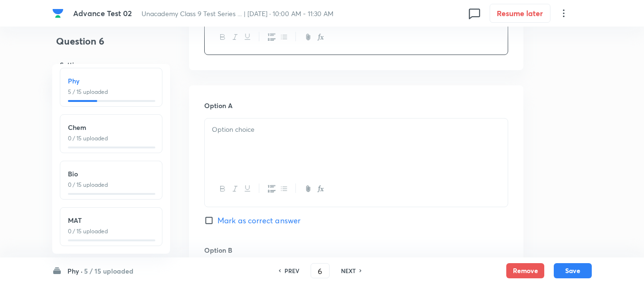
scroll to position [380, 0]
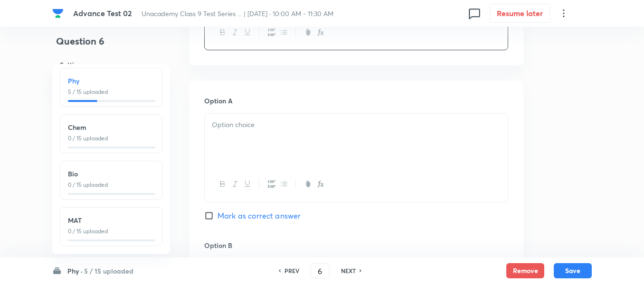
click at [279, 137] on div at bounding box center [356, 140] width 303 height 53
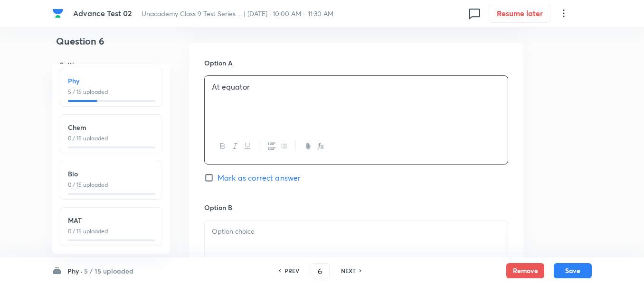
scroll to position [475, 0]
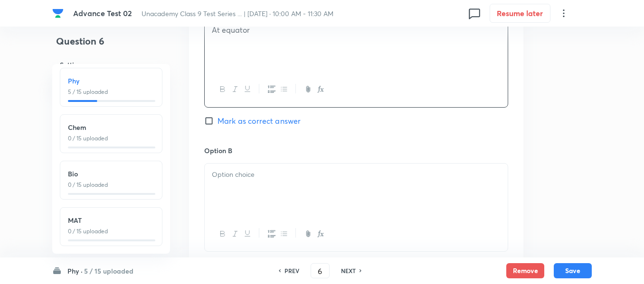
click at [298, 171] on p at bounding box center [356, 175] width 289 height 11
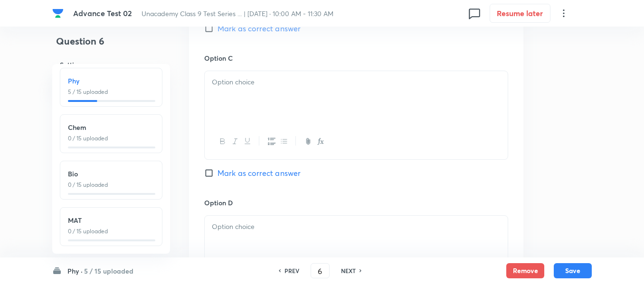
scroll to position [712, 0]
click at [281, 90] on div at bounding box center [356, 97] width 303 height 53
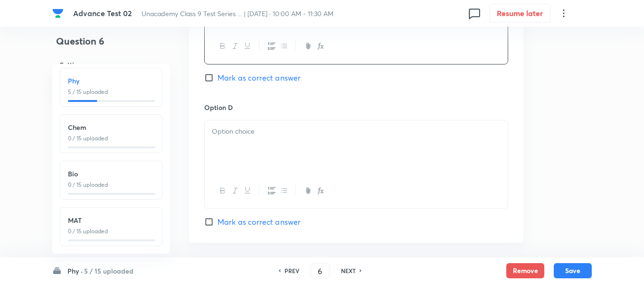
scroll to position [855, 0]
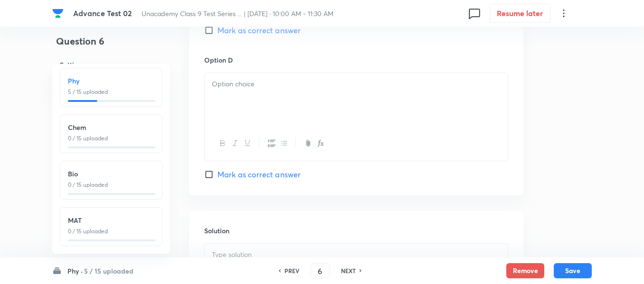
click at [290, 100] on div at bounding box center [356, 99] width 303 height 53
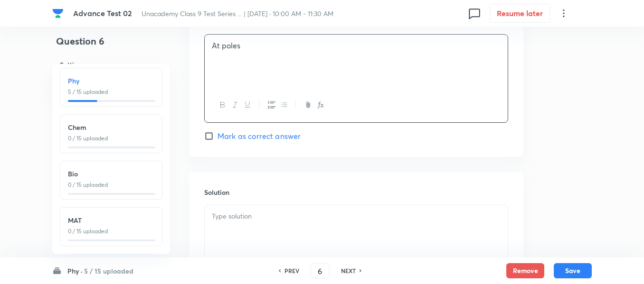
scroll to position [950, 0]
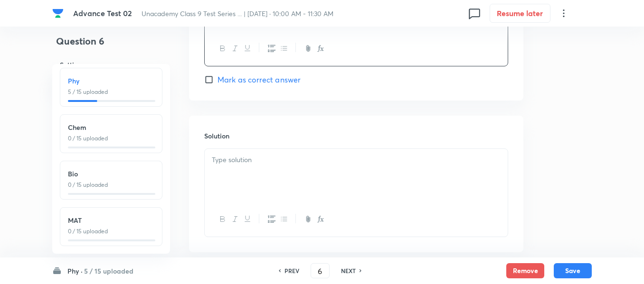
click at [215, 76] on input "Mark as correct answer" at bounding box center [210, 79] width 13 height 9
checkbox input "true"
click at [311, 175] on div at bounding box center [356, 175] width 303 height 53
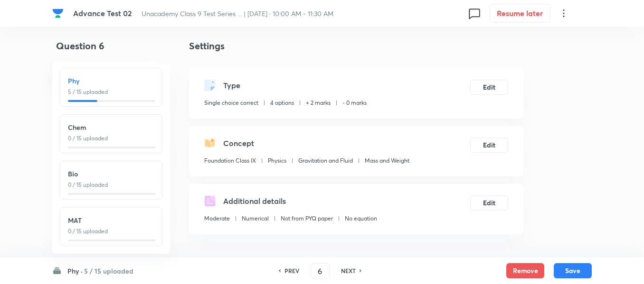
scroll to position [0, 0]
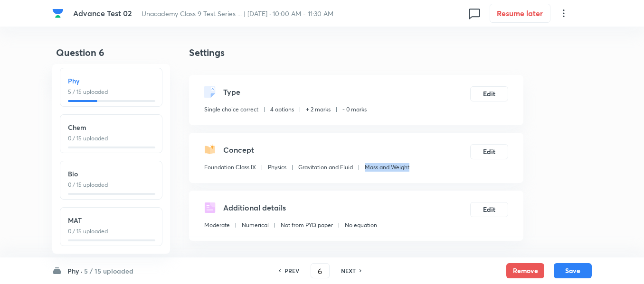
drag, startPoint x: 368, startPoint y: 168, endPoint x: 417, endPoint y: 166, distance: 49.0
click at [417, 166] on div "Concept Foundation Class IX Physics Gravitation and Fluid Mass and Weight Edit" at bounding box center [356, 158] width 334 height 50
copy p "Mass and Weight"
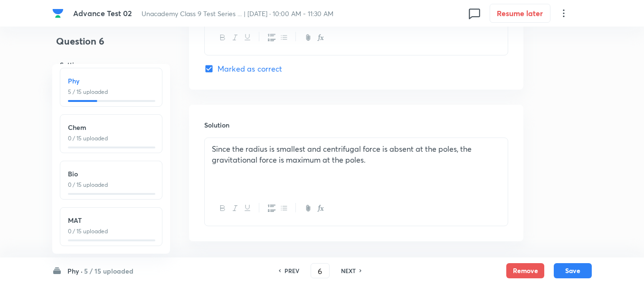
scroll to position [1002, 0]
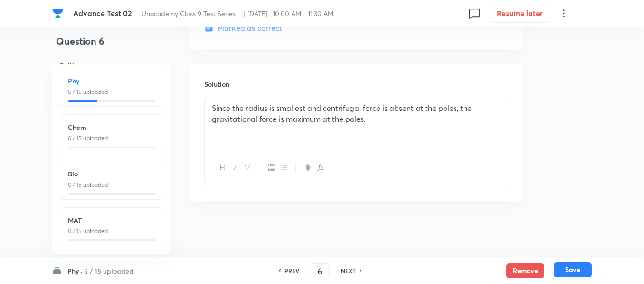
click at [574, 271] on button "Save" at bounding box center [573, 270] width 38 height 15
type input "7"
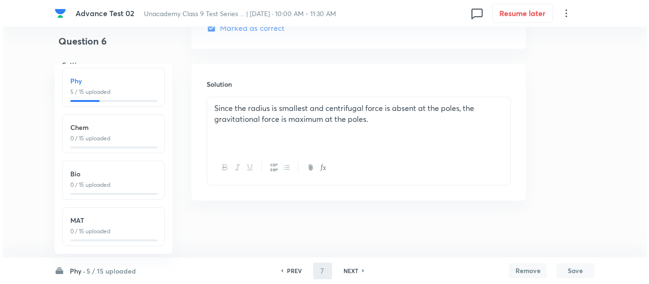
scroll to position [0, 0]
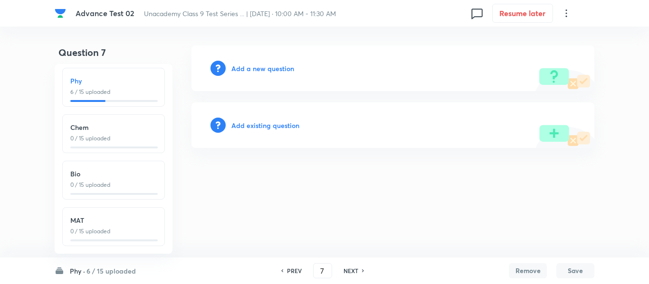
click at [246, 67] on h6 "Add a new question" at bounding box center [262, 69] width 63 height 10
click at [246, 67] on h6 "Choose a question type" at bounding box center [267, 69] width 73 height 10
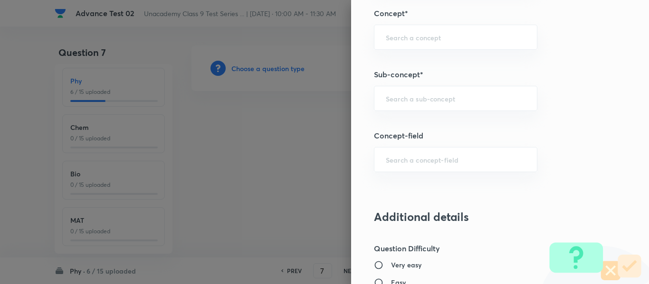
scroll to position [613, 0]
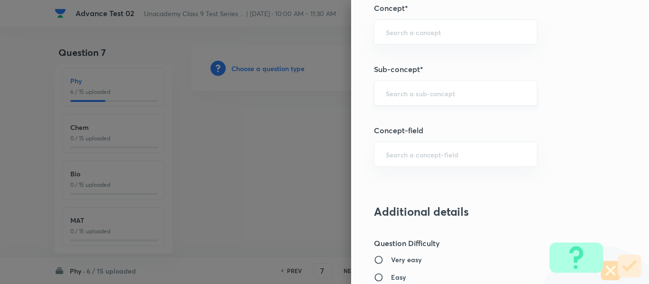
click at [431, 92] on input "text" at bounding box center [456, 93] width 140 height 9
paste input "Mass and Weight"
click at [427, 123] on li "Mass and Weight" at bounding box center [448, 120] width 162 height 17
type input "Mass and Weight"
type input "Foundation Class IX"
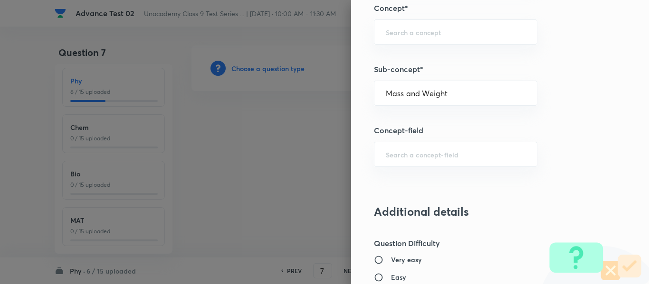
type input "Physics"
type input "Gravitation and Fluid"
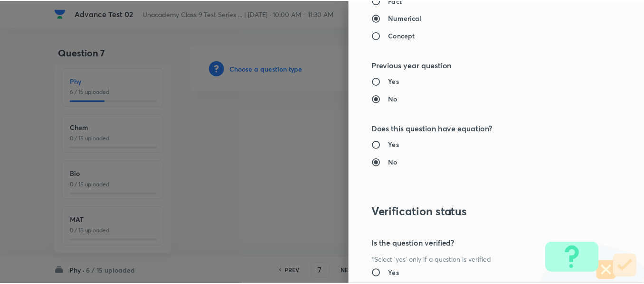
scroll to position [1074, 0]
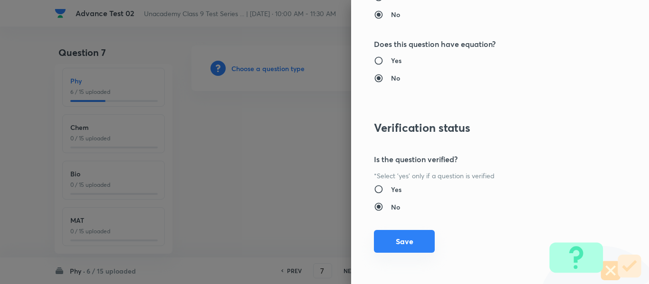
click at [402, 243] on button "Save" at bounding box center [404, 241] width 61 height 23
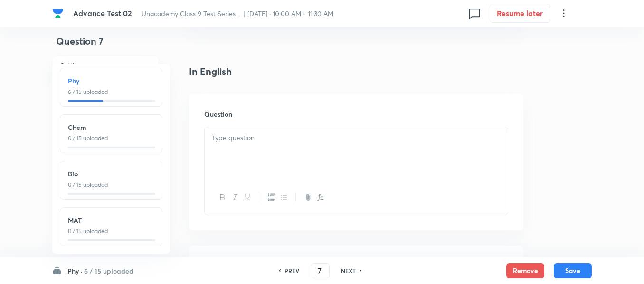
scroll to position [237, 0]
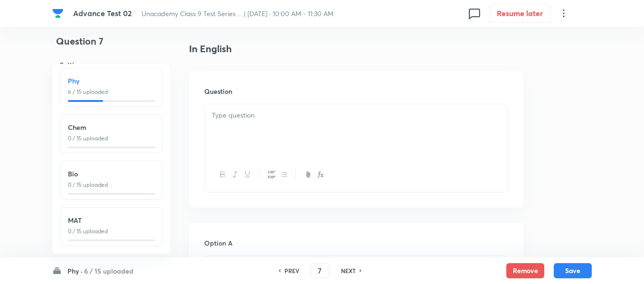
click at [345, 126] on div at bounding box center [356, 130] width 303 height 53
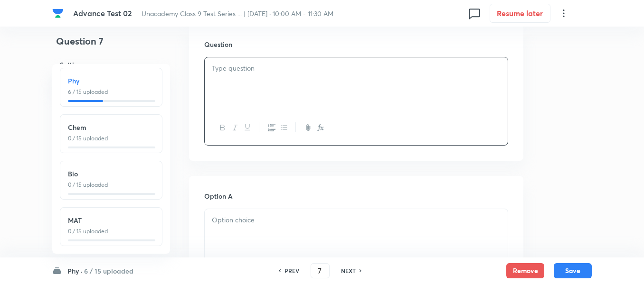
scroll to position [285, 0]
click at [342, 77] on div at bounding box center [356, 83] width 303 height 53
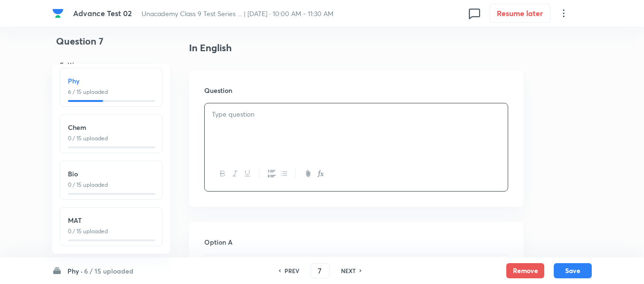
scroll to position [237, 0]
click at [378, 119] on p at bounding box center [356, 115] width 289 height 11
click at [329, 129] on div at bounding box center [356, 130] width 303 height 53
click at [372, 123] on div at bounding box center [356, 130] width 303 height 53
click at [389, 123] on div at bounding box center [356, 130] width 303 height 53
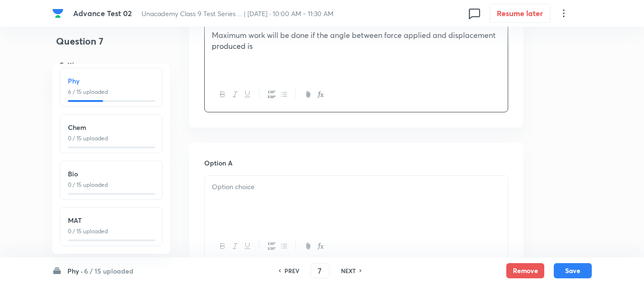
scroll to position [332, 0]
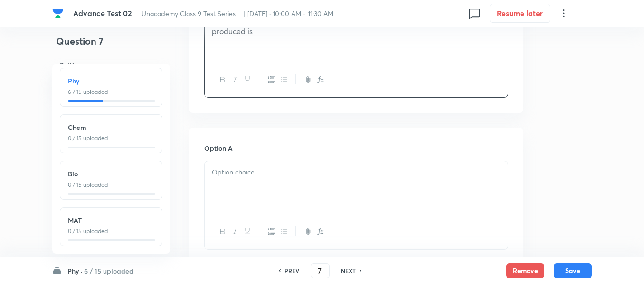
click at [332, 180] on div at bounding box center [356, 187] width 303 height 53
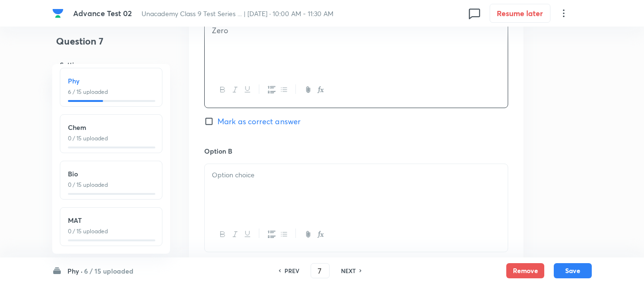
scroll to position [475, 0]
click at [332, 171] on p at bounding box center [356, 175] width 289 height 11
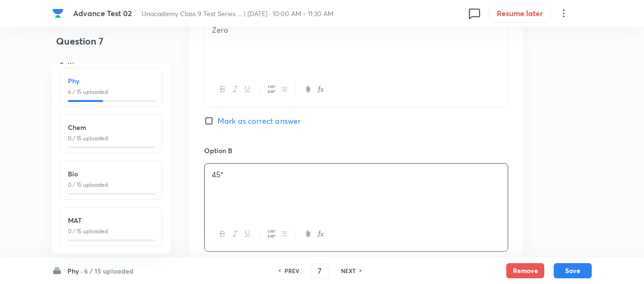
click at [209, 124] on input "Mark as correct answer" at bounding box center [210, 120] width 13 height 9
checkbox input "true"
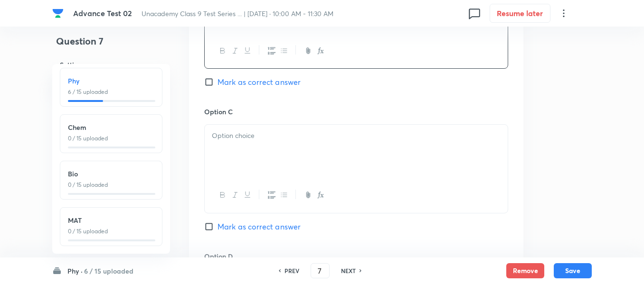
scroll to position [665, 0]
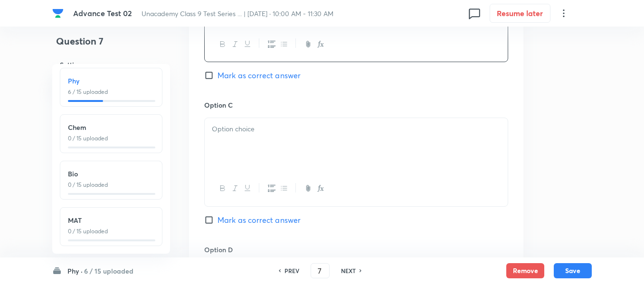
click at [292, 138] on div at bounding box center [356, 144] width 303 height 53
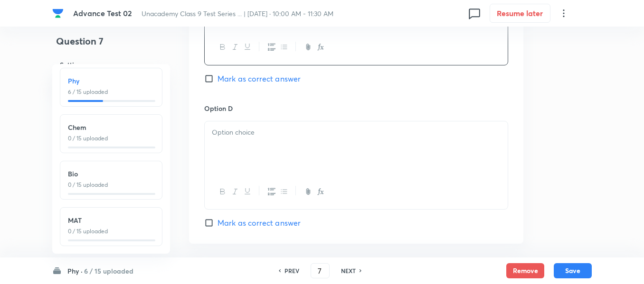
scroll to position [807, 0]
click at [302, 136] on p at bounding box center [356, 131] width 289 height 11
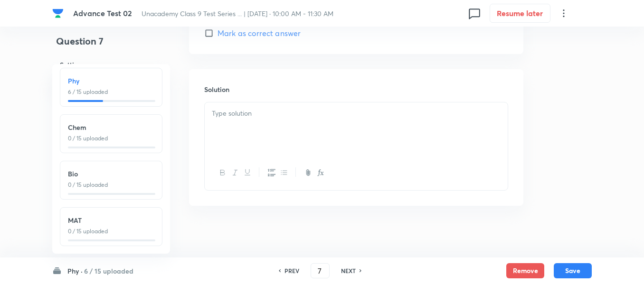
scroll to position [997, 0]
click at [300, 125] on div at bounding box center [356, 128] width 303 height 53
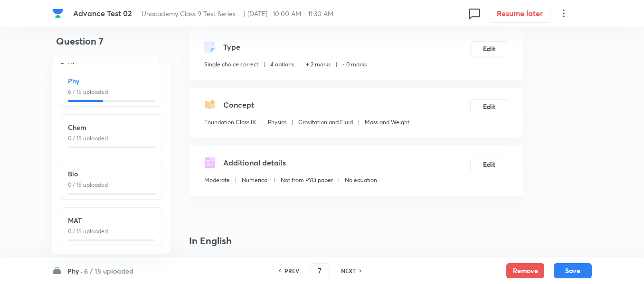
scroll to position [36, 0]
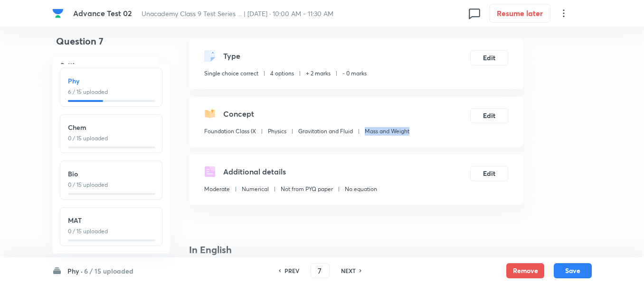
drag, startPoint x: 416, startPoint y: 131, endPoint x: 368, endPoint y: 131, distance: 47.5
click at [368, 131] on div "Concept Foundation Class IX Physics Gravitation and Fluid Mass and Weight Edit" at bounding box center [356, 122] width 334 height 50
copy p "Mass and Weight"
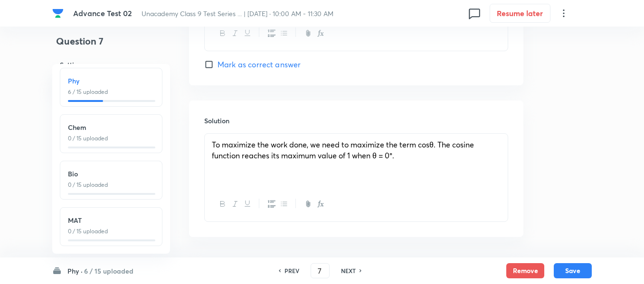
scroll to position [976, 0]
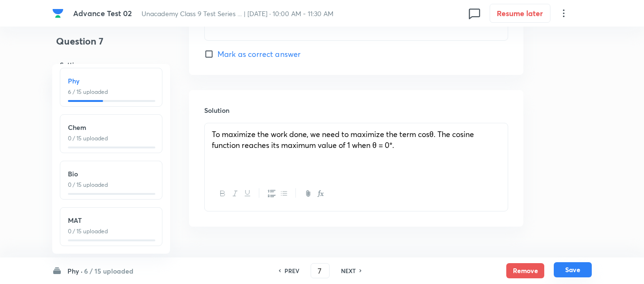
click at [576, 270] on button "Save" at bounding box center [573, 270] width 38 height 15
type input "8"
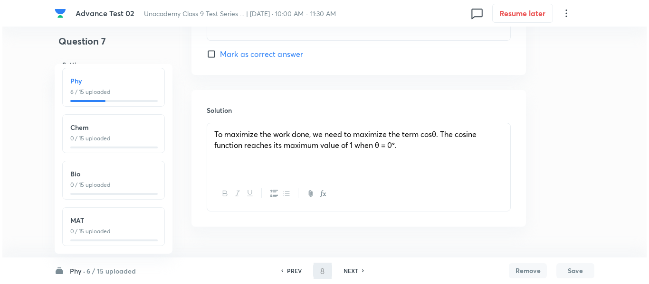
scroll to position [0, 0]
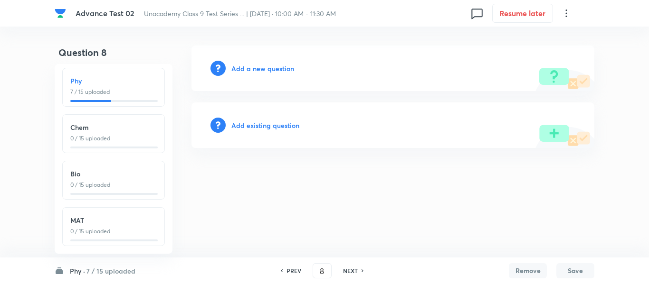
click at [256, 67] on h6 "Add a new question" at bounding box center [262, 69] width 63 height 10
click at [256, 67] on h6 "Choose a question type" at bounding box center [267, 69] width 73 height 10
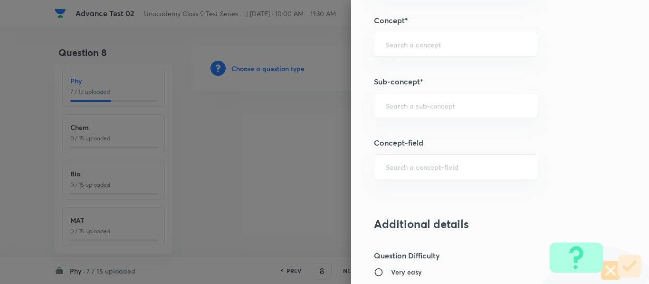
scroll to position [617, 0]
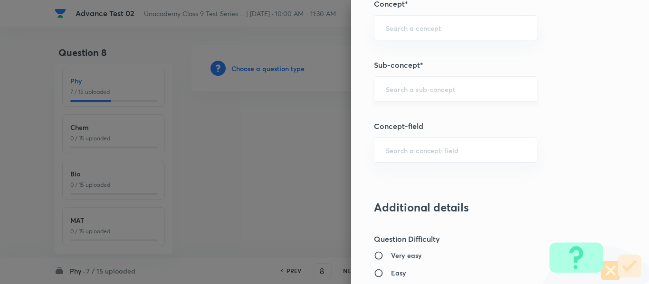
click at [456, 87] on input "text" at bounding box center [456, 89] width 140 height 9
paste input "Mass and Weight"
click at [439, 118] on li "Mass and Weight" at bounding box center [448, 115] width 162 height 17
type input "Mass and Weight"
type input "Foundation Class IX"
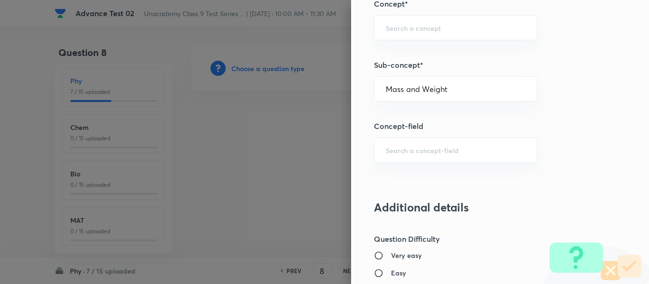
type input "Physics"
type input "Gravitation and Fluid"
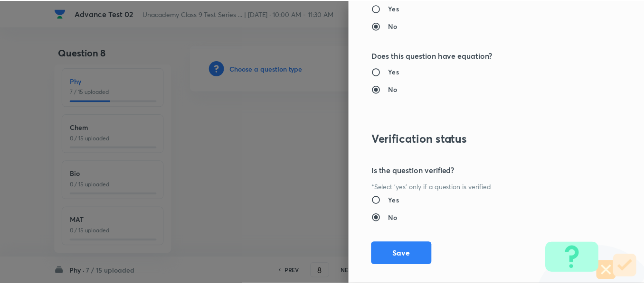
scroll to position [1074, 0]
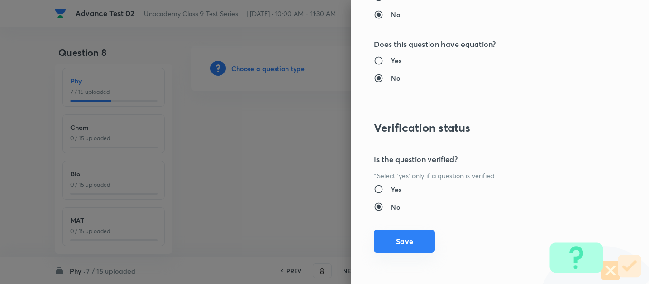
click at [393, 240] on button "Save" at bounding box center [404, 241] width 61 height 23
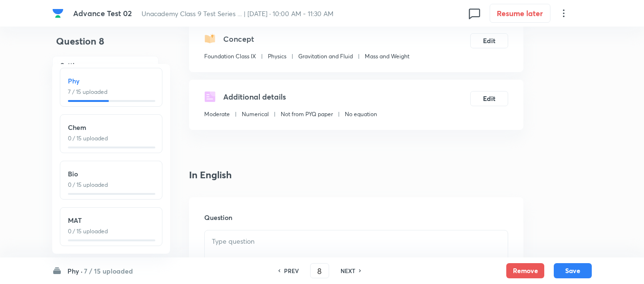
scroll to position [190, 0]
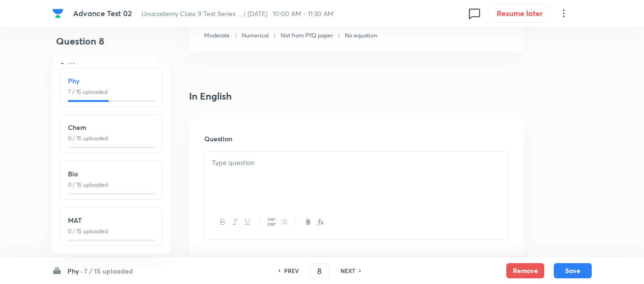
click at [347, 161] on p at bounding box center [356, 163] width 289 height 11
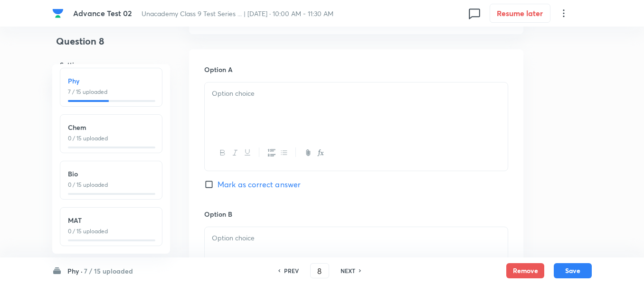
scroll to position [427, 0]
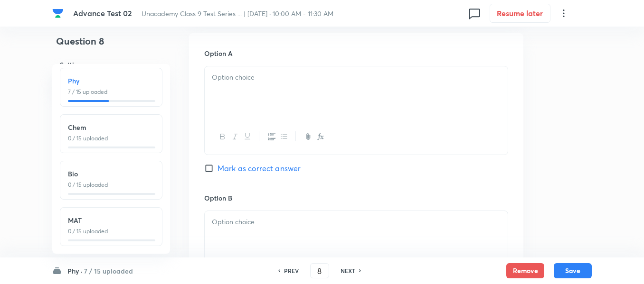
click at [340, 95] on div at bounding box center [356, 92] width 303 height 53
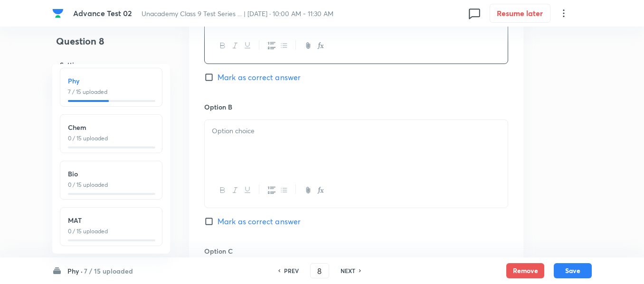
scroll to position [617, 0]
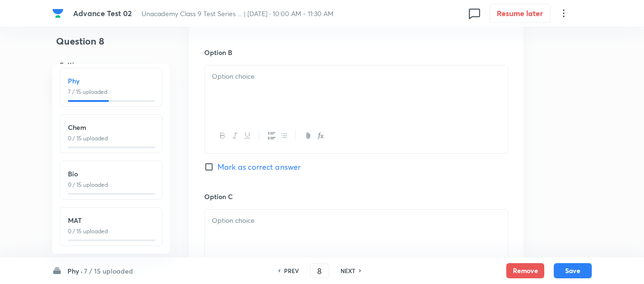
click at [311, 78] on p at bounding box center [356, 76] width 289 height 11
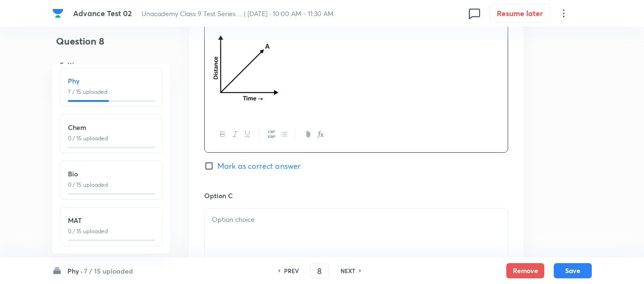
scroll to position [760, 0]
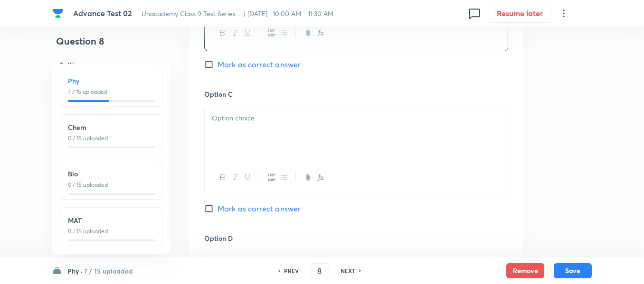
click at [279, 133] on div at bounding box center [356, 133] width 303 height 53
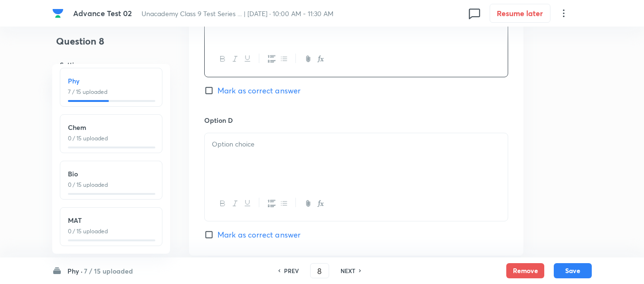
scroll to position [950, 0]
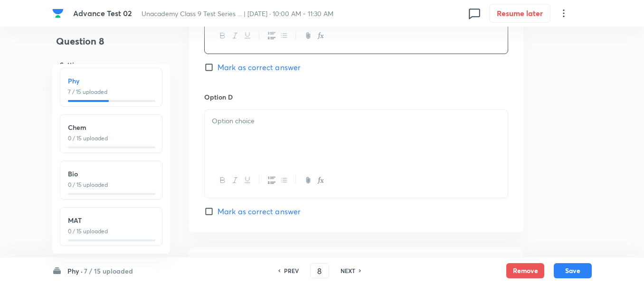
click at [316, 124] on p at bounding box center [356, 121] width 289 height 11
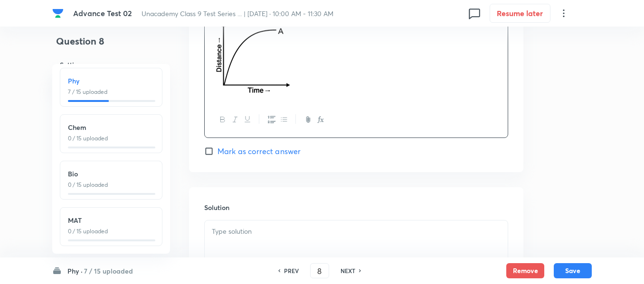
click at [231, 150] on span "Mark as correct answer" at bounding box center [259, 151] width 83 height 11
click at [218, 150] on input "Mark as correct answer" at bounding box center [210, 151] width 13 height 9
checkbox input "true"
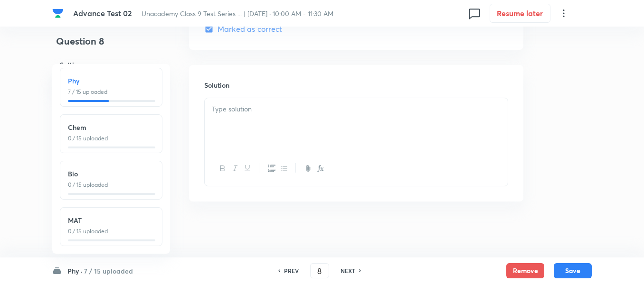
scroll to position [1168, 0]
click at [298, 114] on div at bounding box center [356, 123] width 303 height 53
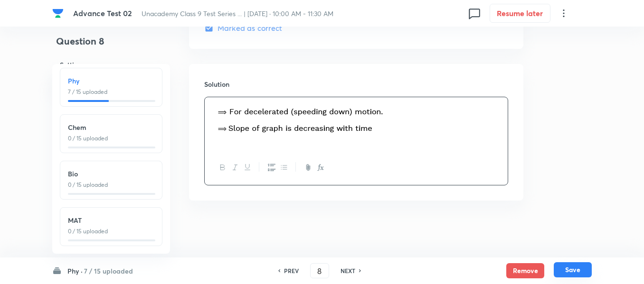
click at [573, 272] on button "Save" at bounding box center [573, 270] width 38 height 15
type input "9"
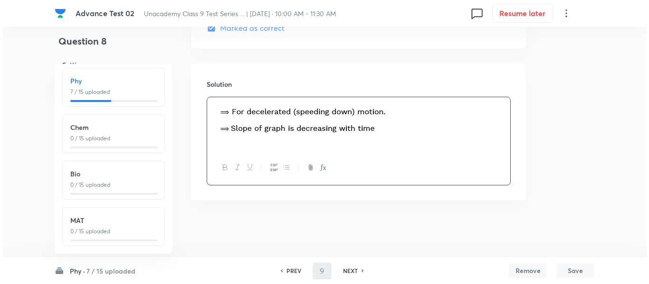
scroll to position [0, 0]
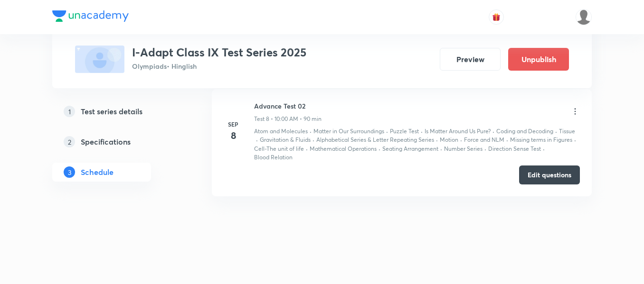
scroll to position [1236, 0]
click at [545, 171] on button "Edit questions" at bounding box center [549, 172] width 61 height 19
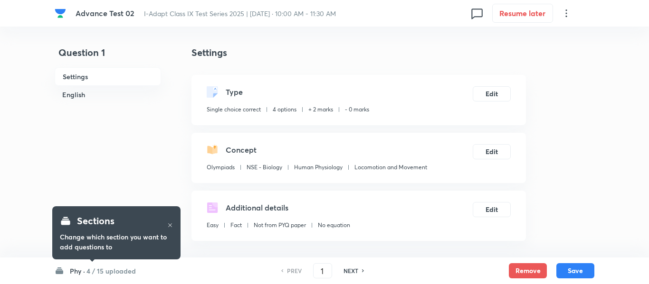
checkbox input "true"
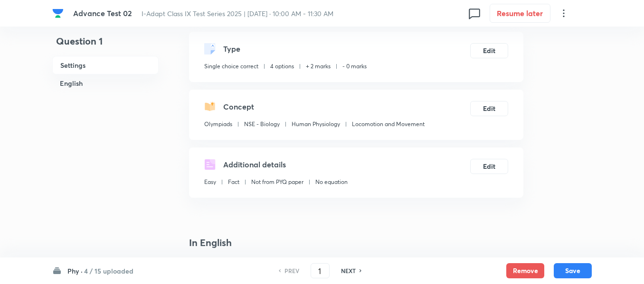
scroll to position [95, 0]
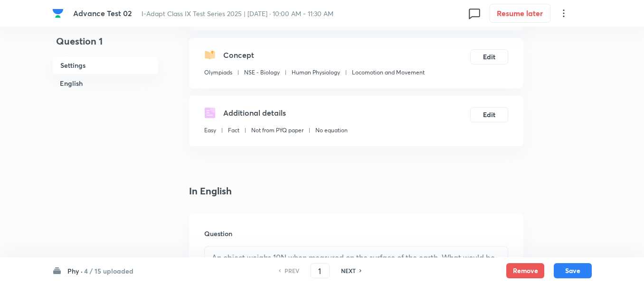
click at [350, 273] on h6 "NEXT" at bounding box center [348, 271] width 15 height 9
type input "2"
click at [350, 273] on h6 "NEXT" at bounding box center [348, 271] width 15 height 9
checkbox input "false"
type input "3"
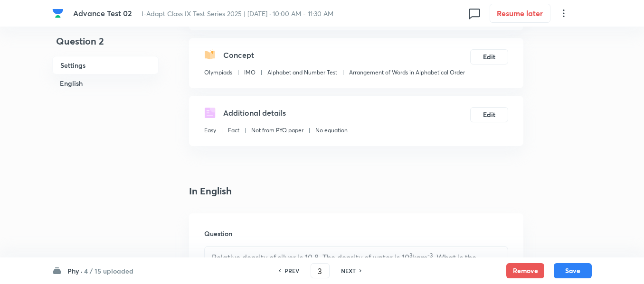
checkbox input "true"
click at [350, 273] on h6 "NEXT" at bounding box center [348, 271] width 15 height 9
type input "4"
checkbox input "false"
checkbox input "true"
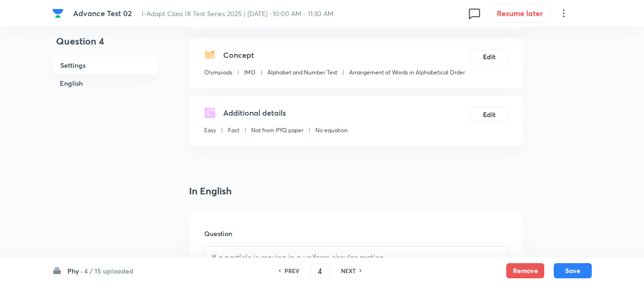
click at [350, 273] on h6 "NEXT" at bounding box center [348, 271] width 15 height 9
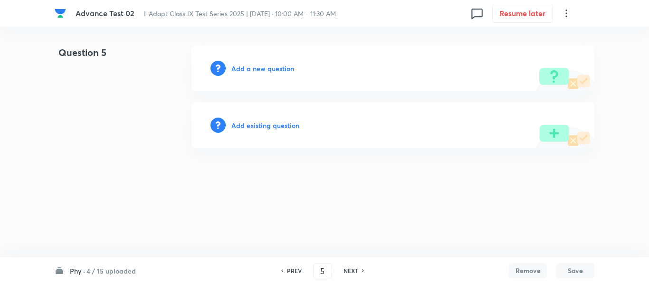
click at [79, 270] on h6 "Phy ·" at bounding box center [77, 271] width 15 height 10
click at [295, 273] on h6 "PREV" at bounding box center [294, 271] width 15 height 9
type input "4"
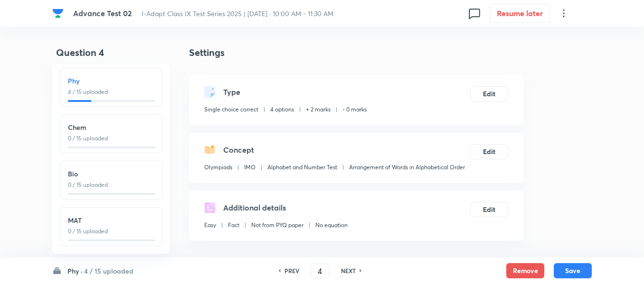
checkbox input "true"
click at [287, 275] on h6 "PREV" at bounding box center [291, 271] width 15 height 9
type input "3"
checkbox input "false"
checkbox input "true"
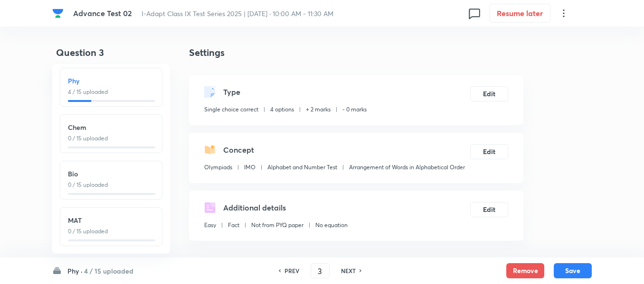
click at [287, 275] on h6 "PREV" at bounding box center [291, 271] width 15 height 9
type input "2"
checkbox input "true"
checkbox input "false"
click at [290, 271] on h6 "PREV" at bounding box center [291, 271] width 15 height 9
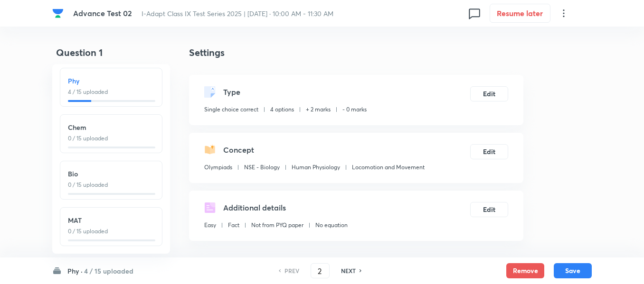
type input "1"
checkbox input "true"
click at [290, 272] on h6 "PREV" at bounding box center [291, 271] width 15 height 9
click at [351, 273] on h6 "NEXT" at bounding box center [348, 271] width 15 height 9
type input "2"
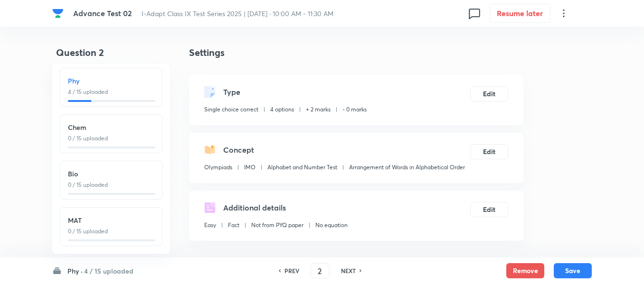
checkbox input "true"
click at [351, 273] on h6 "NEXT" at bounding box center [348, 271] width 15 height 9
type input "3"
checkbox input "false"
checkbox input "true"
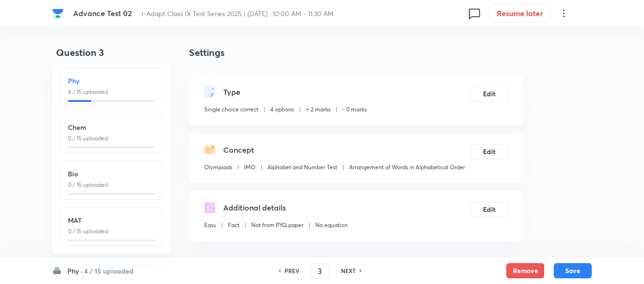
click at [351, 273] on h6 "NEXT" at bounding box center [348, 271] width 15 height 9
type input "4"
checkbox input "false"
checkbox input "true"
click at [351, 272] on h6 "NEXT" at bounding box center [348, 271] width 15 height 9
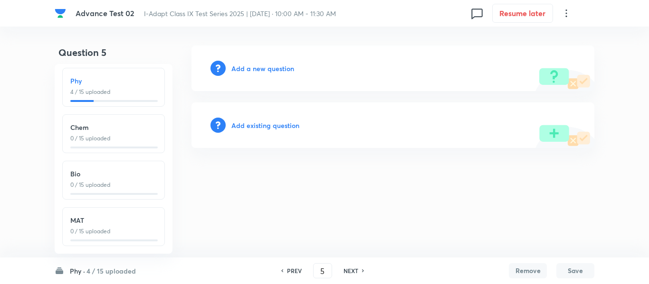
click at [288, 270] on h6 "PREV" at bounding box center [294, 271] width 15 height 9
type input "4"
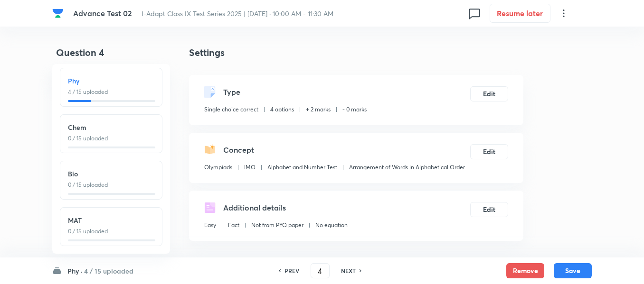
checkbox input "true"
click at [349, 272] on h6 "NEXT" at bounding box center [348, 271] width 15 height 9
click at [349, 272] on h6 "NEXT" at bounding box center [350, 271] width 15 height 9
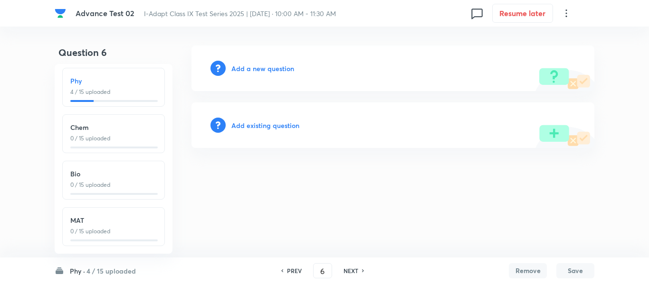
click at [295, 268] on h6 "PREV" at bounding box center [294, 271] width 15 height 9
click at [294, 268] on h6 "PREV" at bounding box center [294, 271] width 15 height 9
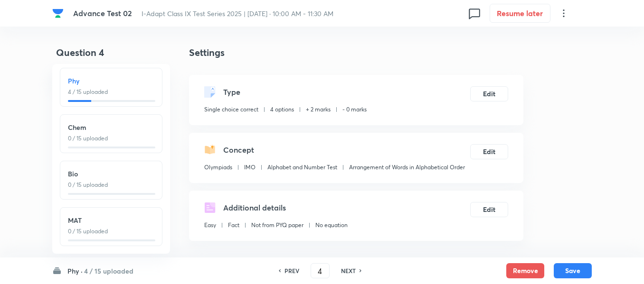
click at [356, 271] on div "NEXT" at bounding box center [349, 271] width 25 height 9
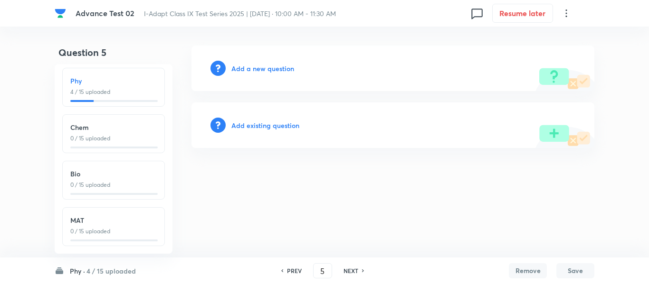
click at [252, 67] on h6 "Add a new question" at bounding box center [262, 69] width 63 height 10
click at [256, 69] on h6 "Choose a question type" at bounding box center [267, 69] width 73 height 10
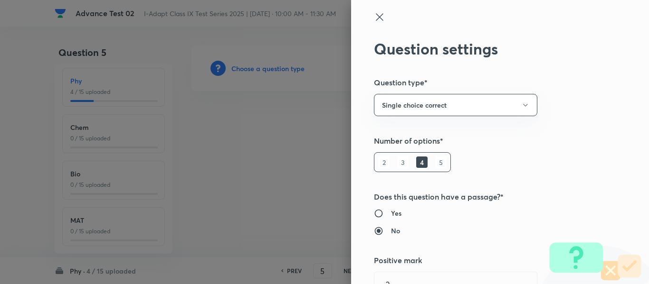
click at [374, 17] on icon at bounding box center [379, 16] width 11 height 11
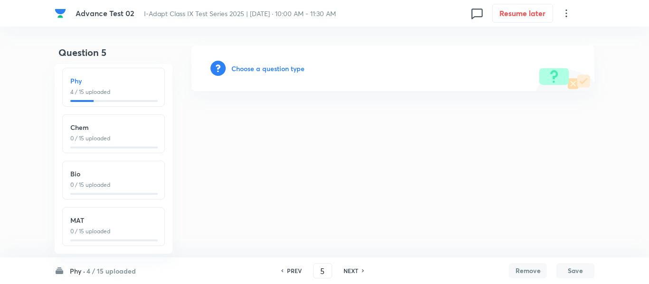
click at [288, 275] on div "PREV 5 ​ NEXT" at bounding box center [322, 271] width 123 height 15
click at [294, 270] on h6 "PREV" at bounding box center [294, 271] width 15 height 9
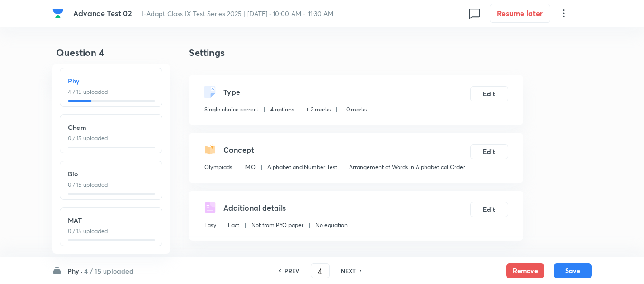
click at [351, 272] on h6 "NEXT" at bounding box center [348, 271] width 15 height 9
type input "5"
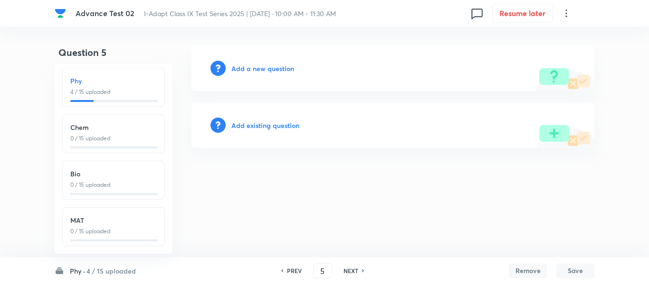
click at [257, 69] on h6 "Add a new question" at bounding box center [262, 69] width 63 height 10
click at [257, 69] on h6 "Choose a question type" at bounding box center [267, 69] width 73 height 10
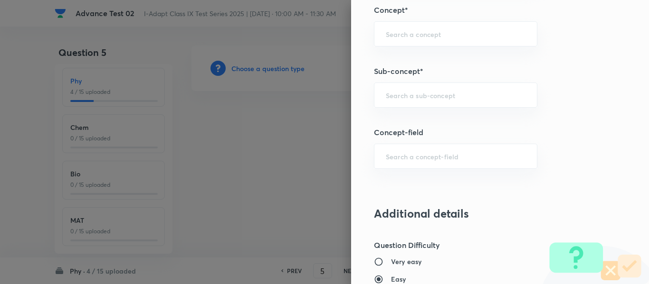
scroll to position [570, 0]
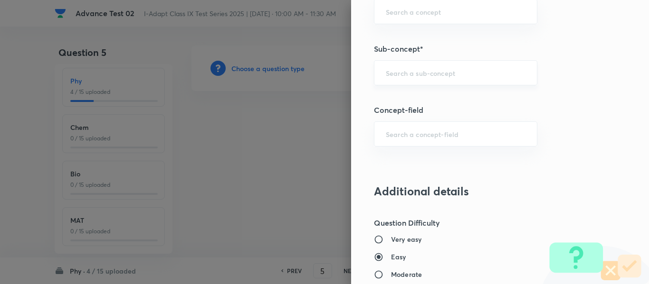
click at [464, 76] on input "text" at bounding box center [456, 72] width 140 height 9
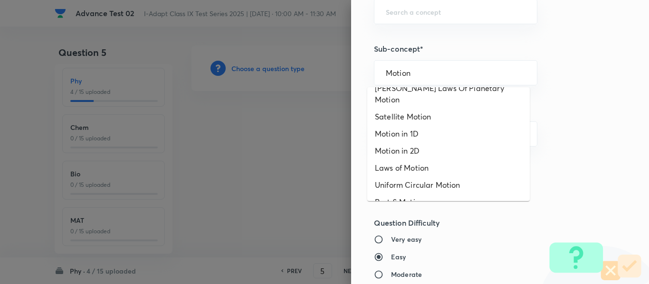
scroll to position [0, 0]
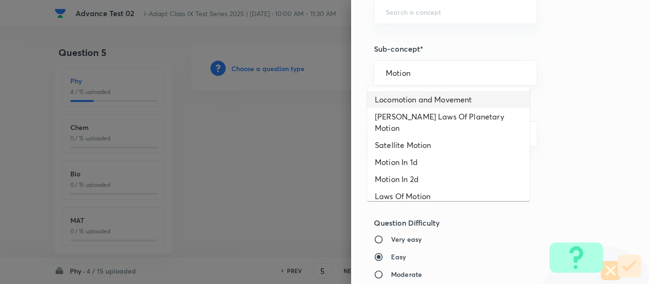
click at [415, 104] on li "Locomotion and Movement" at bounding box center [448, 99] width 162 height 17
type input "Locomotion and Movement"
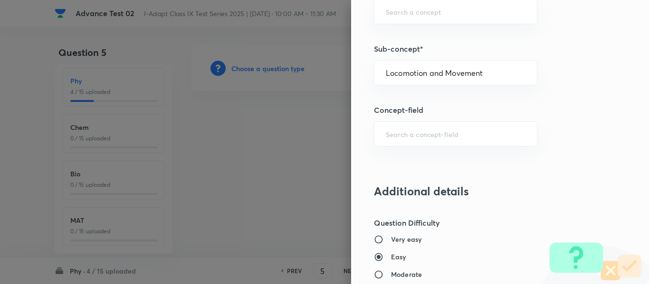
type input "Olympiads"
type input "NSE - Biology"
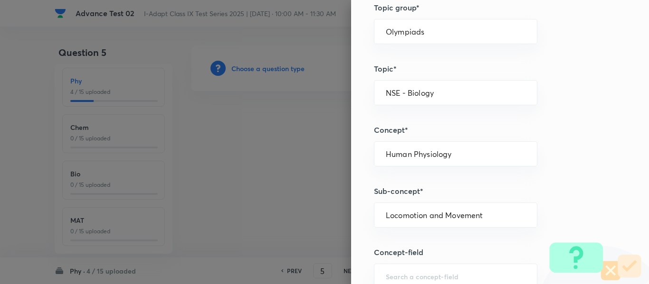
scroll to position [475, 0]
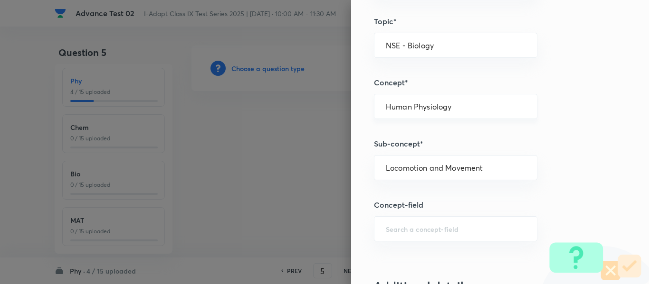
click at [472, 108] on input "Human Physiology" at bounding box center [456, 106] width 140 height 9
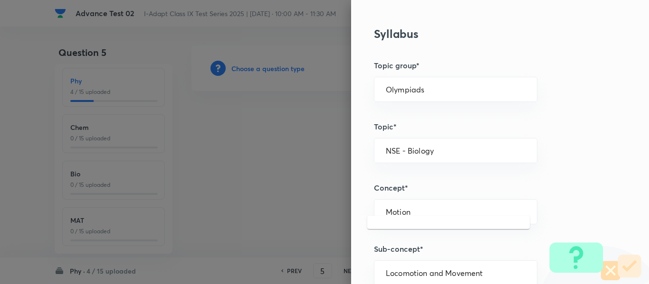
scroll to position [380, 0]
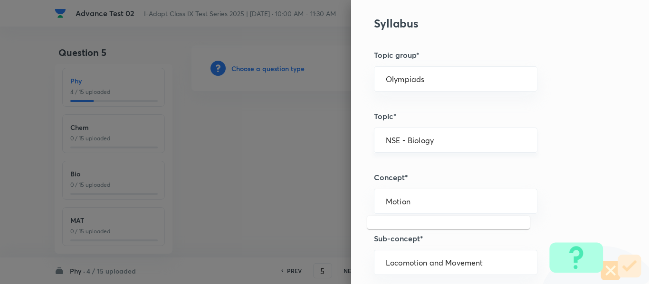
type input "Human Physiology"
click at [479, 141] on input "NSE - Biology" at bounding box center [456, 140] width 140 height 9
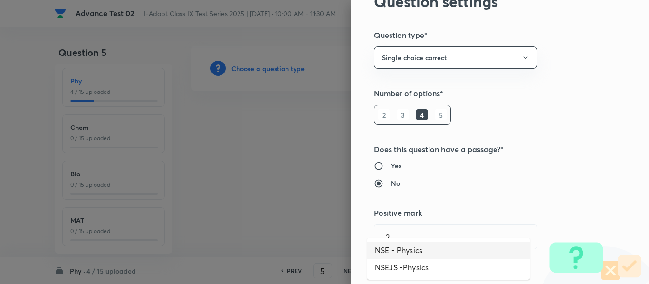
scroll to position [0, 0]
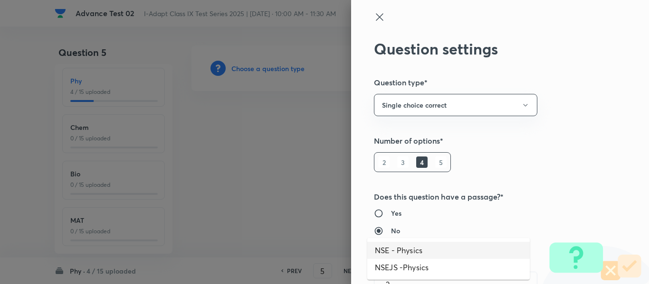
type input "NSE - Biology"
click at [376, 17] on icon at bounding box center [379, 16] width 7 height 7
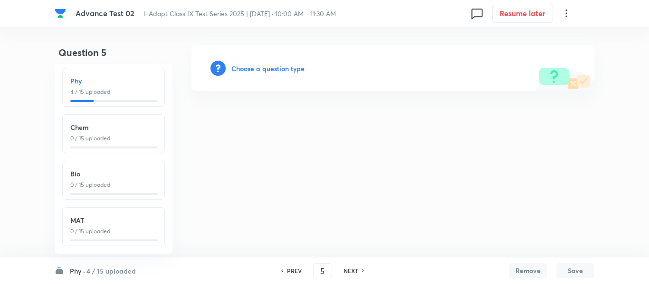
click at [254, 68] on h6 "Choose a question type" at bounding box center [267, 69] width 73 height 10
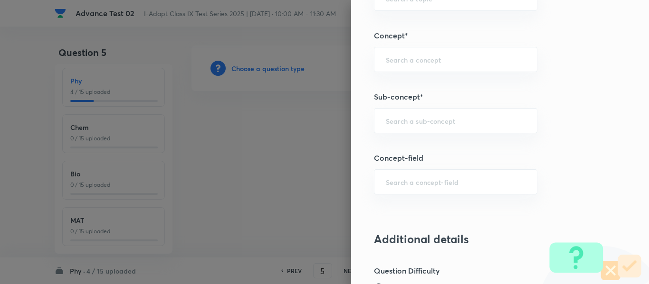
scroll to position [522, 0]
click at [431, 116] on input "text" at bounding box center [456, 120] width 140 height 9
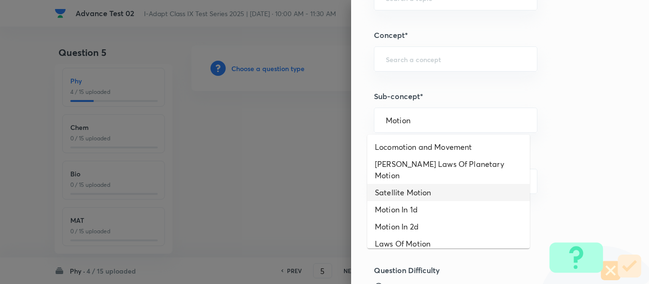
click at [415, 184] on li "Satellite Motion" at bounding box center [448, 192] width 162 height 17
type input "Satellite Motion"
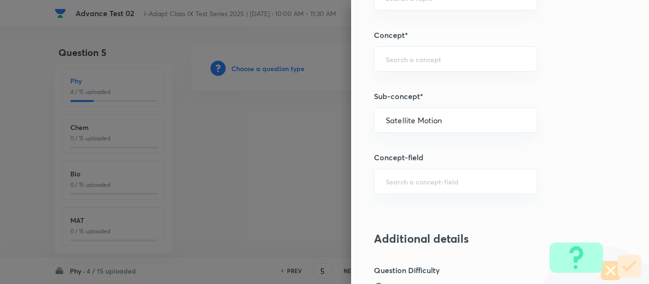
type input "Olympiads"
type input "NSE - Physics"
type input "Gravitation"
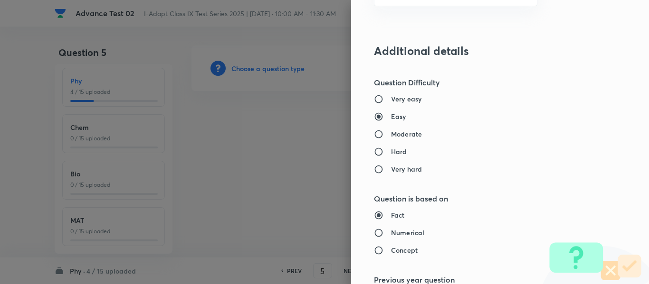
scroll to position [712, 0]
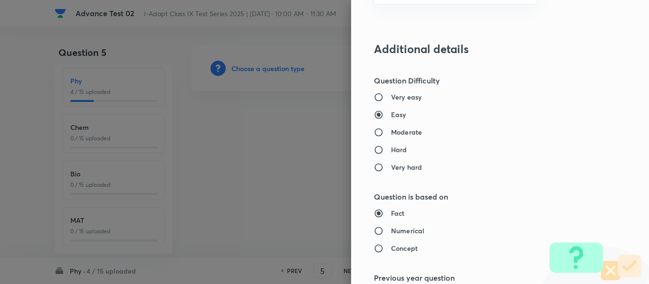
click at [416, 133] on label "Moderate" at bounding box center [480, 132] width 213 height 10
click at [391, 133] on input "Moderate" at bounding box center [382, 132] width 17 height 9
radio input "true"
radio input "false"
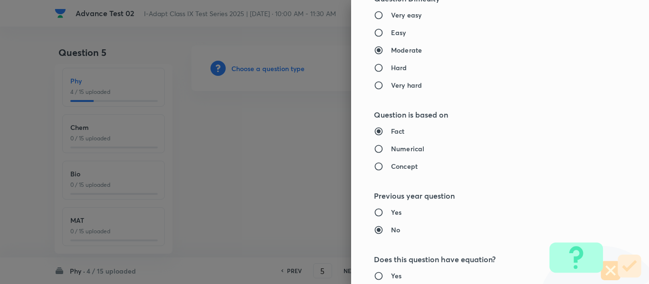
scroll to position [807, 0]
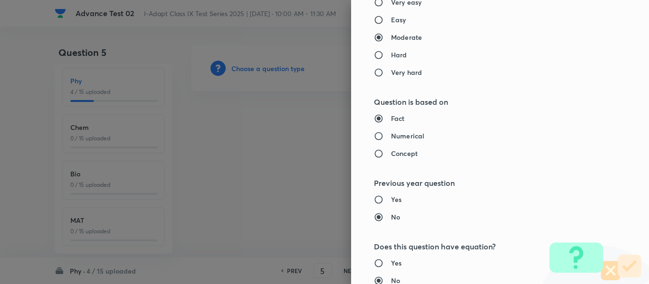
click at [416, 133] on h6 "Numerical" at bounding box center [407, 136] width 33 height 10
click at [391, 133] on input "Numerical" at bounding box center [382, 136] width 17 height 9
radio input "true"
radio input "false"
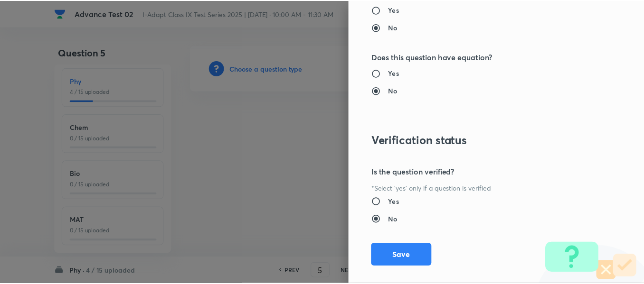
scroll to position [1010, 0]
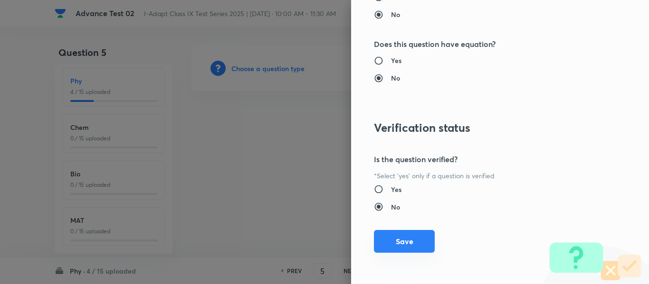
click at [398, 243] on button "Save" at bounding box center [404, 241] width 61 height 23
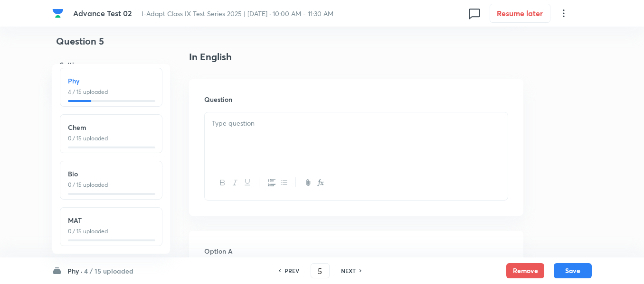
scroll to position [237, 0]
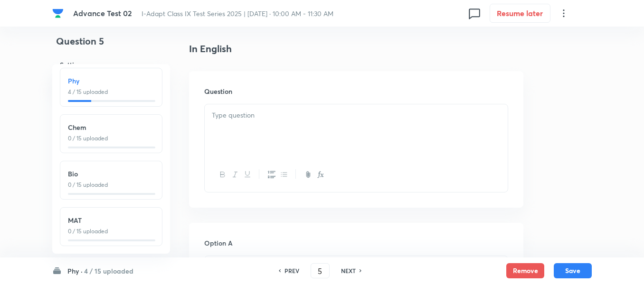
click at [346, 120] on p at bounding box center [356, 115] width 289 height 11
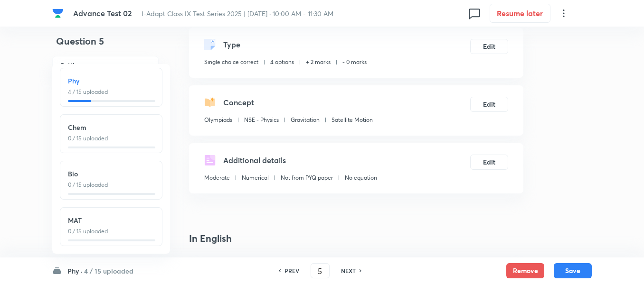
scroll to position [0, 0]
click at [138, 53] on h4 "Question 5" at bounding box center [105, 45] width 106 height 22
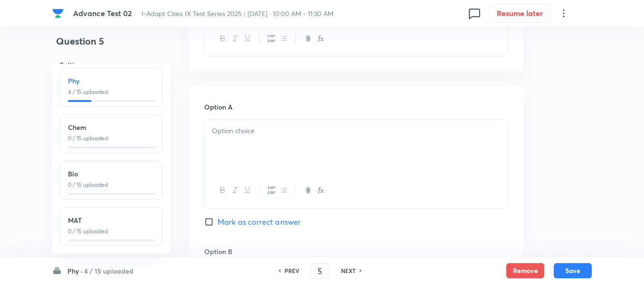
scroll to position [380, 0]
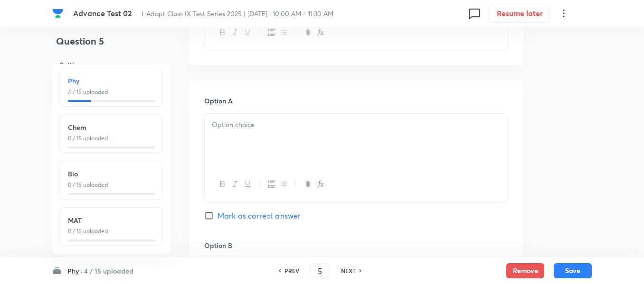
click at [323, 132] on div at bounding box center [356, 140] width 303 height 53
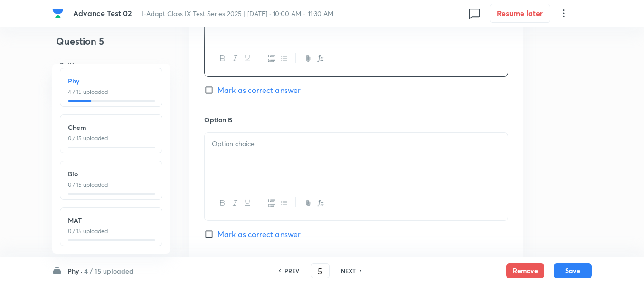
scroll to position [522, 0]
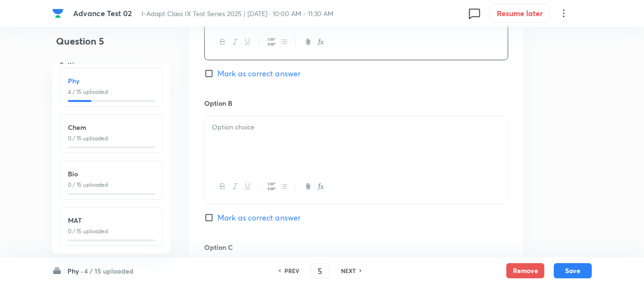
click at [322, 138] on div at bounding box center [356, 142] width 303 height 53
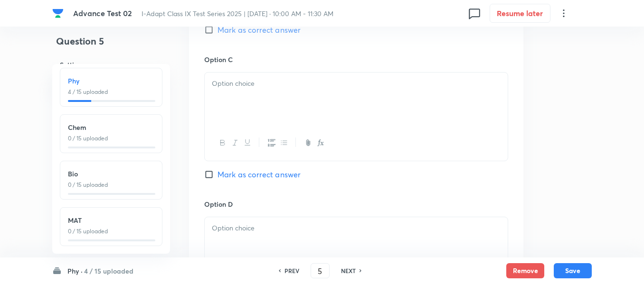
scroll to position [712, 0]
click at [285, 94] on div at bounding box center [356, 97] width 303 height 53
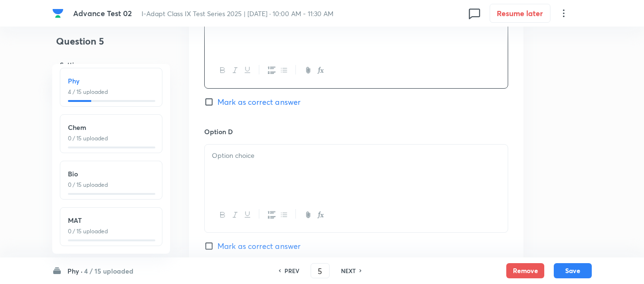
scroll to position [807, 0]
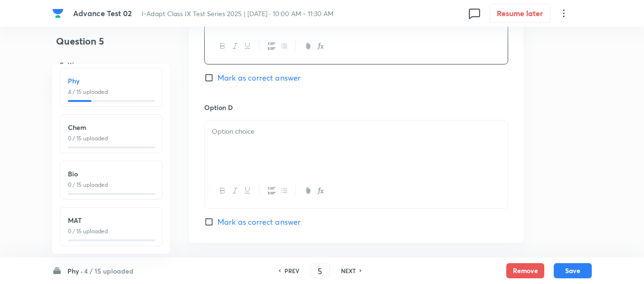
click at [286, 154] on div at bounding box center [356, 147] width 303 height 53
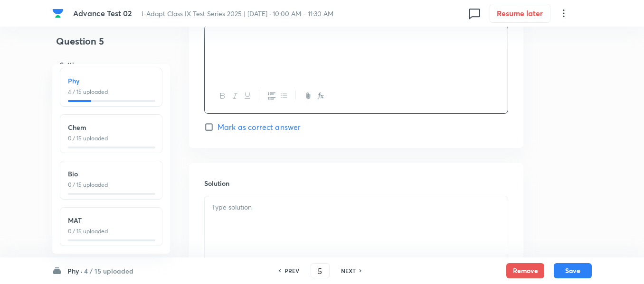
click at [216, 129] on input "Mark as correct answer" at bounding box center [210, 127] width 13 height 9
checkbox input "true"
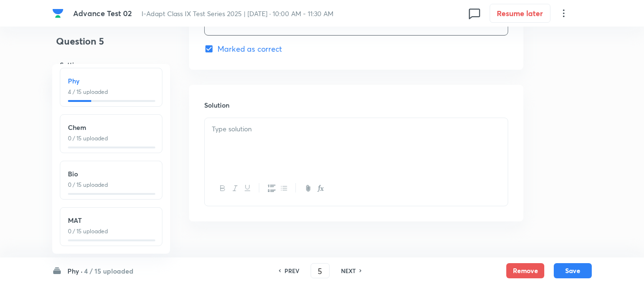
scroll to position [997, 0]
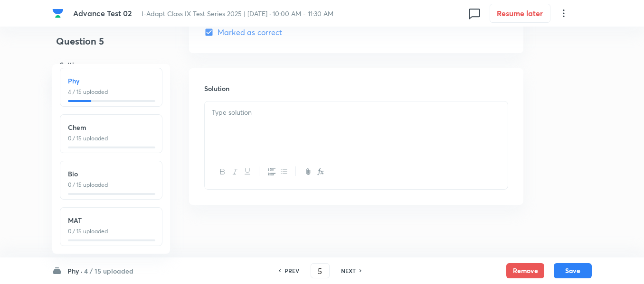
click at [287, 127] on div at bounding box center [356, 128] width 303 height 53
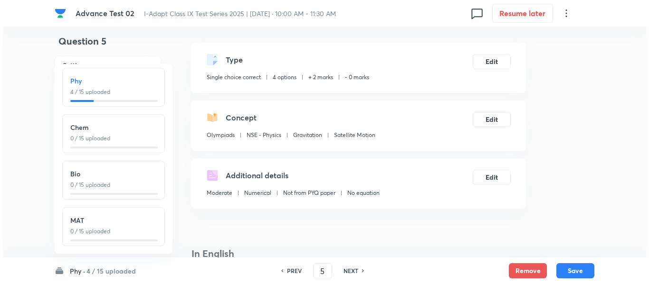
scroll to position [0, 0]
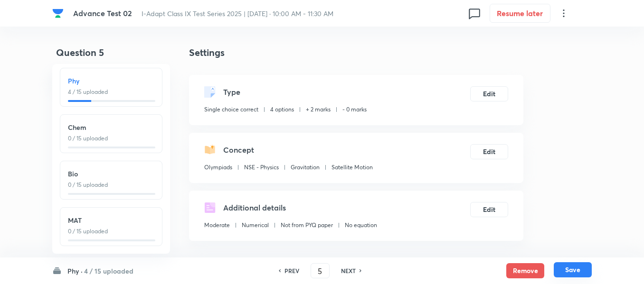
click at [573, 268] on button "Save" at bounding box center [573, 270] width 38 height 15
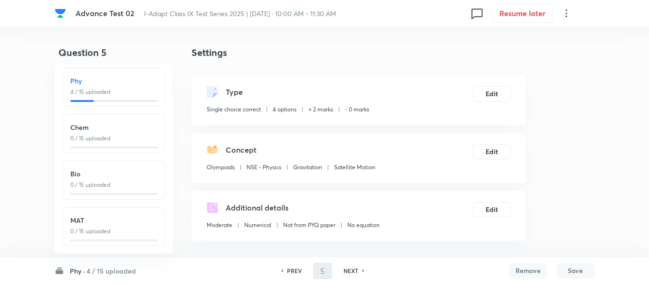
type input "6"
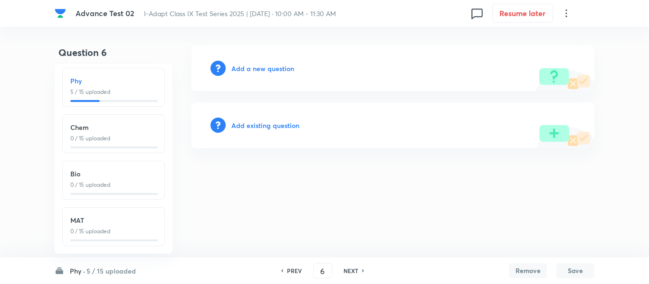
click at [256, 69] on h6 "Add a new question" at bounding box center [262, 69] width 63 height 10
click at [256, 69] on h6 "Choose a question type" at bounding box center [267, 69] width 73 height 10
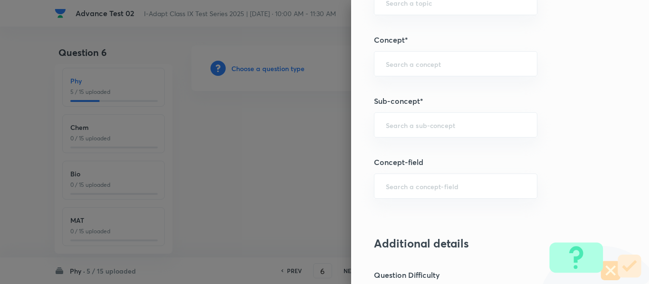
scroll to position [529, 0]
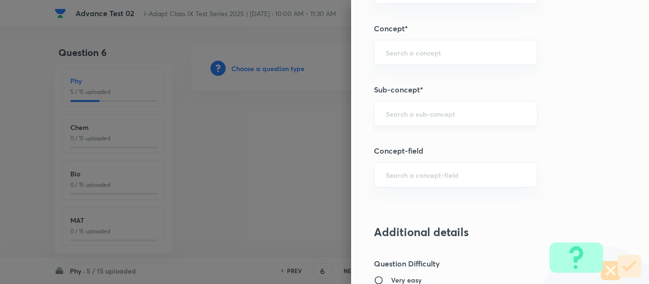
click at [450, 112] on input "text" at bounding box center [456, 113] width 140 height 9
paste input "Mass and Weight"
click at [430, 145] on li "Mass and Weight" at bounding box center [448, 140] width 162 height 17
type input "Mass and Weight"
type input "Olympiads"
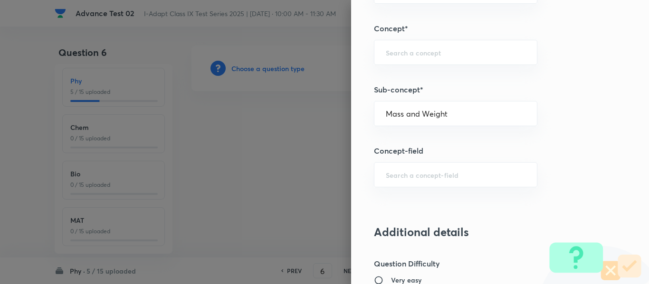
type input "NSEJS -Physics"
type input "Gravitation"
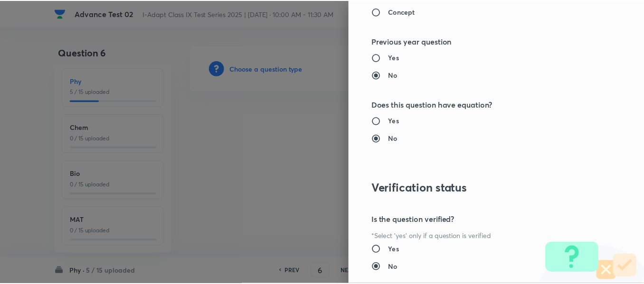
scroll to position [1010, 0]
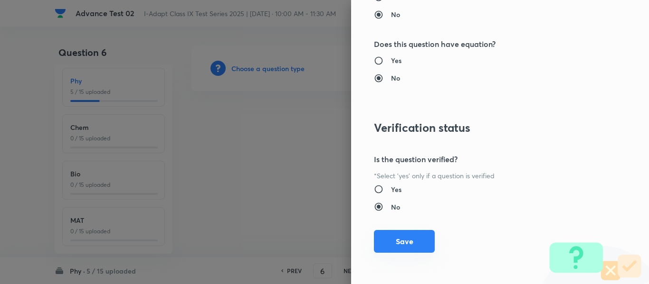
click at [398, 241] on button "Save" at bounding box center [404, 241] width 61 height 23
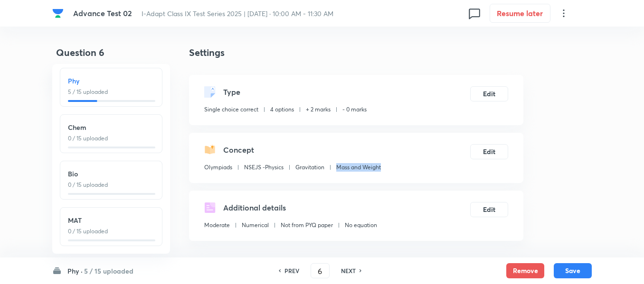
drag, startPoint x: 385, startPoint y: 167, endPoint x: 336, endPoint y: 169, distance: 48.5
click at [336, 169] on div "Concept Olympiads NSEJS -Physics Gravitation Mass and Weight Edit" at bounding box center [356, 158] width 334 height 50
copy p "Mass and Weight"
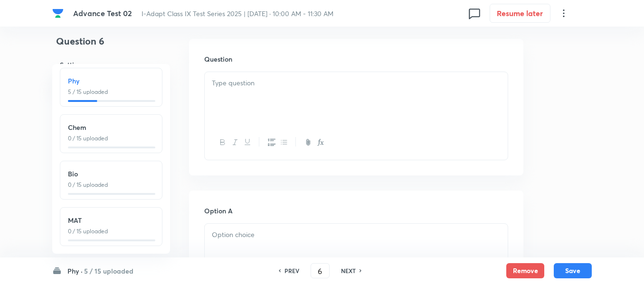
scroll to position [285, 0]
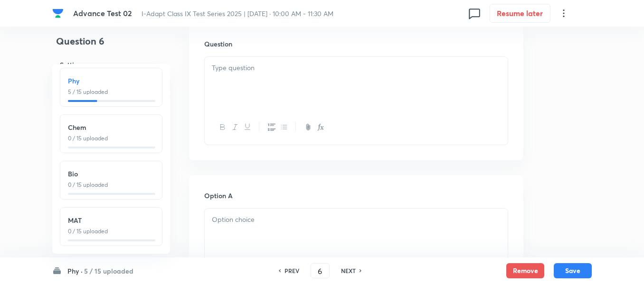
click at [341, 94] on div at bounding box center [356, 83] width 303 height 53
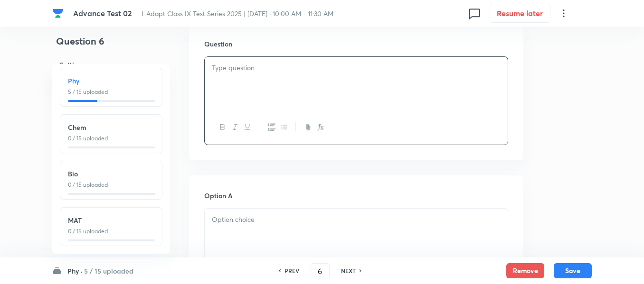
click at [314, 67] on p at bounding box center [356, 68] width 289 height 11
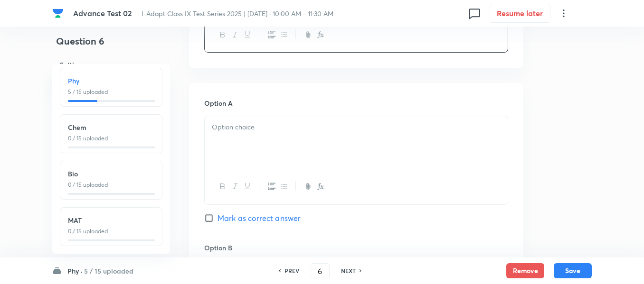
scroll to position [380, 0]
click at [303, 135] on div at bounding box center [356, 140] width 303 height 53
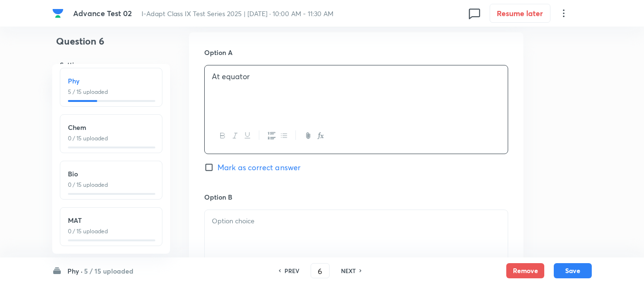
scroll to position [475, 0]
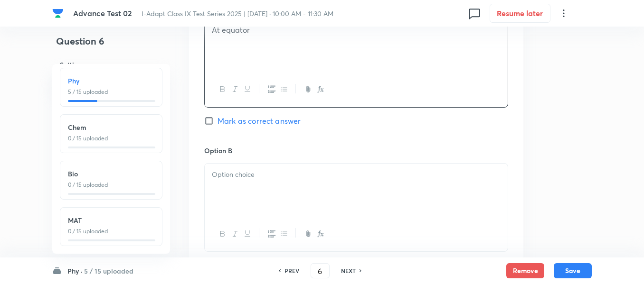
click at [321, 175] on p at bounding box center [356, 175] width 289 height 11
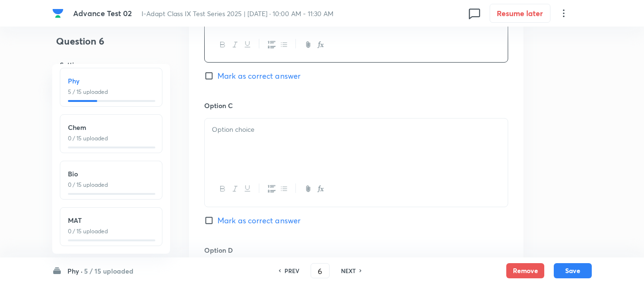
scroll to position [665, 0]
click at [303, 129] on p at bounding box center [356, 129] width 289 height 11
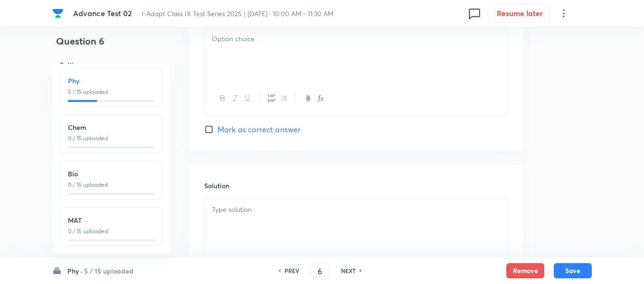
scroll to position [902, 0]
click at [301, 48] on div at bounding box center [356, 52] width 303 height 53
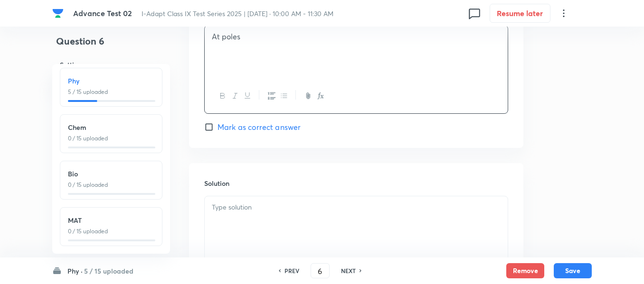
click at [225, 130] on span "Mark as correct answer" at bounding box center [259, 127] width 83 height 11
click at [218, 130] on input "Mark as correct answer" at bounding box center [210, 127] width 13 height 9
checkbox input "true"
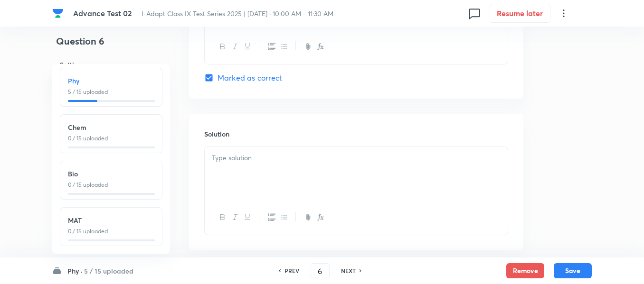
scroll to position [997, 0]
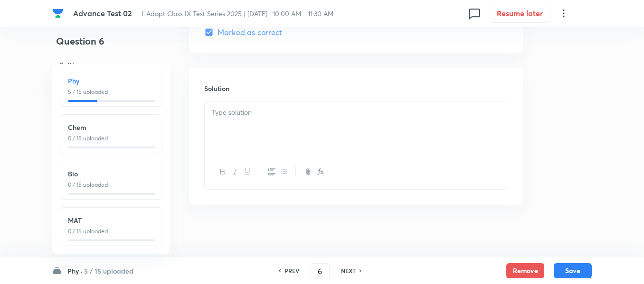
click at [293, 133] on div at bounding box center [356, 128] width 303 height 53
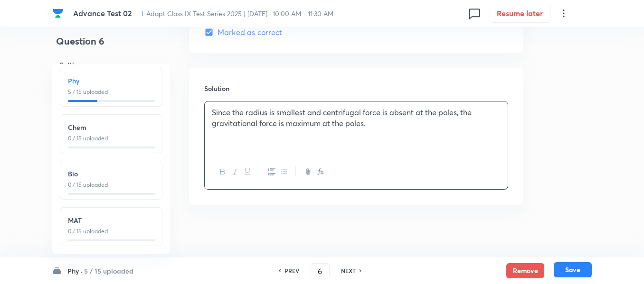
click at [574, 270] on button "Save" at bounding box center [573, 270] width 38 height 15
type input "7"
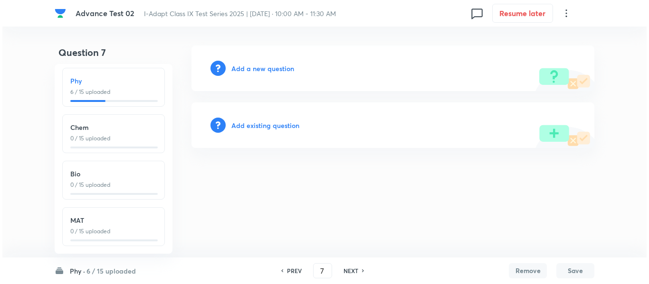
scroll to position [0, 0]
click at [275, 68] on h6 "Add a new question" at bounding box center [262, 69] width 63 height 10
click at [275, 68] on h6 "Choose a question type" at bounding box center [267, 69] width 73 height 10
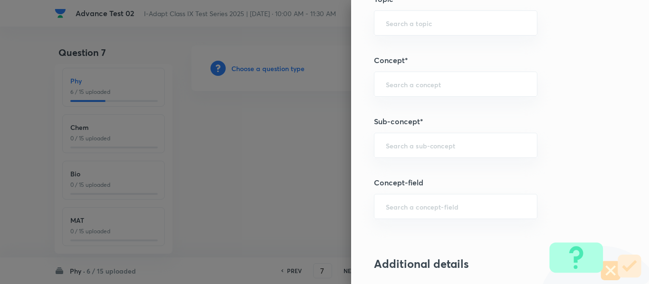
scroll to position [502, 0]
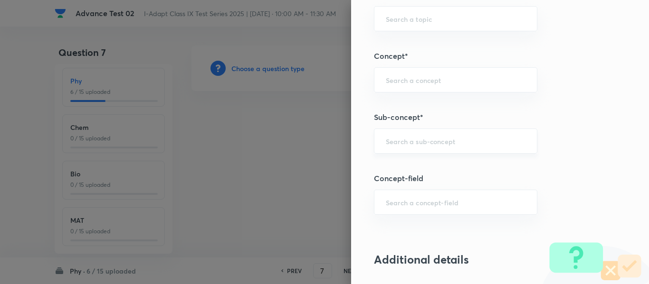
click at [464, 140] on input "text" at bounding box center [456, 141] width 140 height 9
paste input "Mass and Weight"
click at [417, 174] on li "Mass and Weight" at bounding box center [448, 168] width 162 height 17
type input "Mass and Weight"
type input "Olympiads"
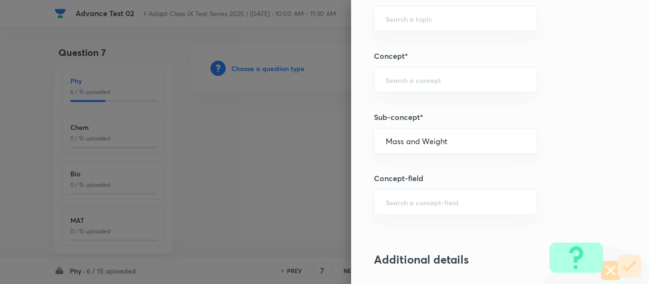
type input "NSEJS -Physics"
type input "Gravitation"
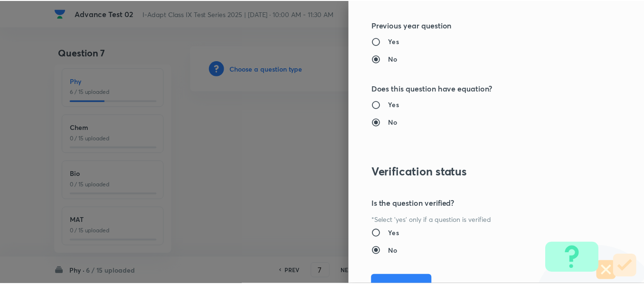
scroll to position [1010, 0]
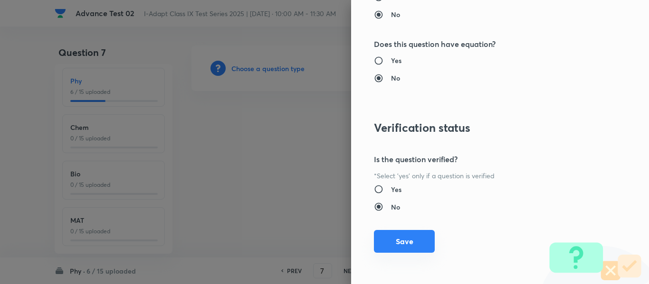
click at [400, 241] on button "Save" at bounding box center [404, 241] width 61 height 23
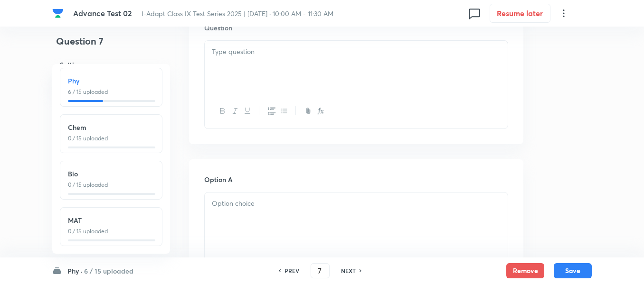
scroll to position [285, 0]
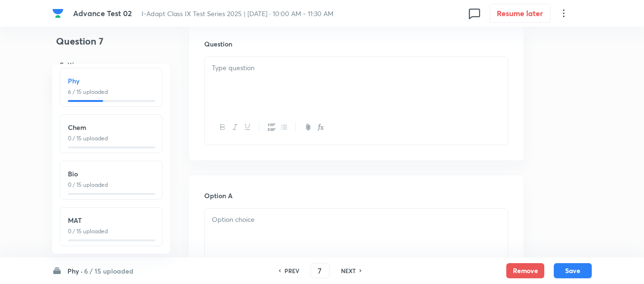
click at [351, 89] on div at bounding box center [356, 83] width 303 height 53
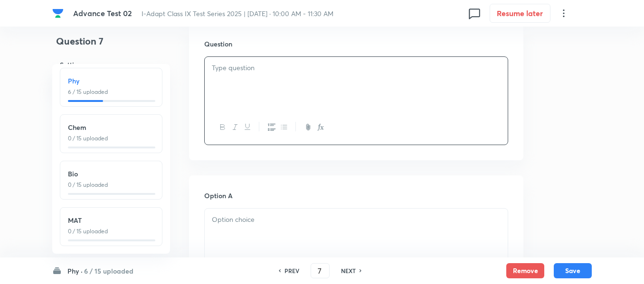
click at [351, 69] on p at bounding box center [356, 68] width 289 height 11
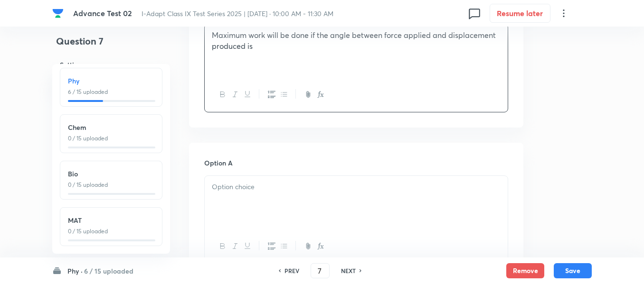
scroll to position [380, 0]
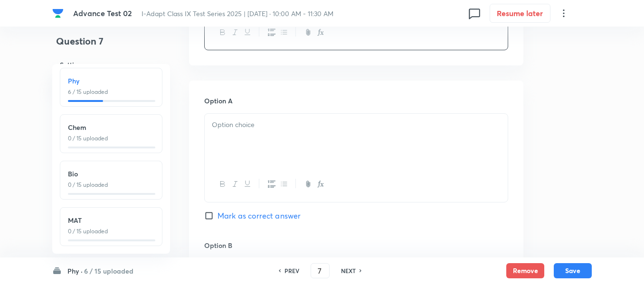
click at [308, 129] on p at bounding box center [356, 125] width 289 height 11
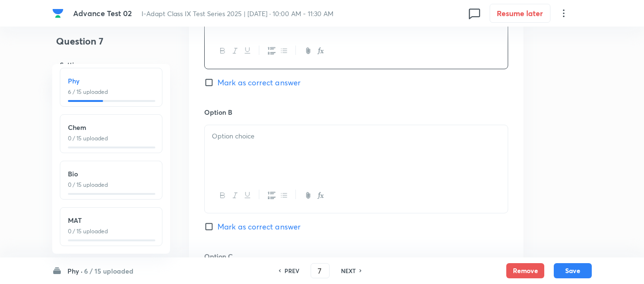
scroll to position [522, 0]
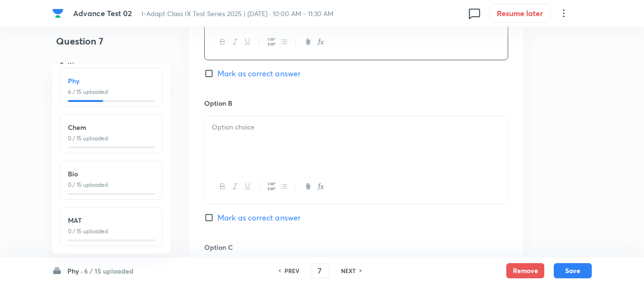
click at [308, 142] on div at bounding box center [356, 142] width 303 height 53
click at [206, 71] on input "Mark as correct answer" at bounding box center [210, 73] width 13 height 9
checkbox input "true"
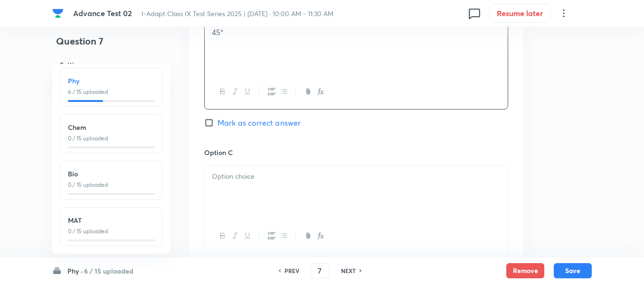
scroll to position [665, 0]
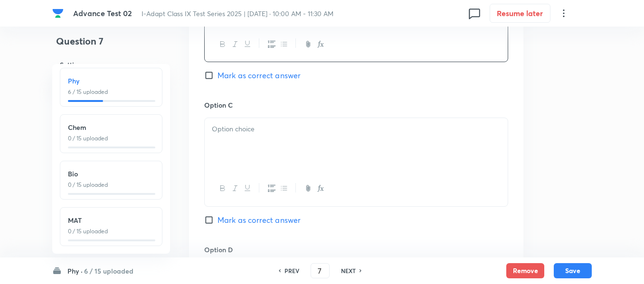
click at [326, 124] on p at bounding box center [356, 129] width 289 height 11
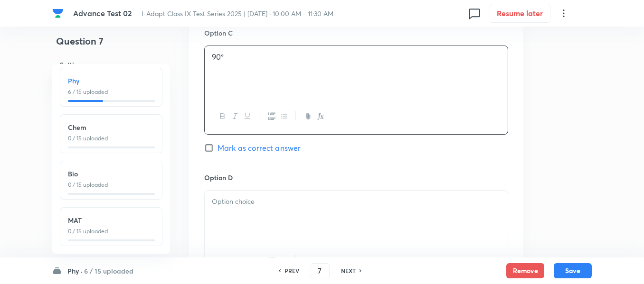
scroll to position [807, 0]
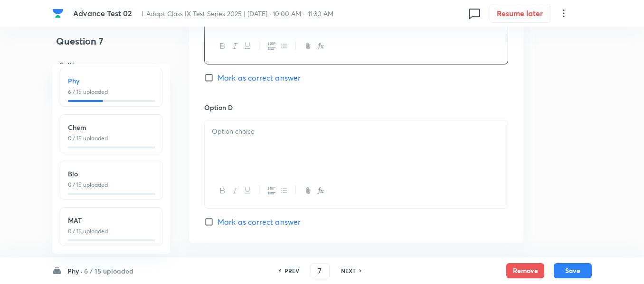
click at [324, 142] on div at bounding box center [356, 147] width 303 height 53
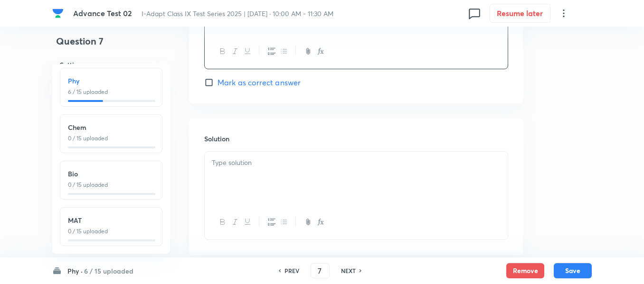
scroll to position [950, 0]
click at [294, 162] on p at bounding box center [356, 160] width 289 height 11
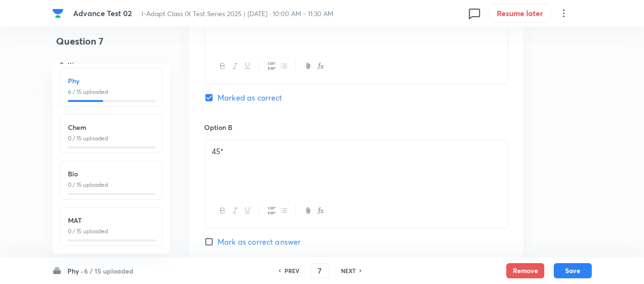
scroll to position [380, 0]
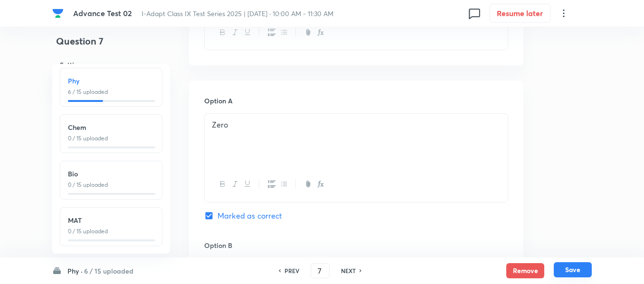
click at [573, 269] on button "Save" at bounding box center [573, 270] width 38 height 15
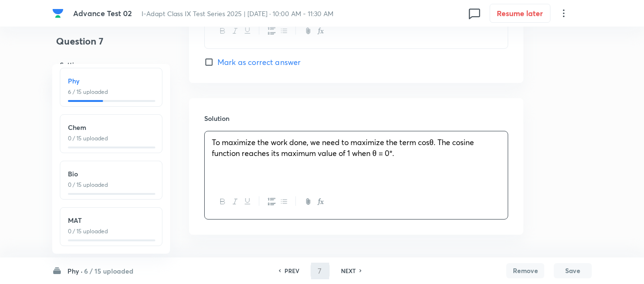
type input "8"
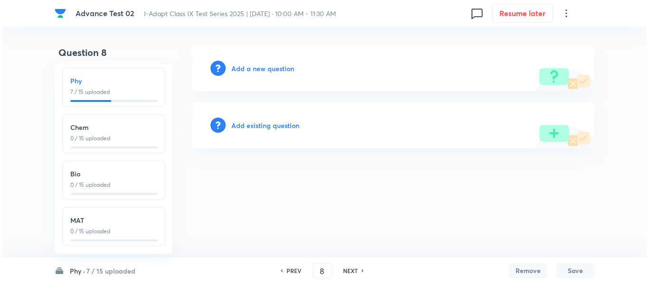
scroll to position [0, 0]
click at [256, 70] on h6 "Add a new question" at bounding box center [262, 69] width 63 height 10
click at [255, 70] on h6 "Choose a question type" at bounding box center [267, 69] width 73 height 10
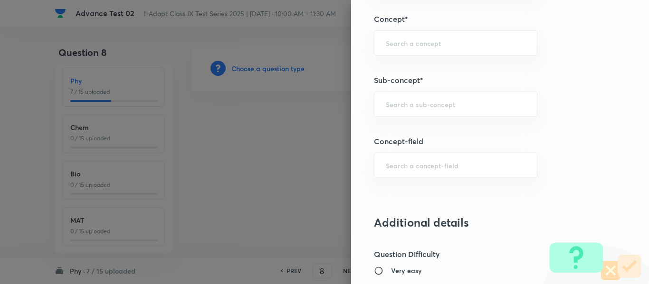
scroll to position [509, 0]
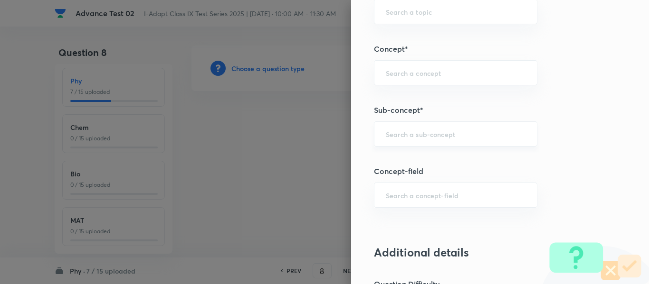
click at [408, 128] on div "​" at bounding box center [455, 134] width 163 height 25
paste input "Mass and Weight"
click at [452, 159] on li "Mass and Weight" at bounding box center [448, 160] width 162 height 17
type input "Mass and Weight"
type input "Olympiads"
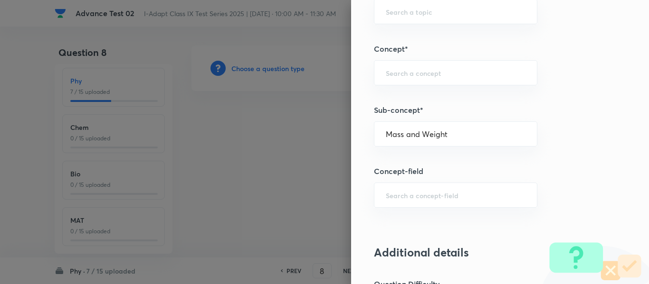
type input "NSEJS -Physics"
type input "Gravitation"
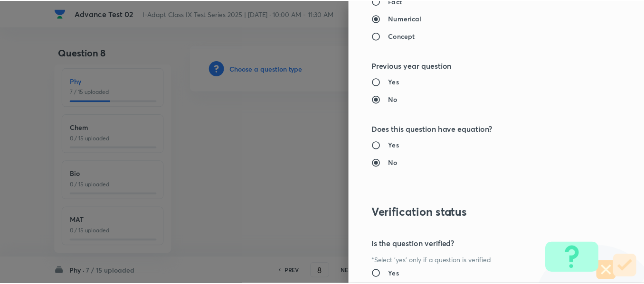
scroll to position [1010, 0]
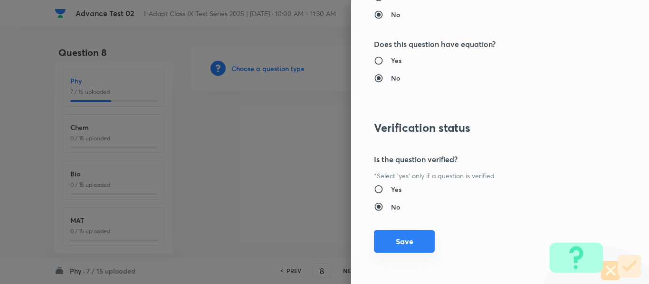
click at [403, 244] on button "Save" at bounding box center [404, 241] width 61 height 23
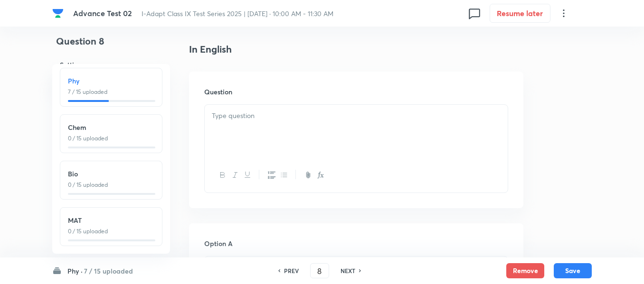
scroll to position [237, 0]
click at [375, 113] on p at bounding box center [356, 115] width 289 height 11
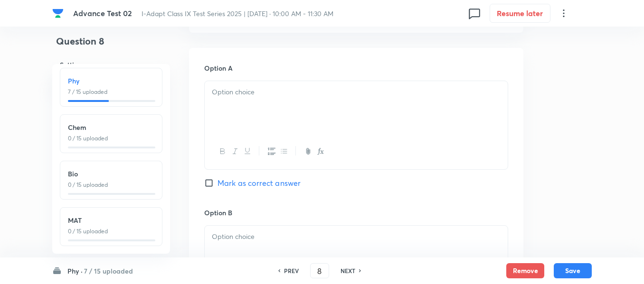
scroll to position [427, 0]
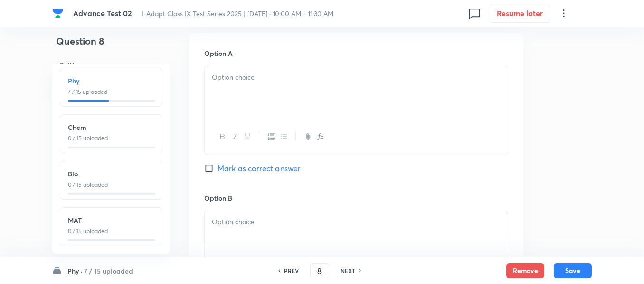
click at [329, 94] on div at bounding box center [356, 92] width 303 height 53
click at [318, 100] on div at bounding box center [356, 92] width 303 height 53
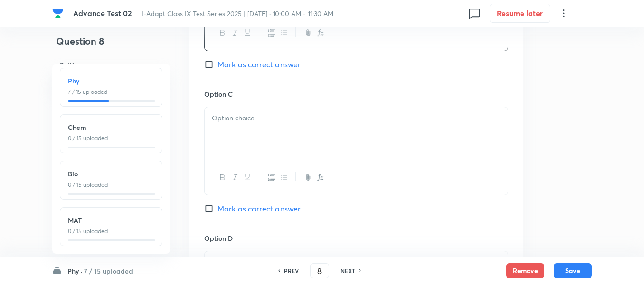
scroll to position [807, 0]
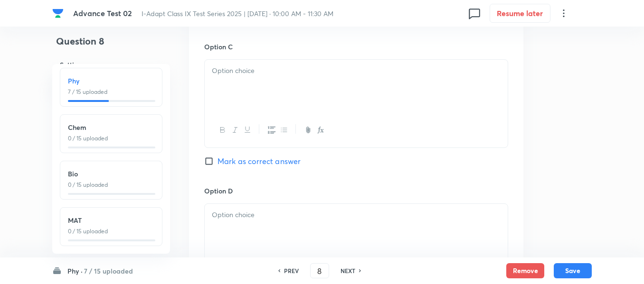
click at [326, 92] on div at bounding box center [356, 86] width 303 height 53
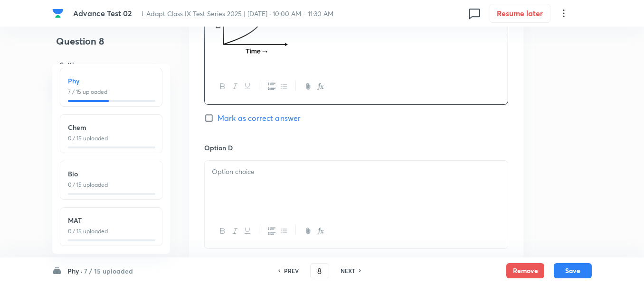
scroll to position [902, 0]
click at [314, 178] on div at bounding box center [356, 184] width 303 height 53
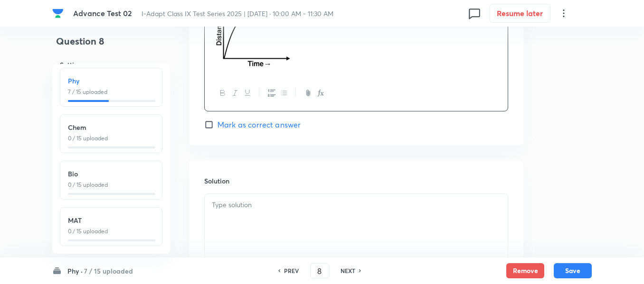
scroll to position [1092, 0]
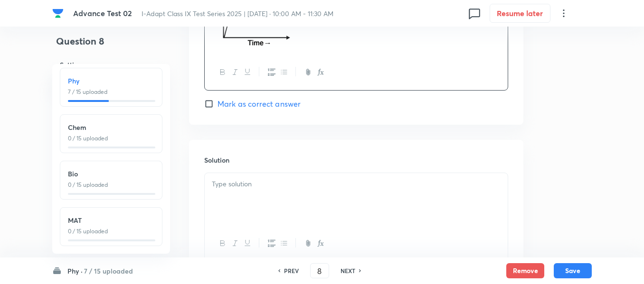
click at [224, 104] on span "Mark as correct answer" at bounding box center [259, 103] width 83 height 11
click at [218, 104] on input "Mark as correct answer" at bounding box center [210, 103] width 13 height 9
checkbox input "true"
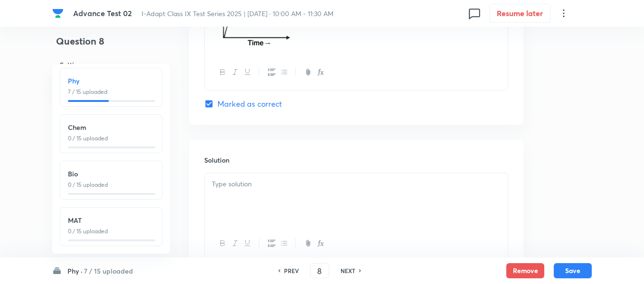
click at [313, 189] on p at bounding box center [356, 184] width 289 height 11
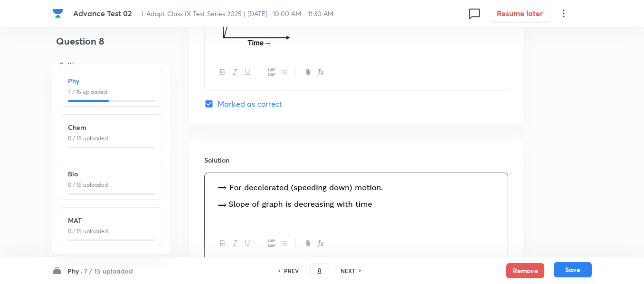
click at [573, 271] on button "Save" at bounding box center [573, 270] width 38 height 15
type input "9"
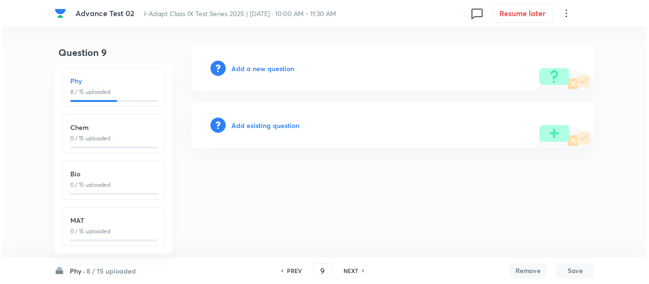
scroll to position [0, 0]
